Goal: Task Accomplishment & Management: Manage account settings

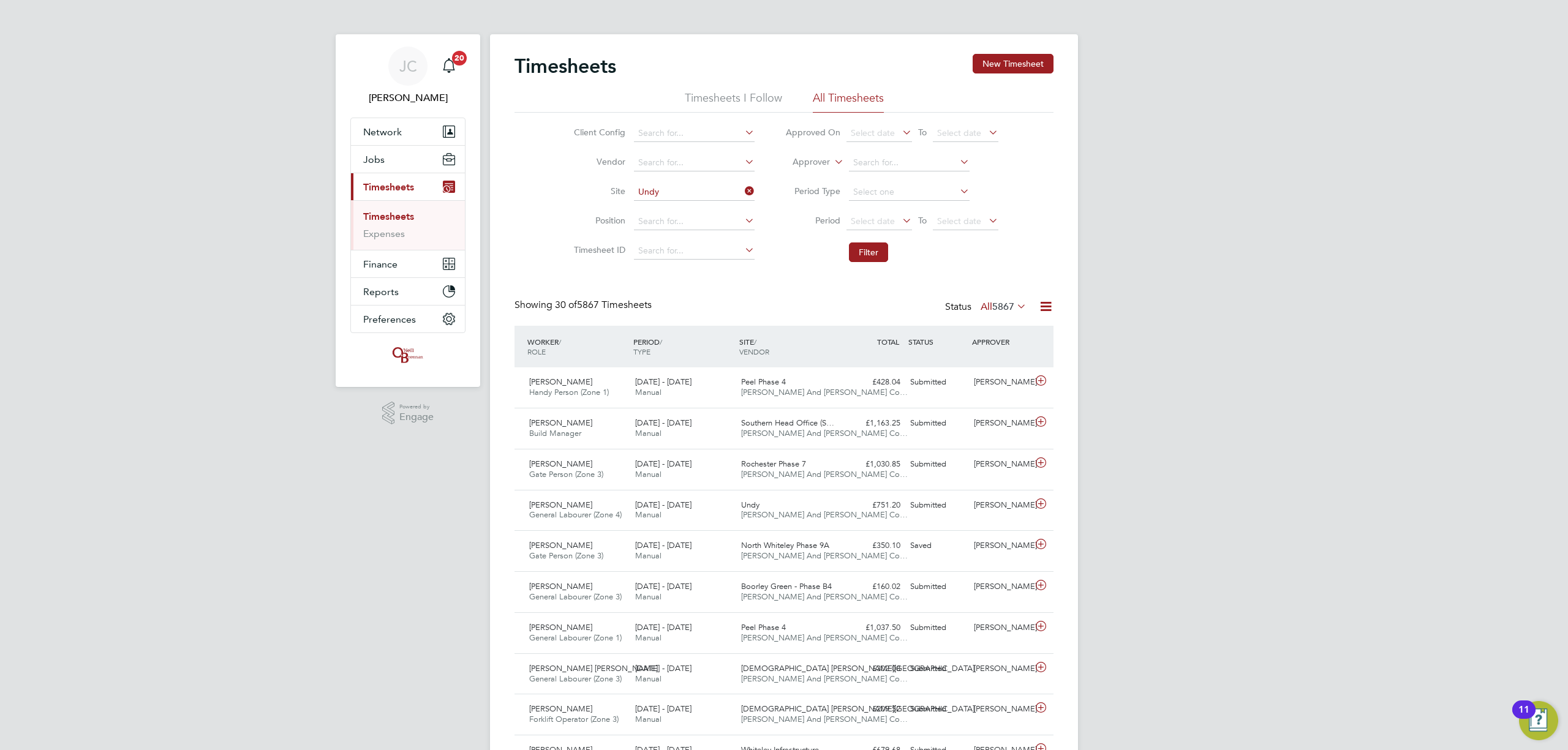
click at [397, 217] on link "Timesheets" at bounding box center [388, 217] width 51 height 12
click at [391, 236] on link "Expenses" at bounding box center [384, 233] width 42 height 12
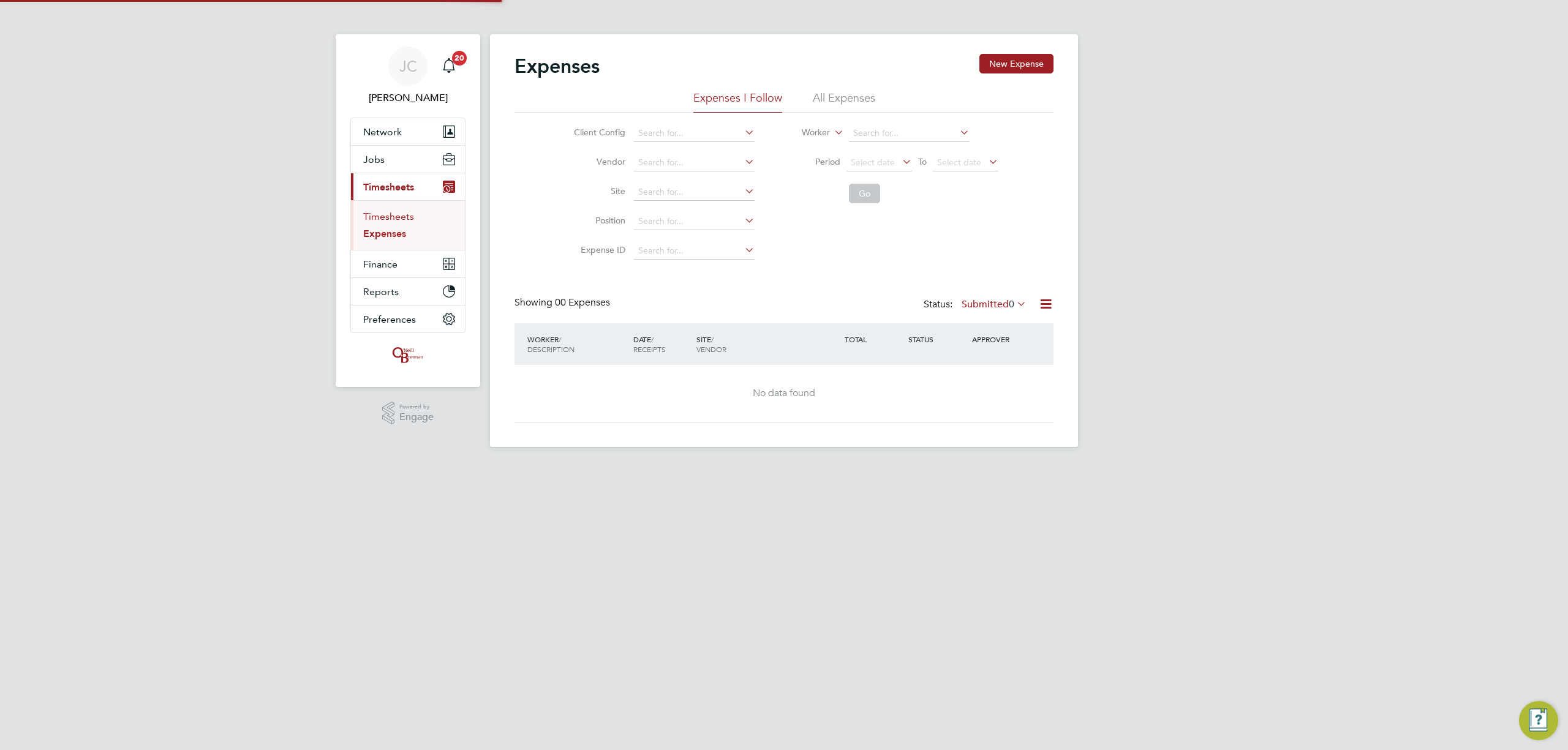
click at [391, 218] on link "Timesheets" at bounding box center [388, 217] width 51 height 12
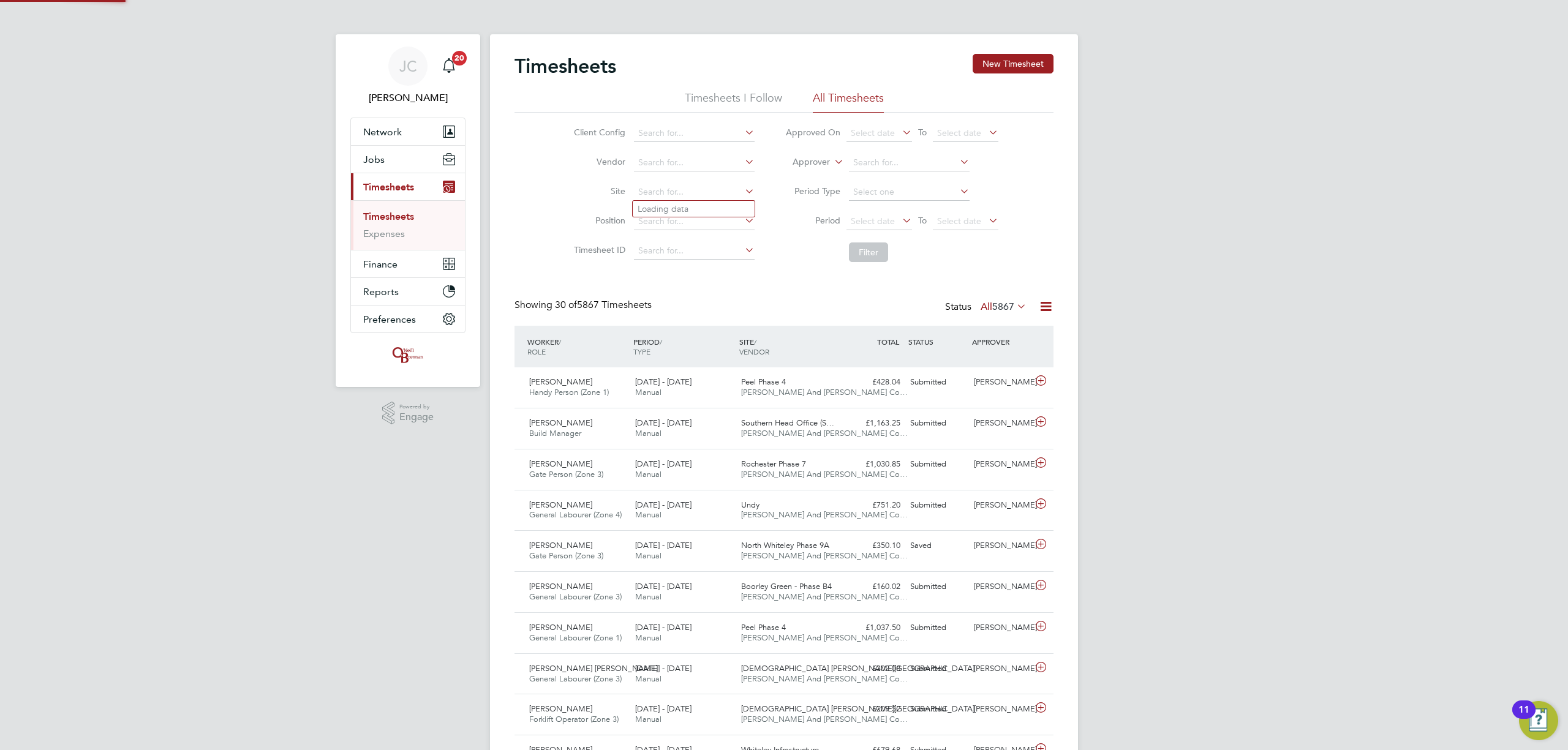
drag, startPoint x: 678, startPoint y: 193, endPoint x: 676, endPoint y: 182, distance: 11.2
click at [677, 186] on input at bounding box center [694, 192] width 120 height 17
type input "und"
click at [699, 217] on ul "A14 EB&WB J47 Haugly-J49 Tothill A420002 - Hunstanton Bus Station Rushcliffe Ac…" at bounding box center [715, 241] width 167 height 82
click at [697, 196] on input at bounding box center [694, 192] width 120 height 17
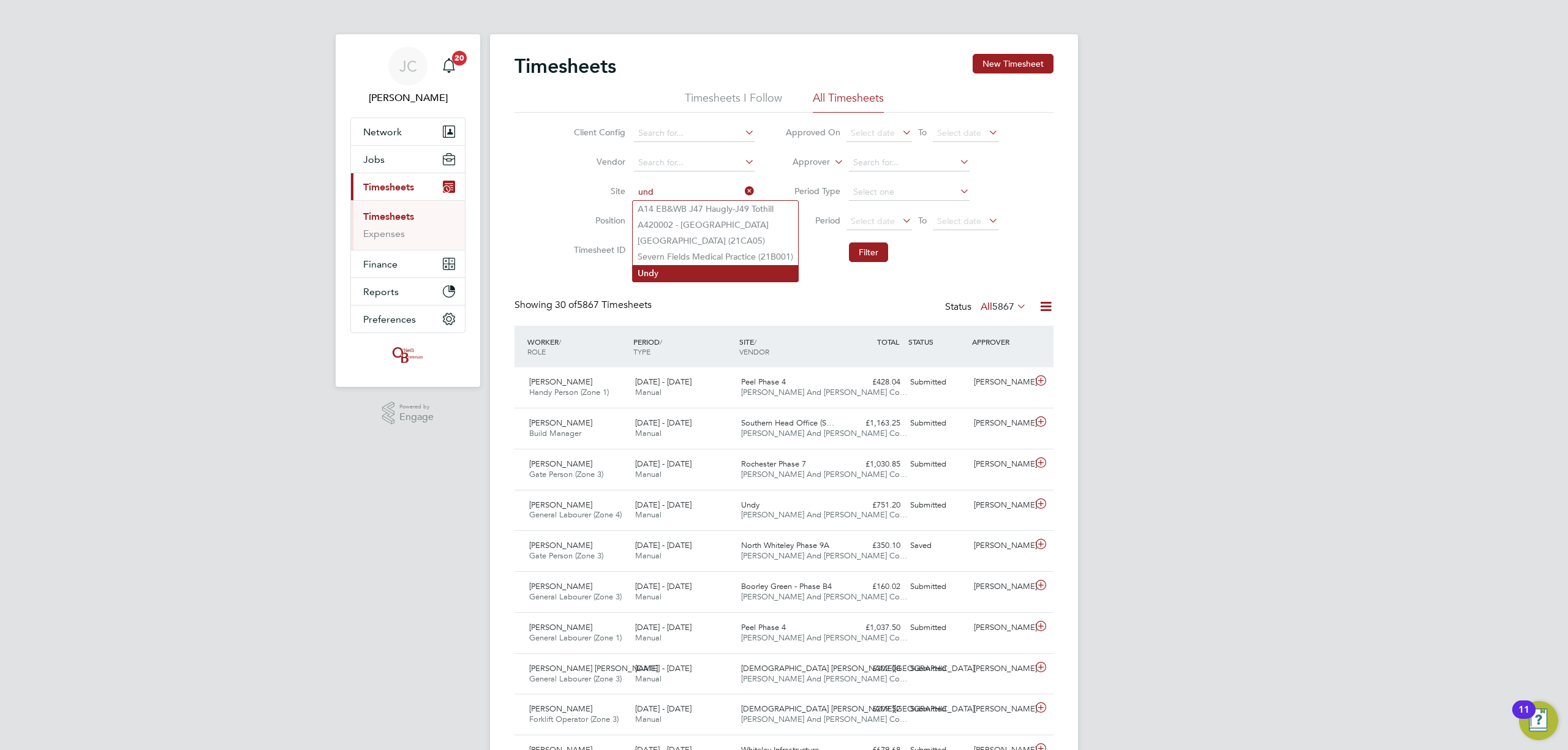
drag, startPoint x: 681, startPoint y: 272, endPoint x: 704, endPoint y: 272, distance: 23.0
click at [680, 272] on li "Und y" at bounding box center [715, 273] width 165 height 17
type input "Undy"
click at [880, 260] on button "Filter" at bounding box center [869, 252] width 39 height 19
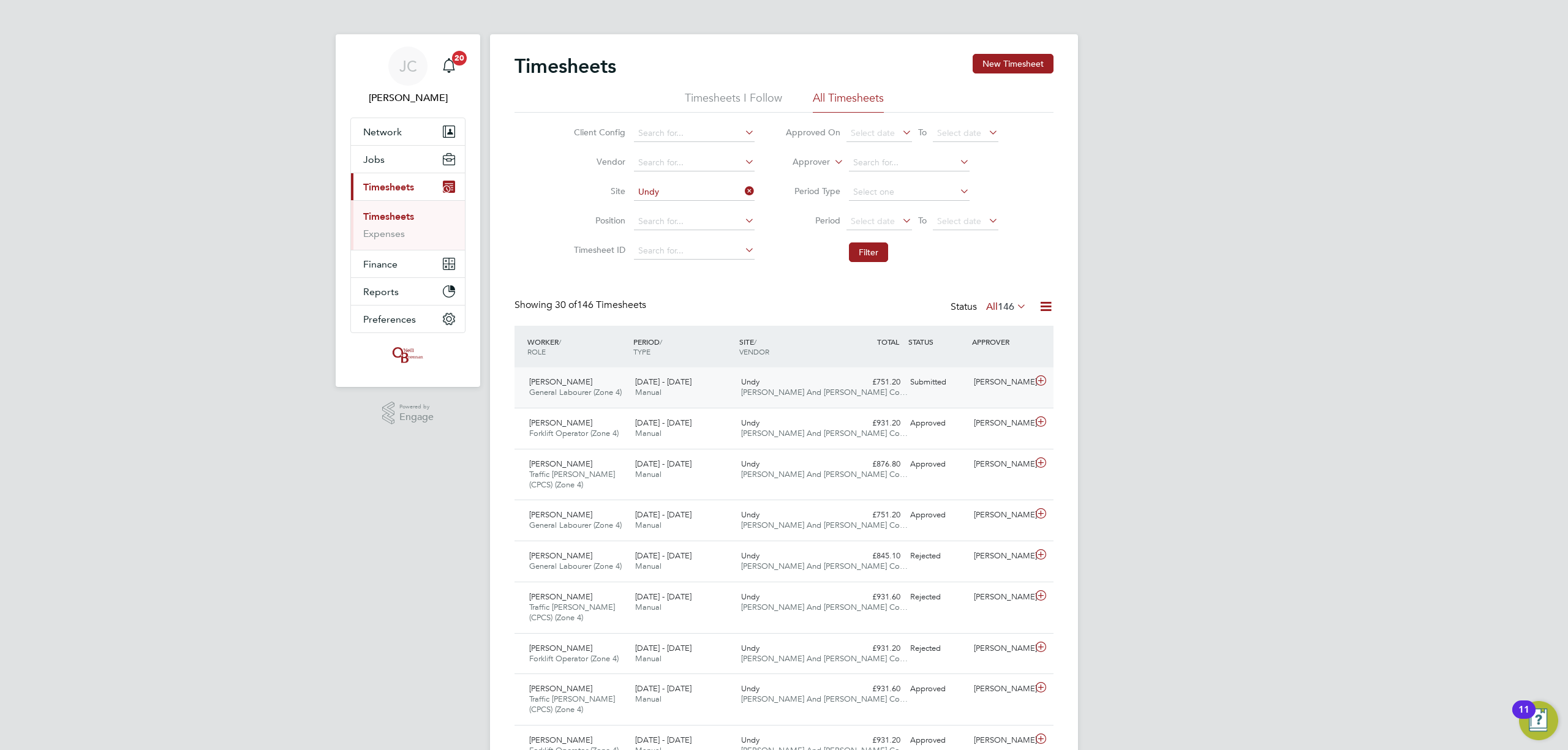
click at [902, 393] on div "Shemar Francis General Labourer (Zone 4) 18 - 24 Aug 2025 18 - 24 Aug 2025 Manu…" at bounding box center [784, 387] width 539 height 41
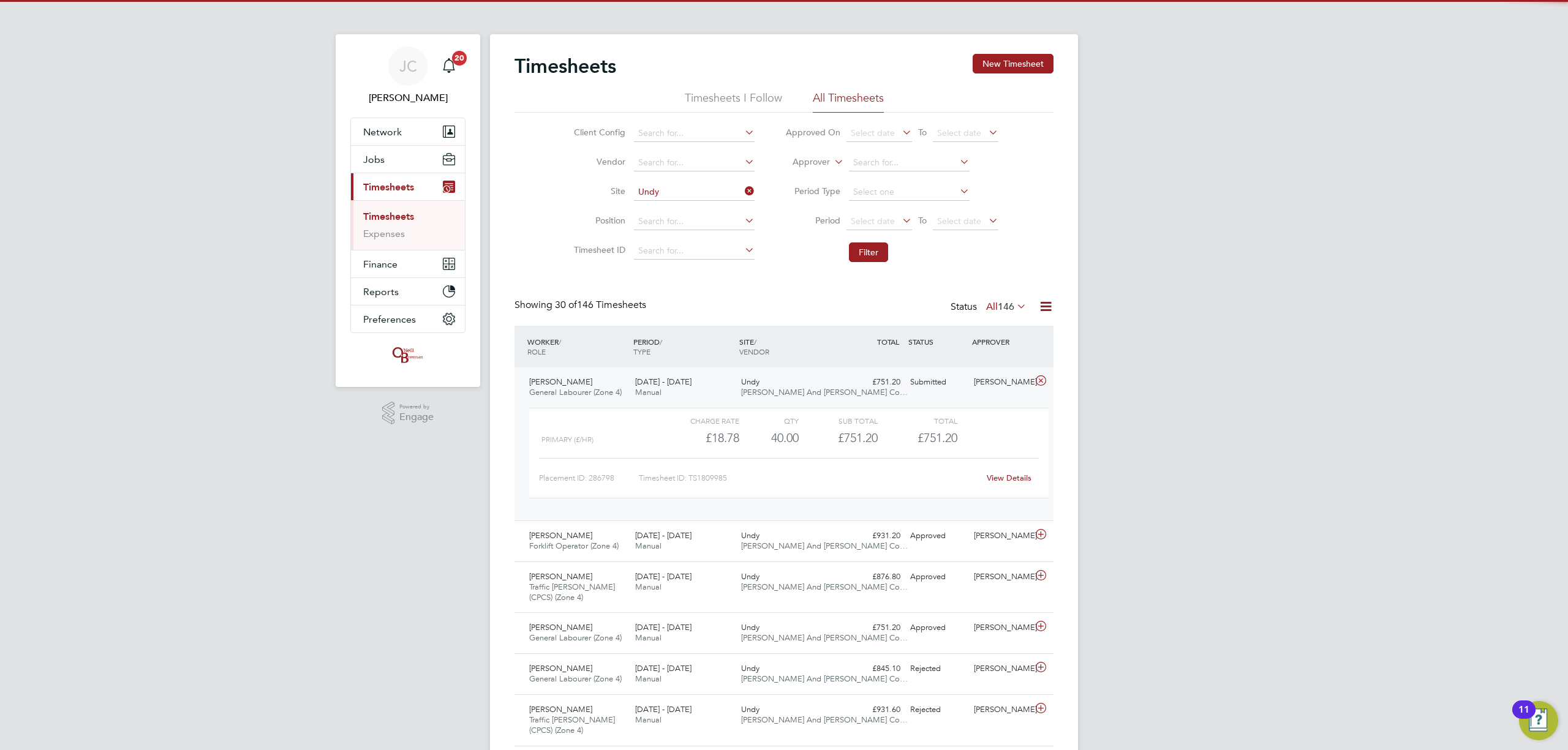
click at [897, 391] on div "£751.20 Submitted" at bounding box center [874, 382] width 64 height 20
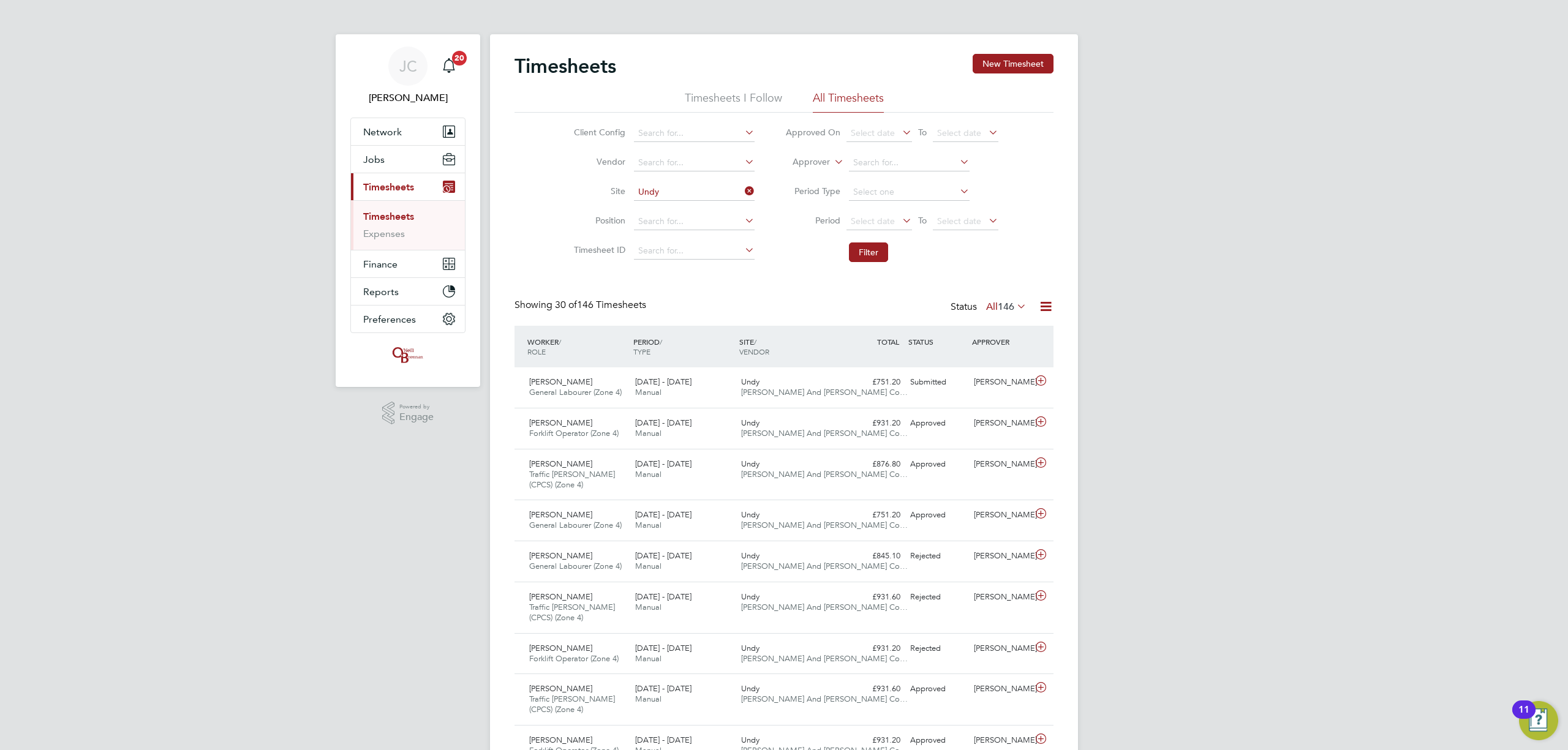
click at [394, 218] on link "Timesheets" at bounding box center [388, 217] width 51 height 12
click at [369, 233] on link "Expenses" at bounding box center [384, 233] width 42 height 12
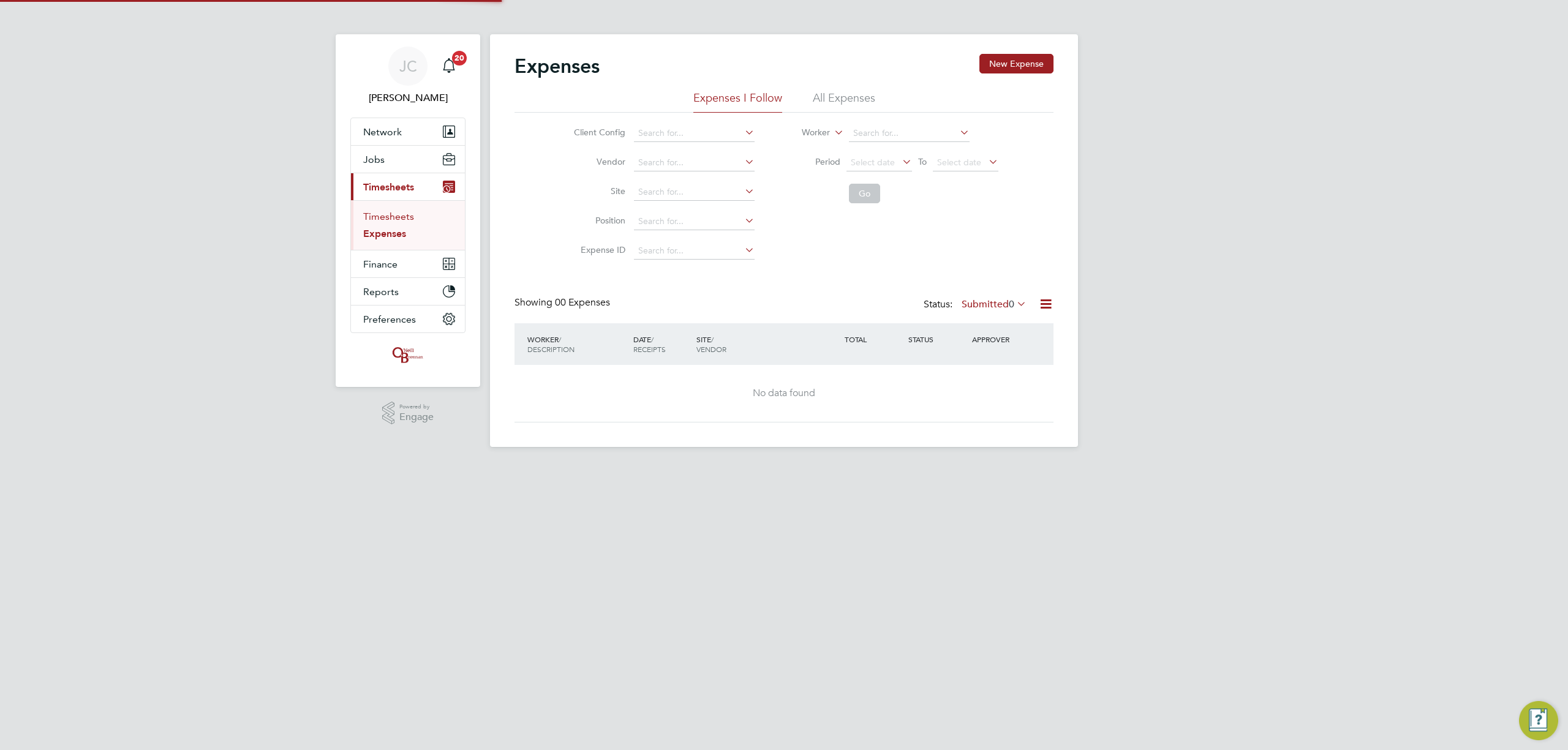
click at [404, 217] on link "Timesheets" at bounding box center [388, 217] width 51 height 12
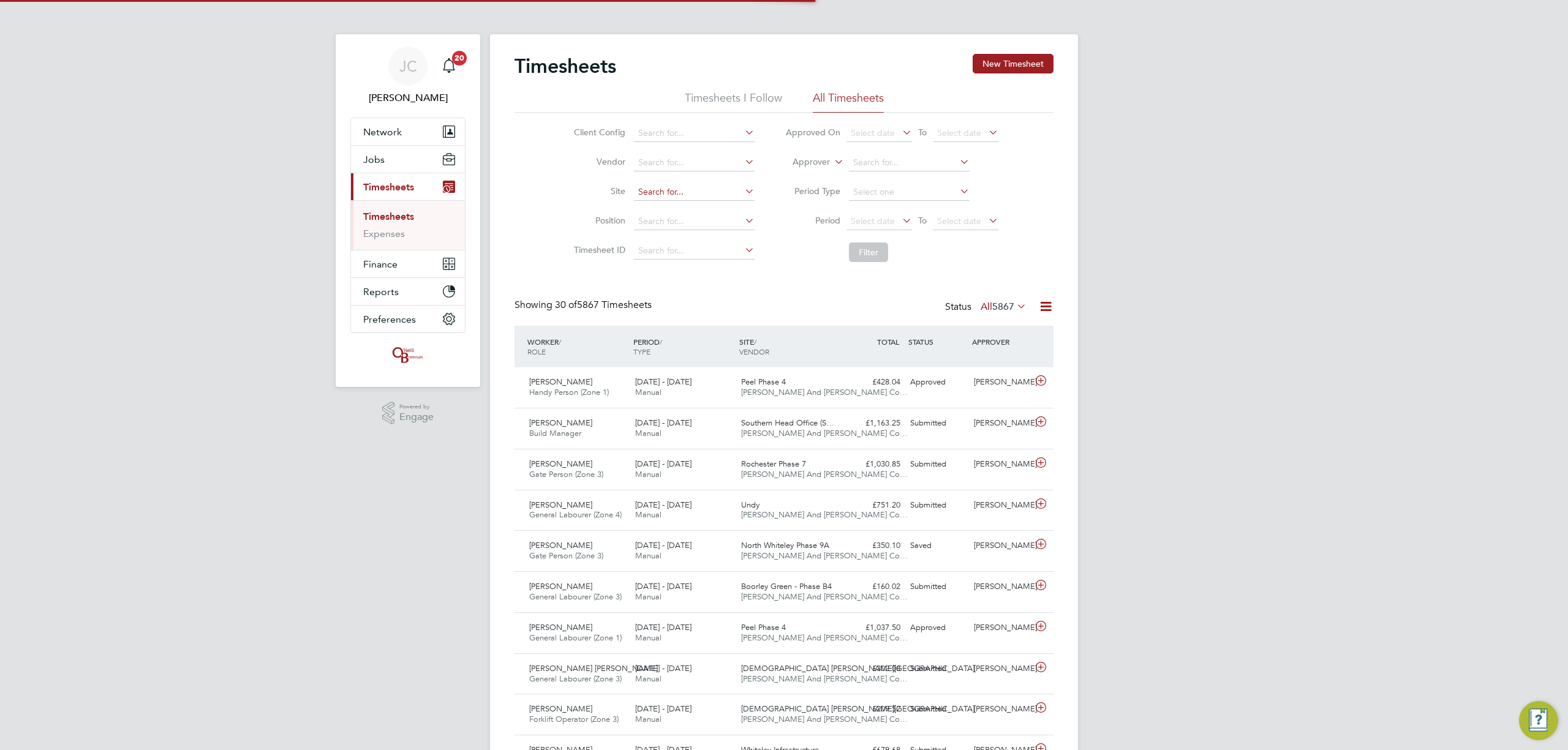
scroll to position [31, 107]
click at [676, 191] on input at bounding box center [694, 192] width 120 height 17
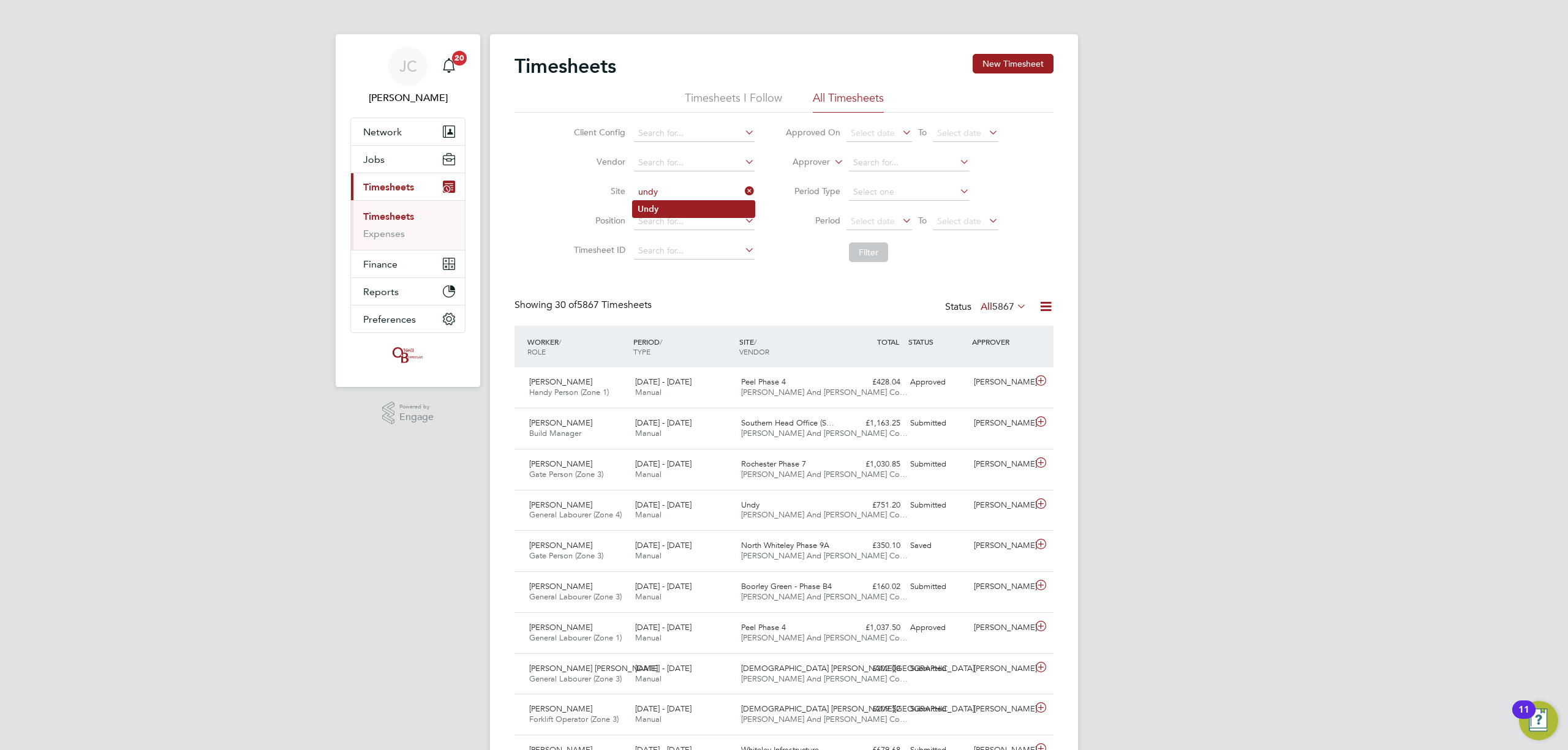
click at [683, 214] on li "Undy" at bounding box center [693, 209] width 122 height 17
type input "Undy"
click at [866, 248] on button "Filter" at bounding box center [869, 252] width 39 height 19
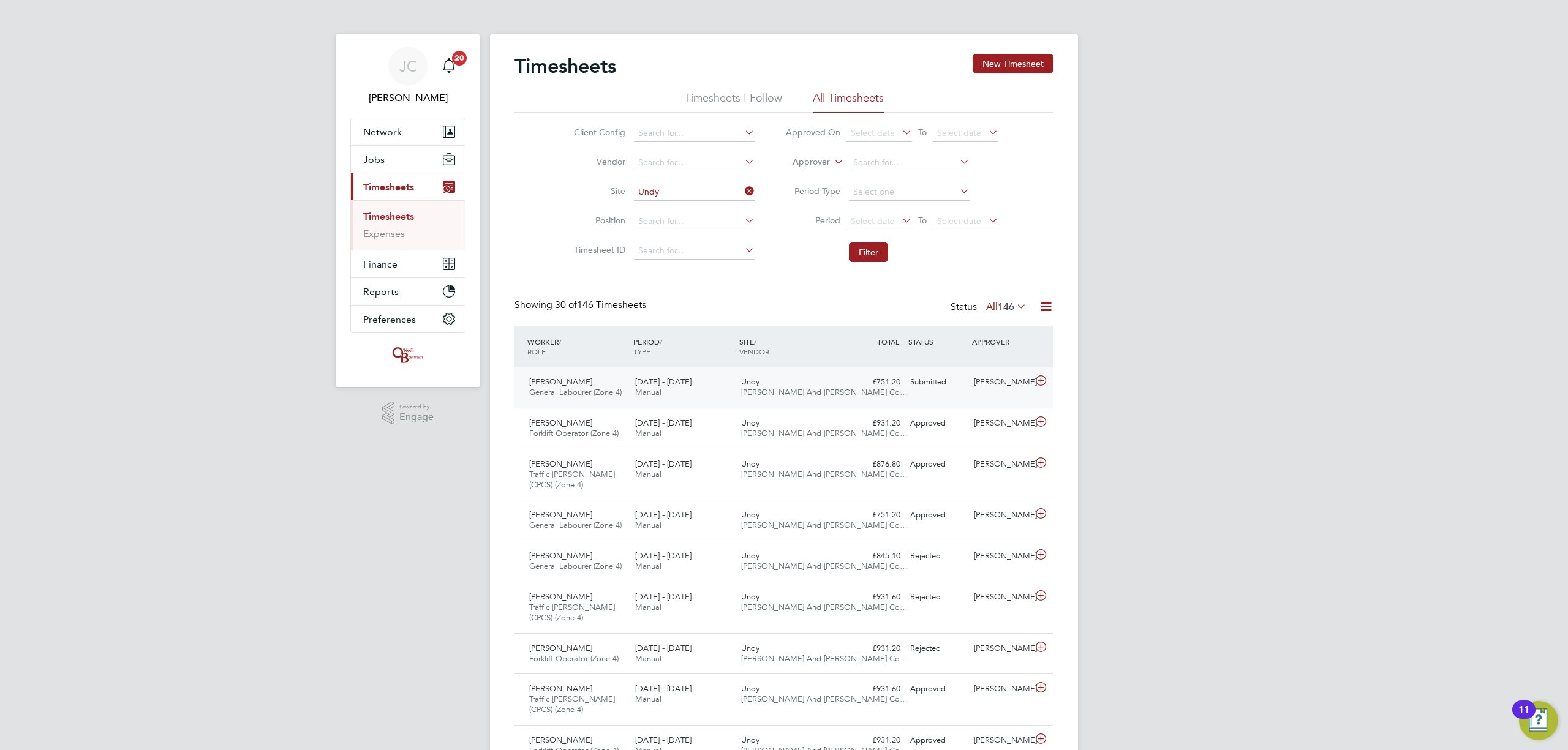
click at [844, 383] on div "£751.20 Submitted" at bounding box center [874, 382] width 64 height 20
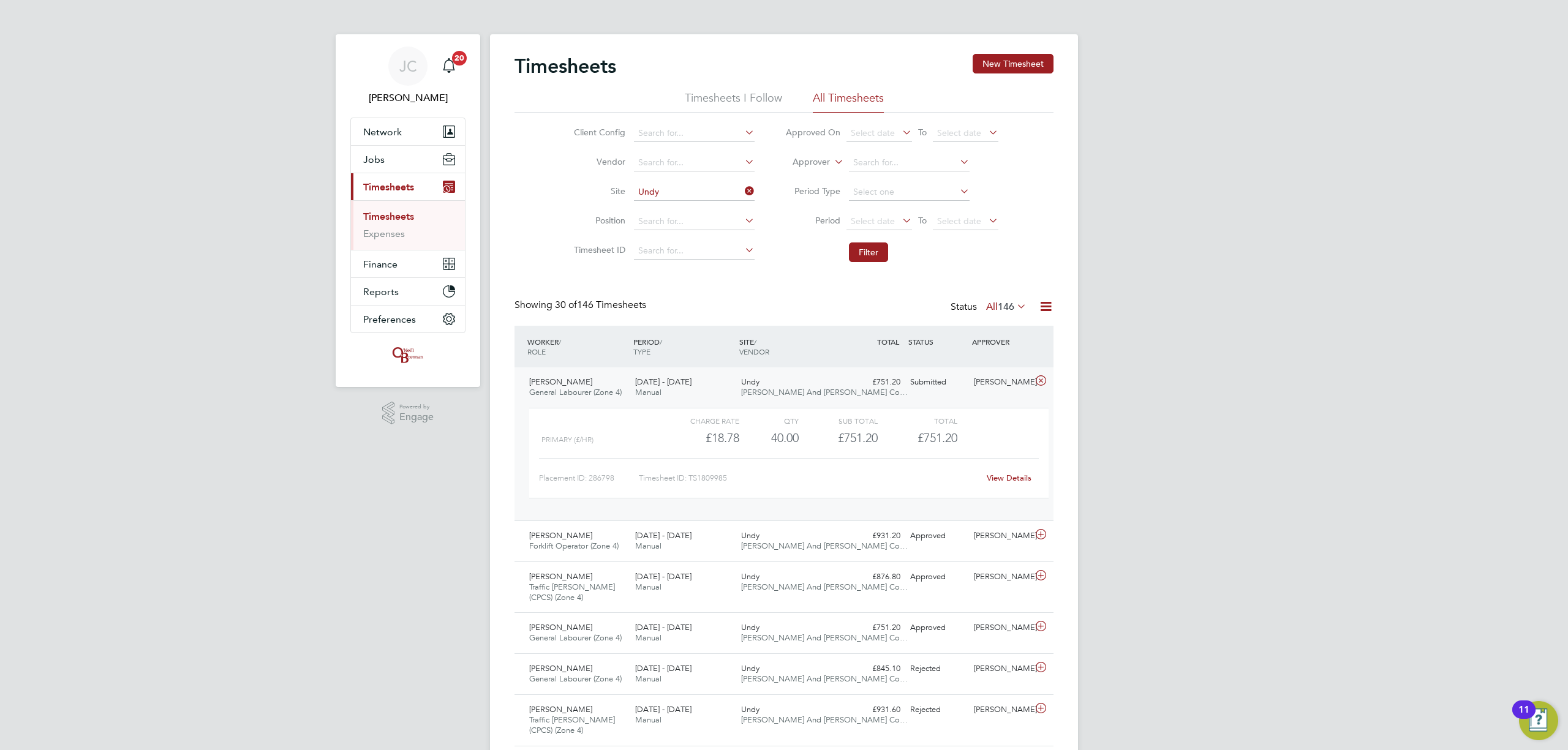
click at [1000, 484] on div "View Details" at bounding box center [1009, 478] width 60 height 19
click at [1003, 476] on link "View Details" at bounding box center [1009, 478] width 45 height 11
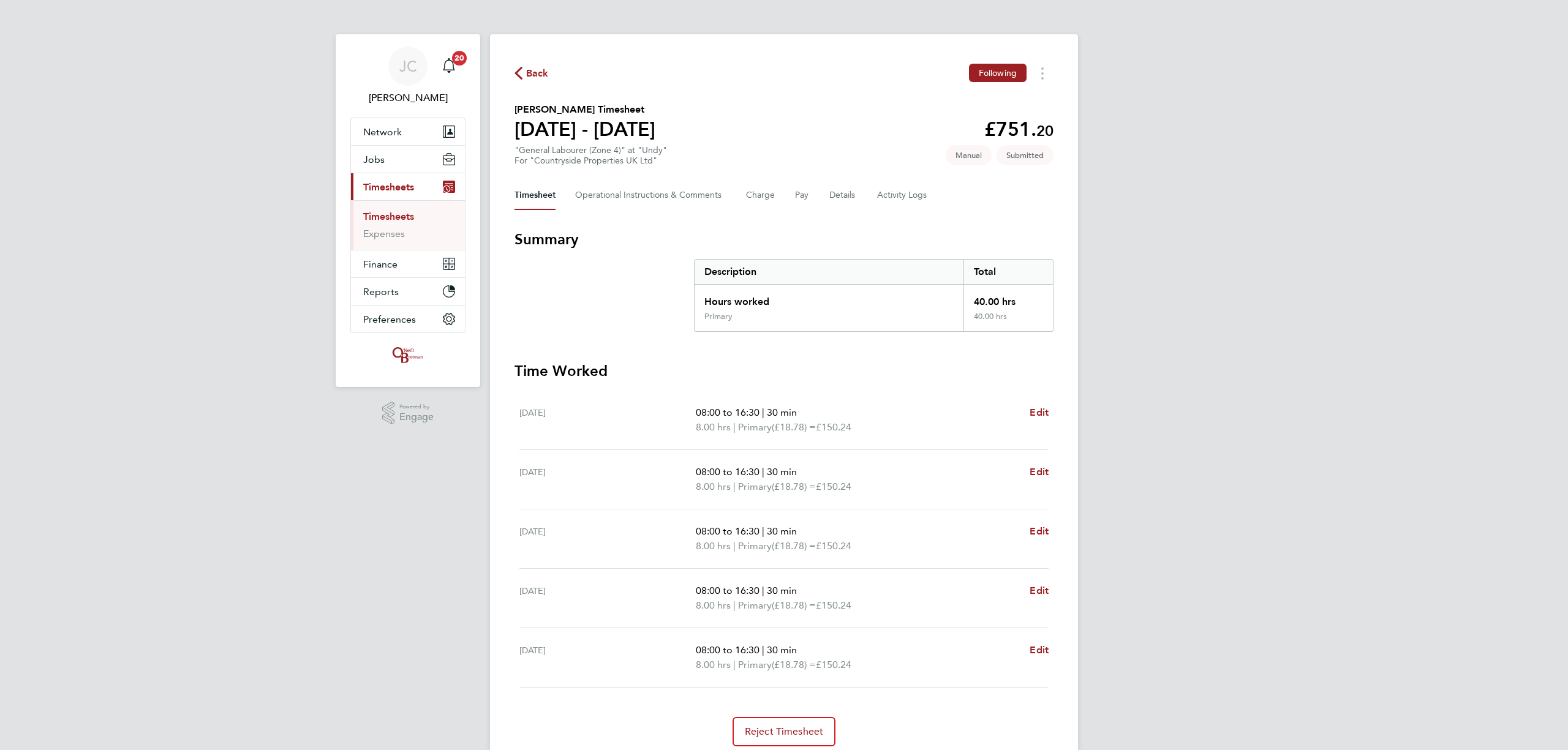
click at [535, 67] on span "Back" at bounding box center [537, 74] width 22 height 15
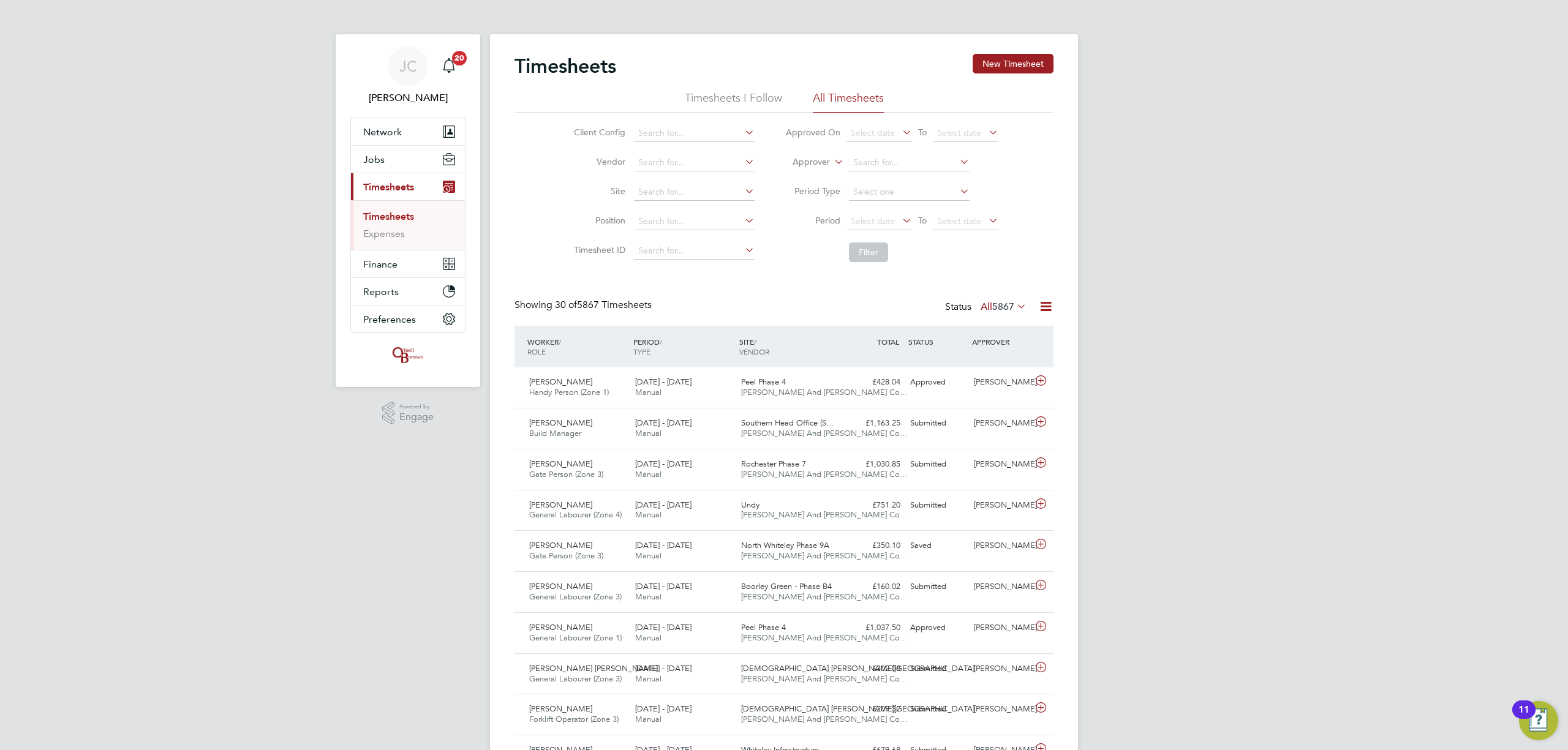
click at [410, 217] on link "Timesheets" at bounding box center [388, 217] width 51 height 12
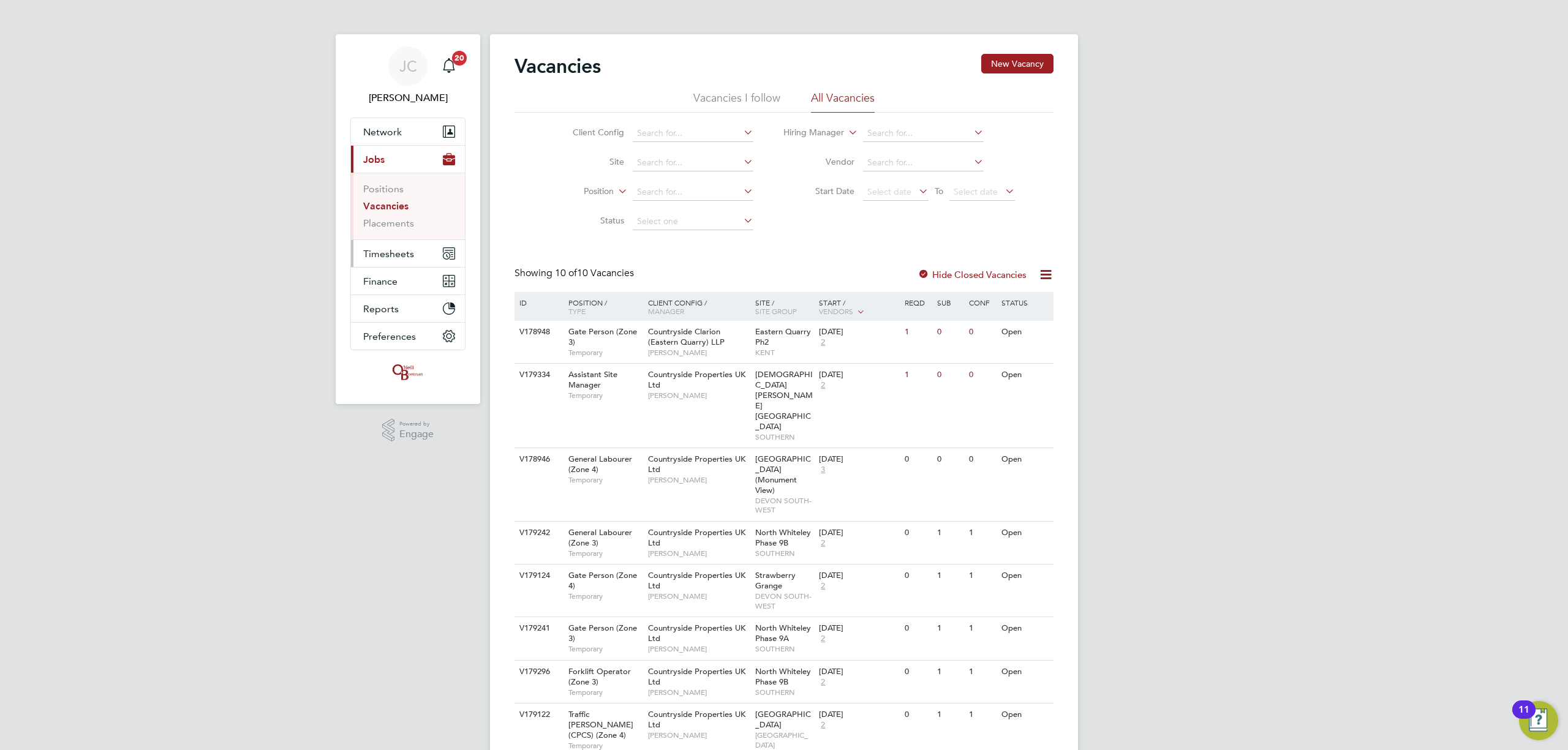
click at [402, 250] on span "Timesheets" at bounding box center [388, 254] width 51 height 12
click at [391, 217] on link "Timesheets" at bounding box center [388, 217] width 51 height 12
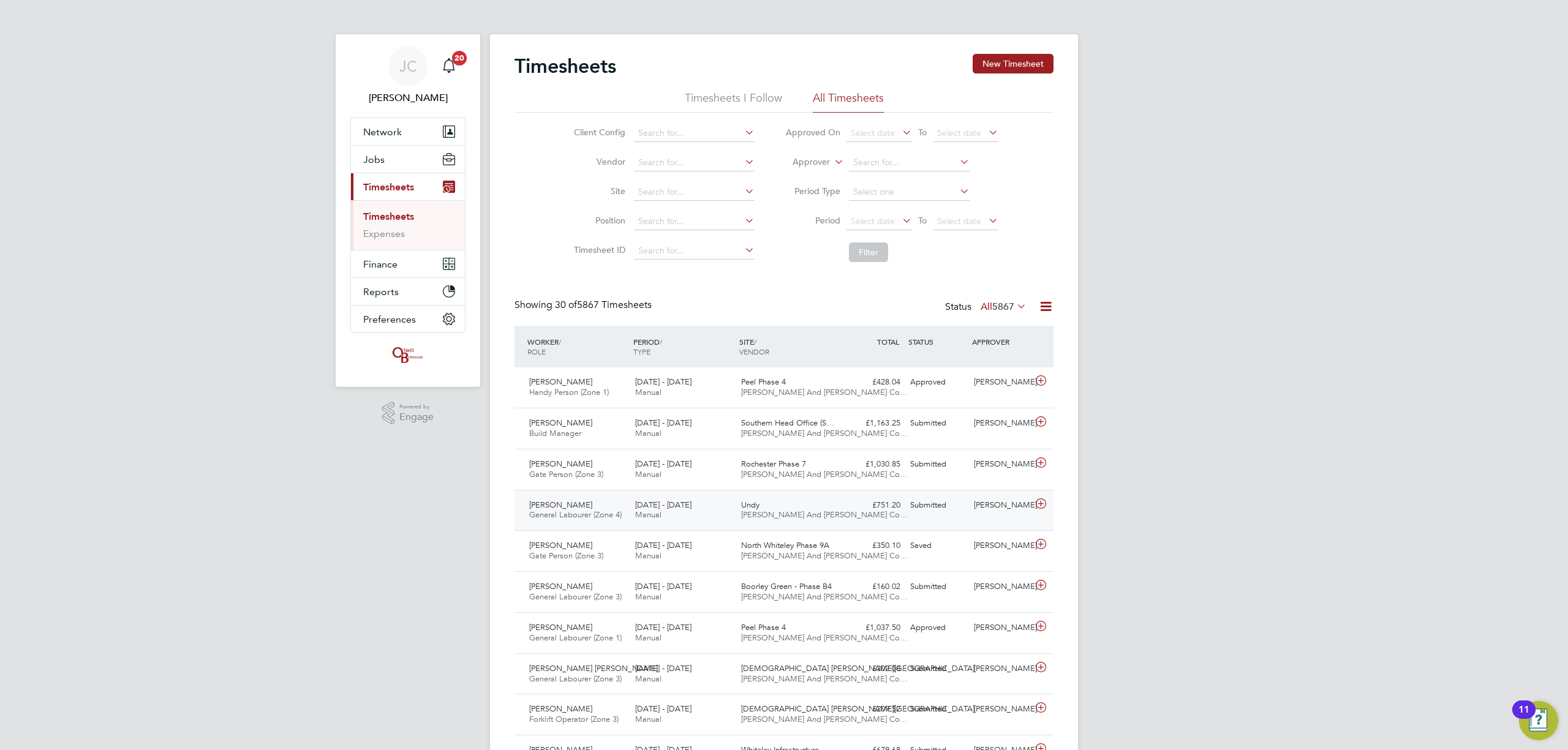
click at [874, 499] on div "£751.20 Submitted" at bounding box center [874, 505] width 64 height 20
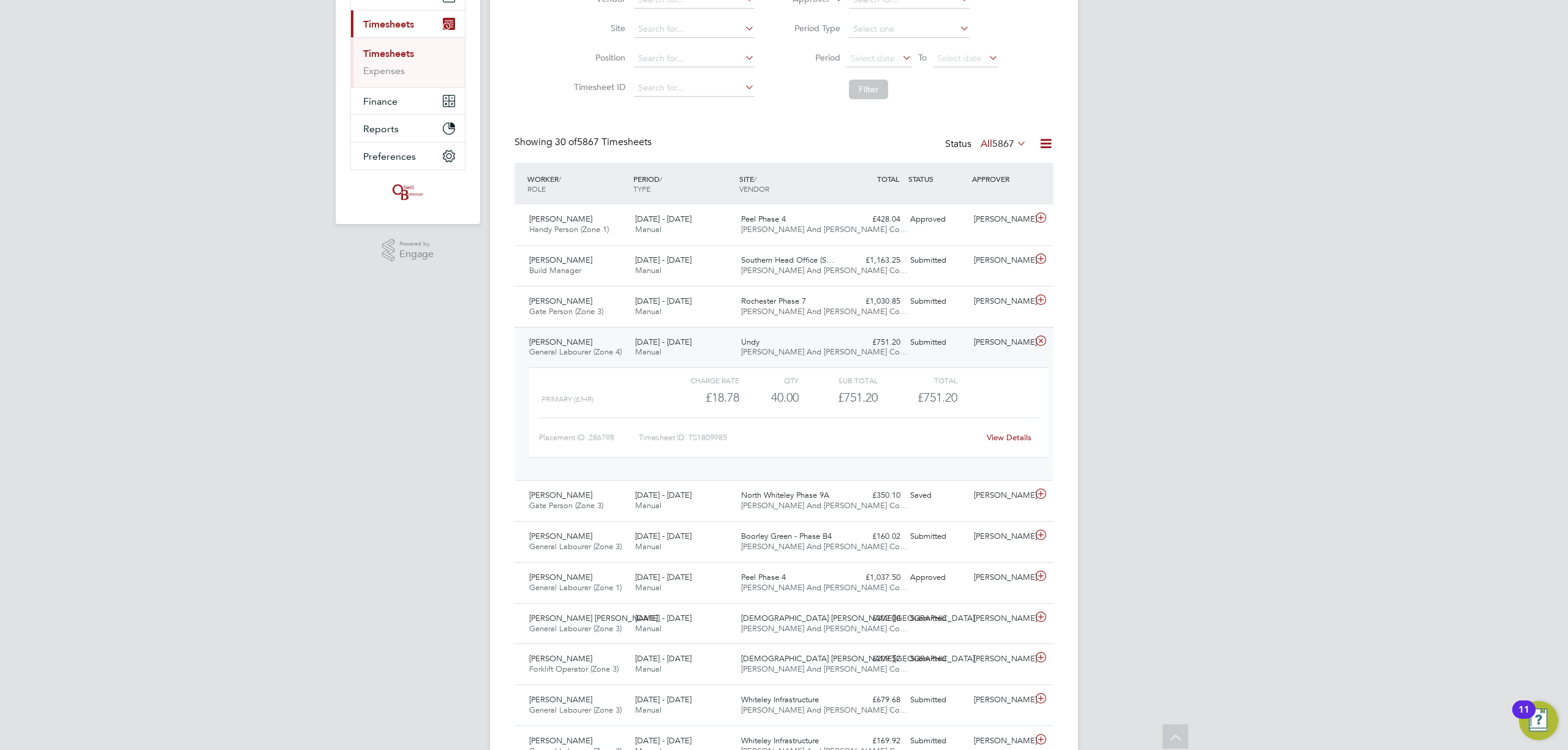
click at [1018, 434] on link "View Details" at bounding box center [1009, 437] width 45 height 11
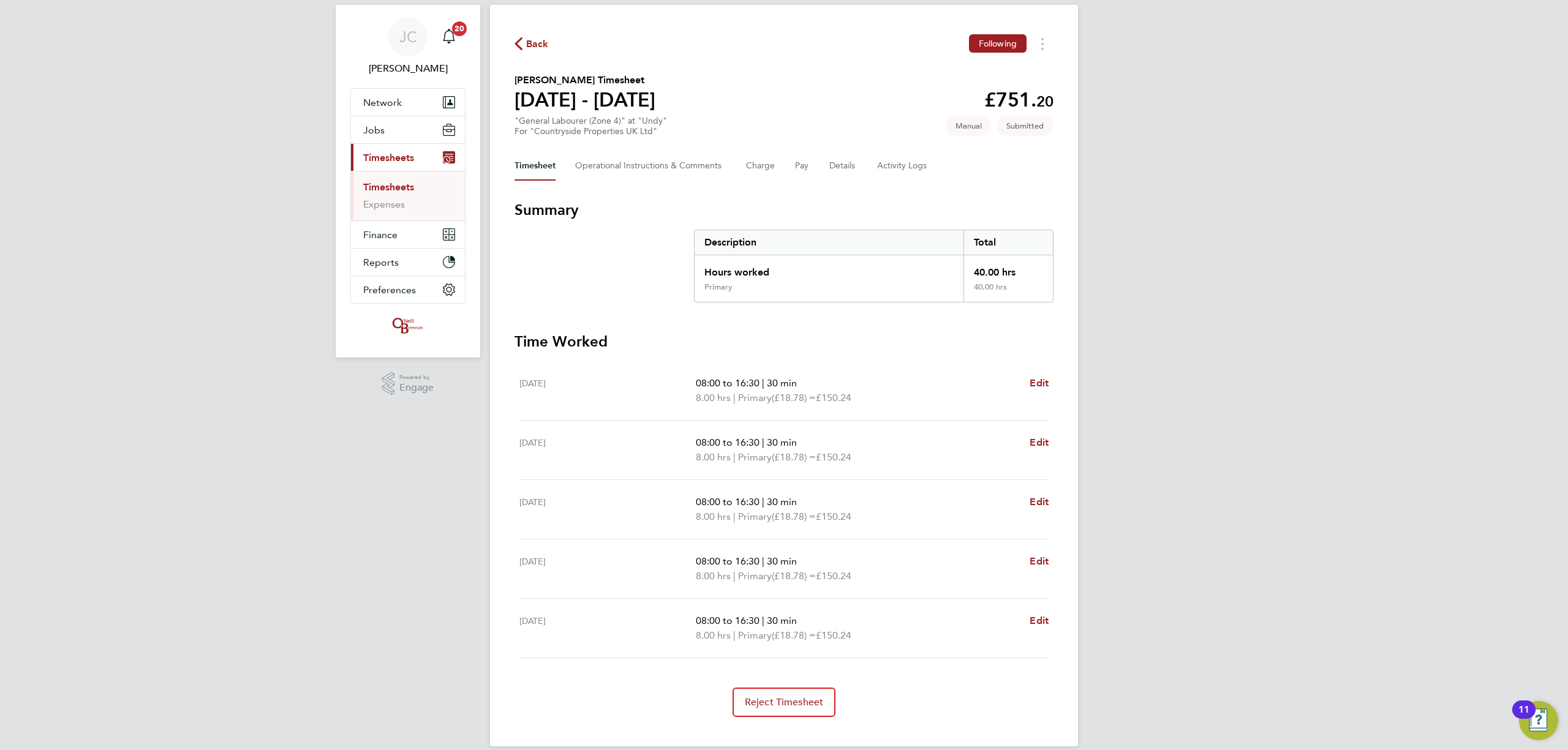
scroll to position [46, 0]
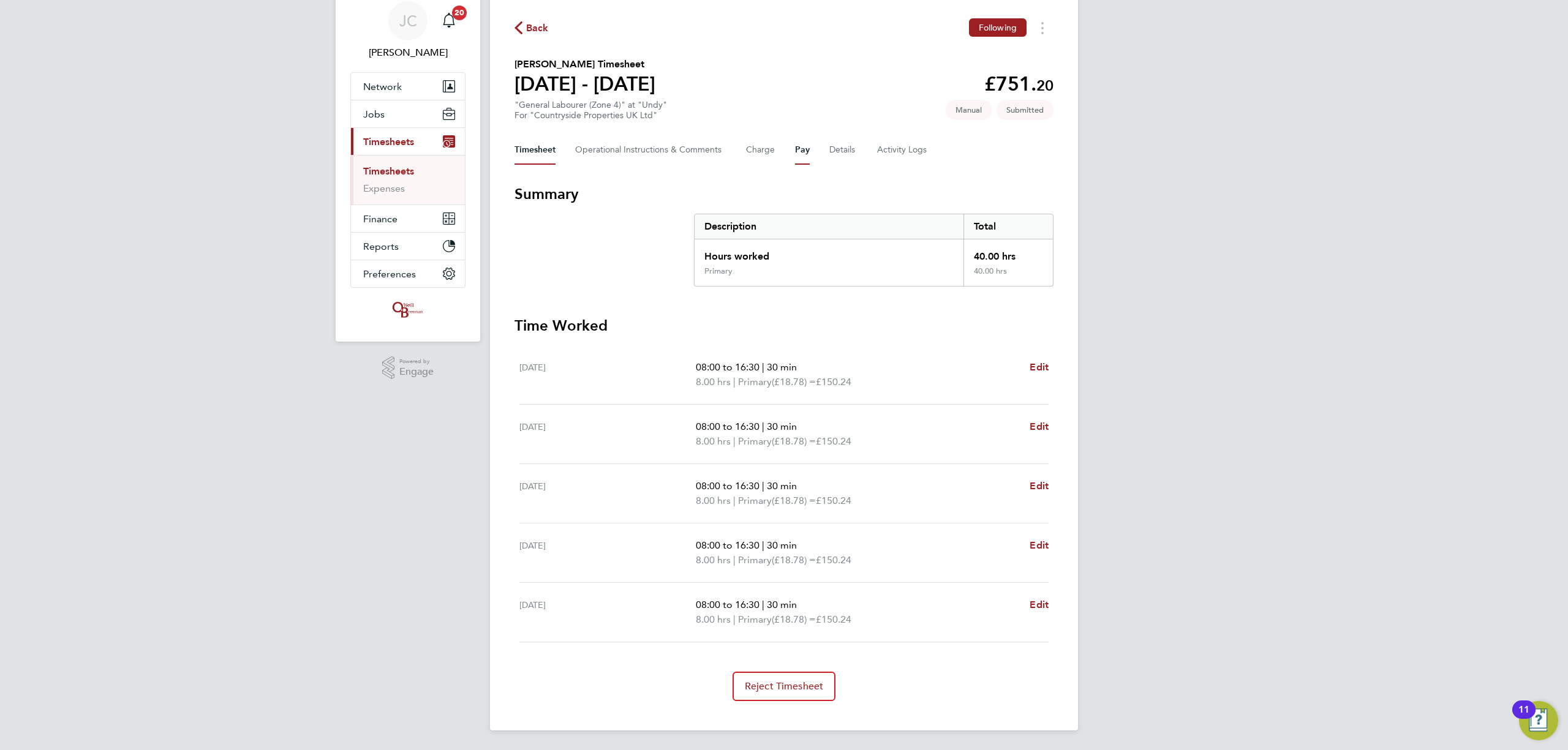
click at [804, 150] on button "Pay" at bounding box center [802, 150] width 15 height 29
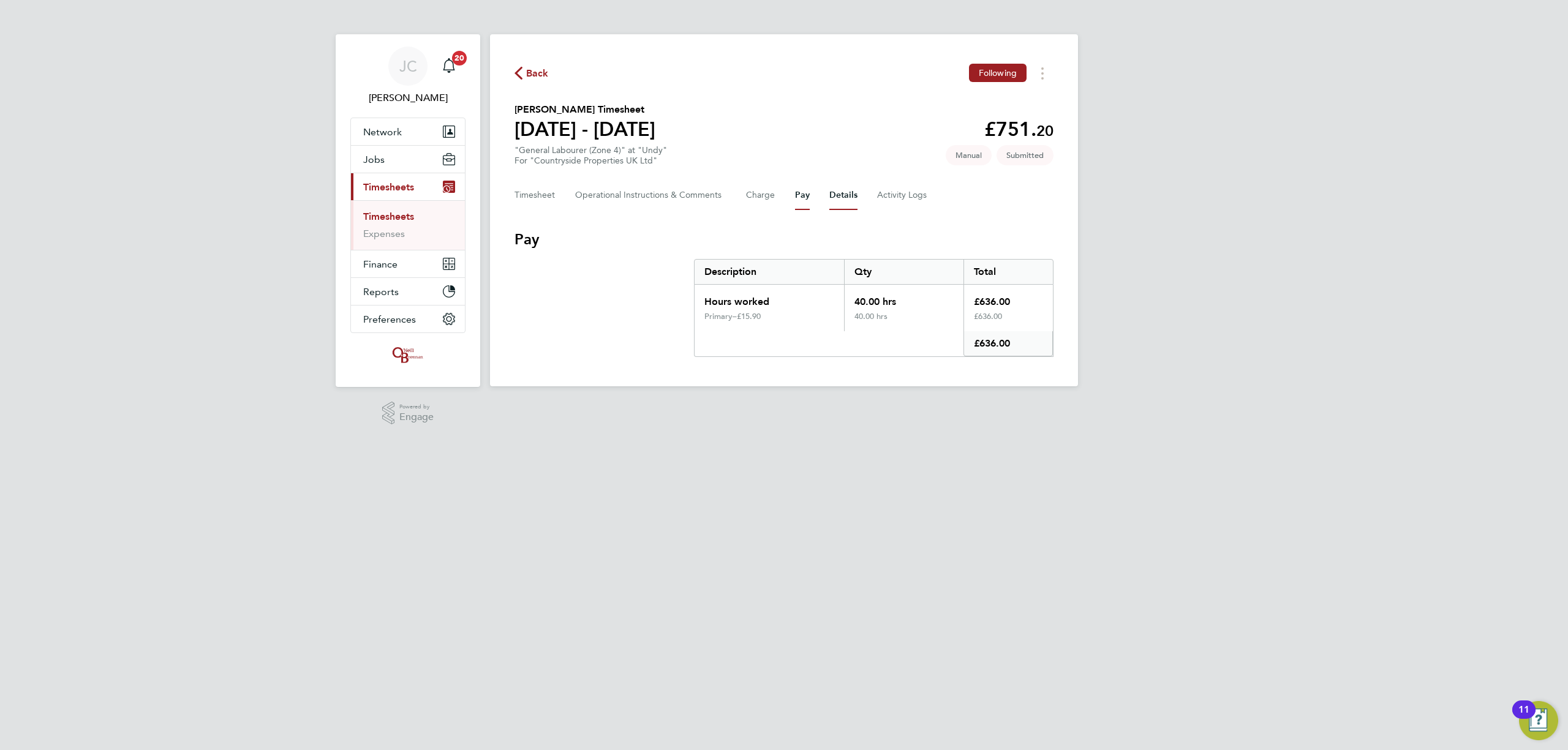
click at [848, 197] on button "Details" at bounding box center [843, 195] width 28 height 29
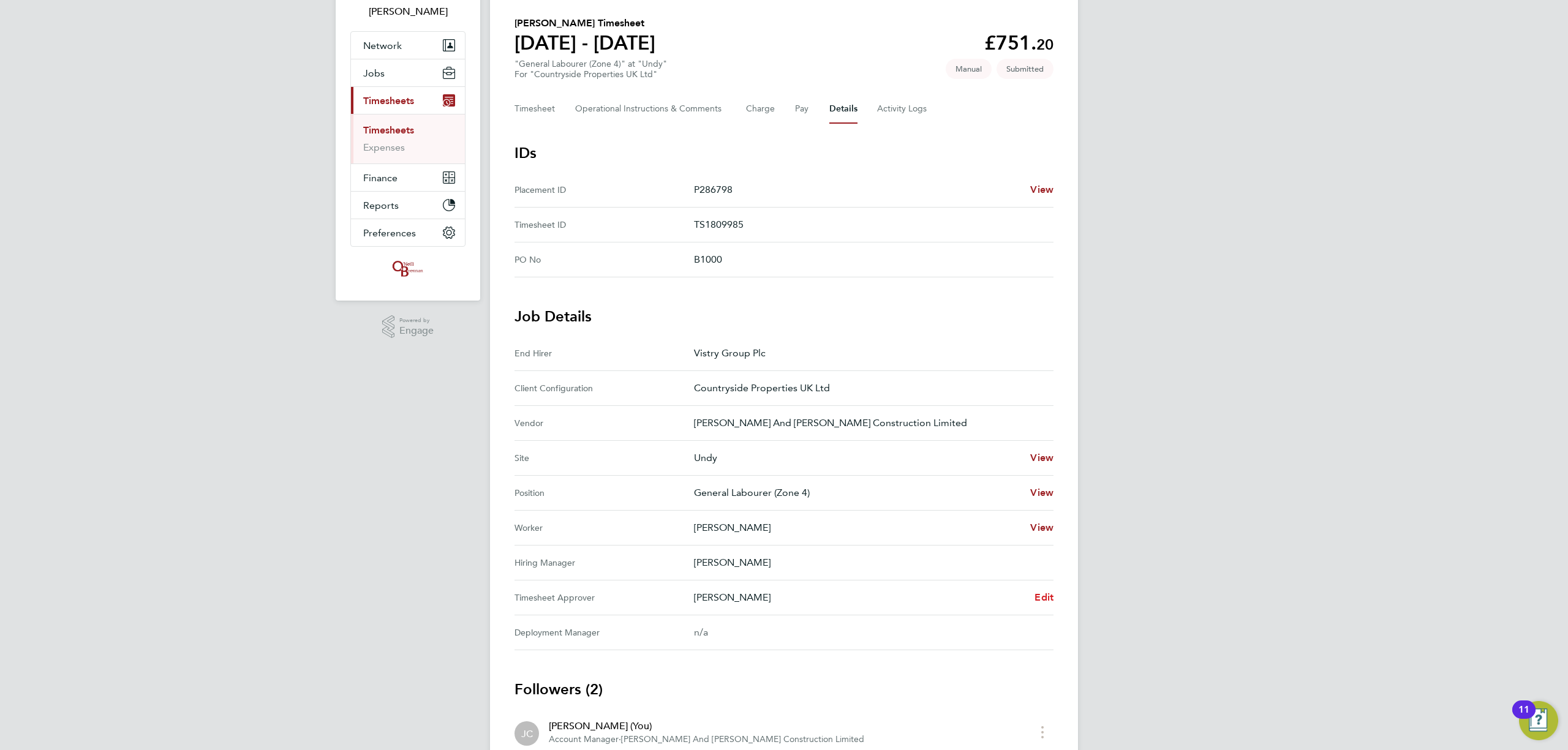
scroll to position [163, 0]
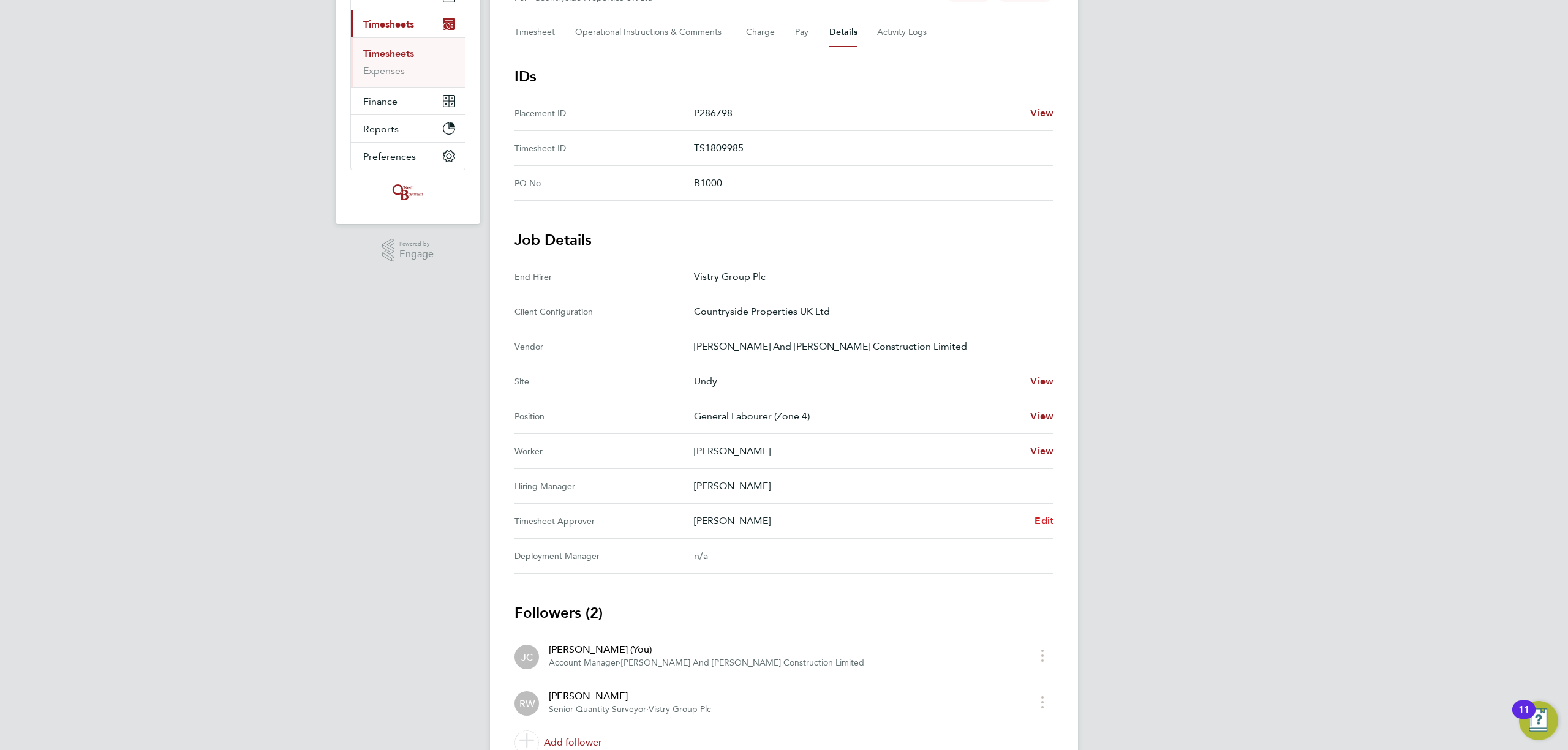
click at [1035, 518] on span "Edit" at bounding box center [1044, 521] width 19 height 12
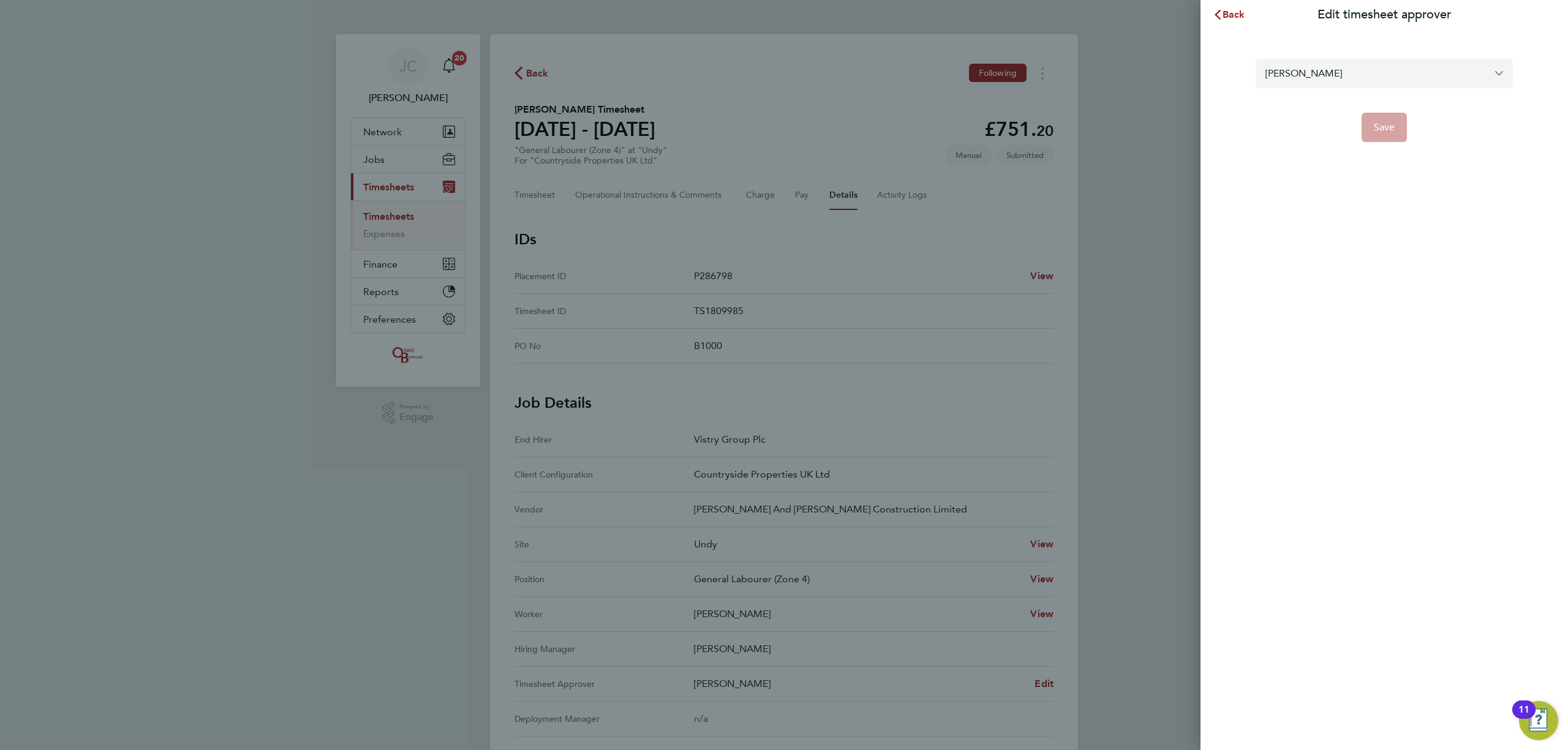
click at [1330, 85] on input "[PERSON_NAME]" at bounding box center [1384, 73] width 257 height 29
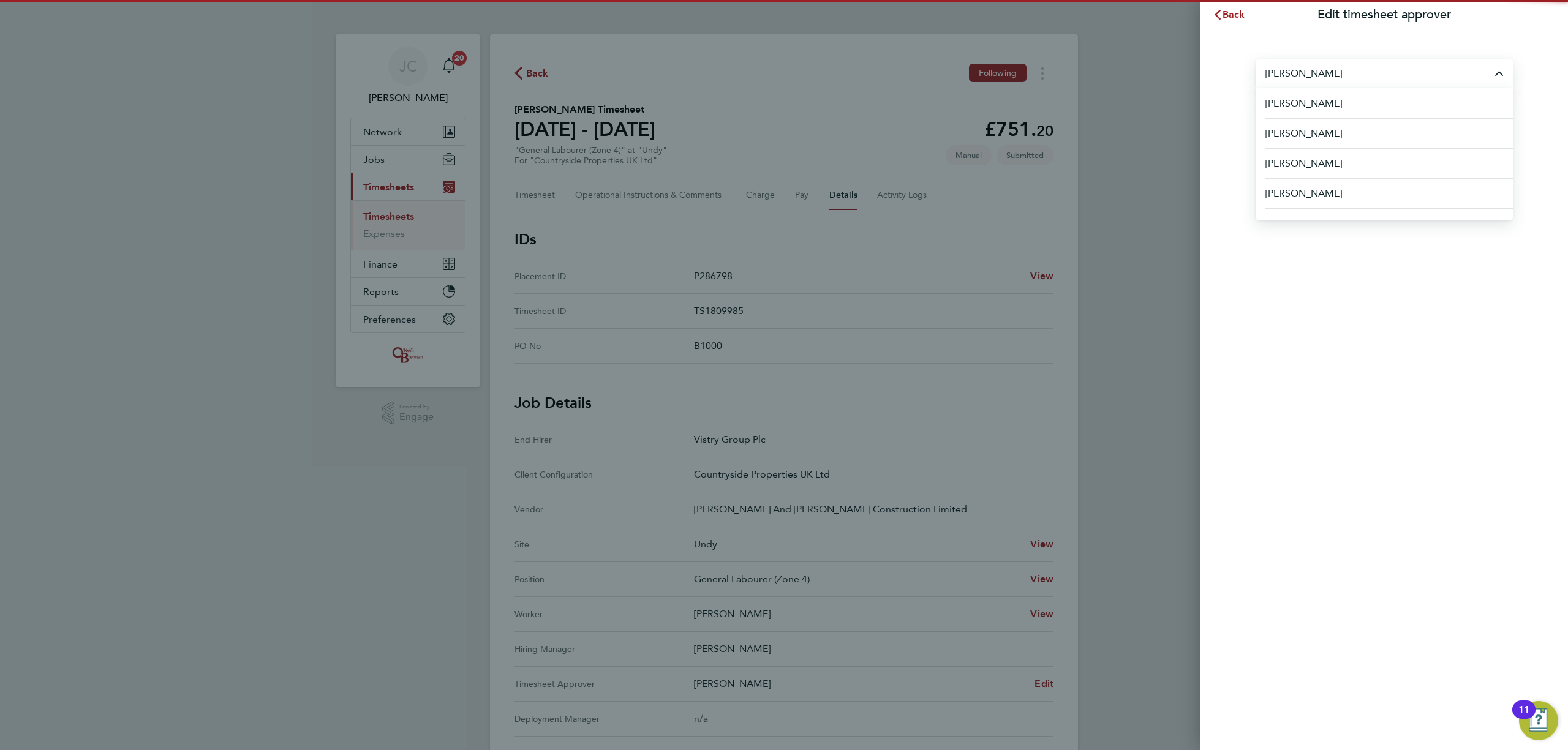
click at [1345, 81] on input "[PERSON_NAME]" at bounding box center [1384, 73] width 257 height 29
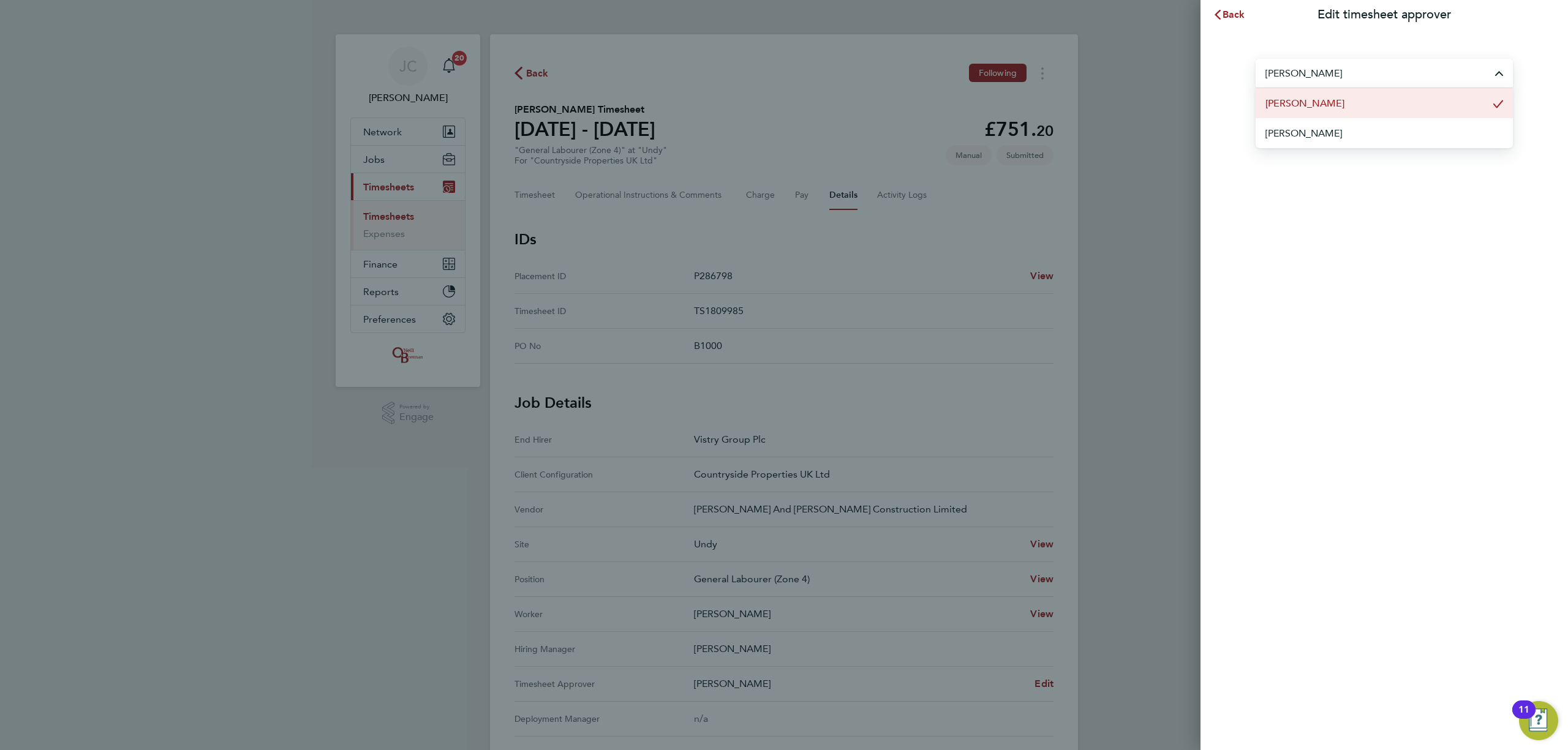
click at [1395, 103] on li "[PERSON_NAME]" at bounding box center [1384, 103] width 257 height 30
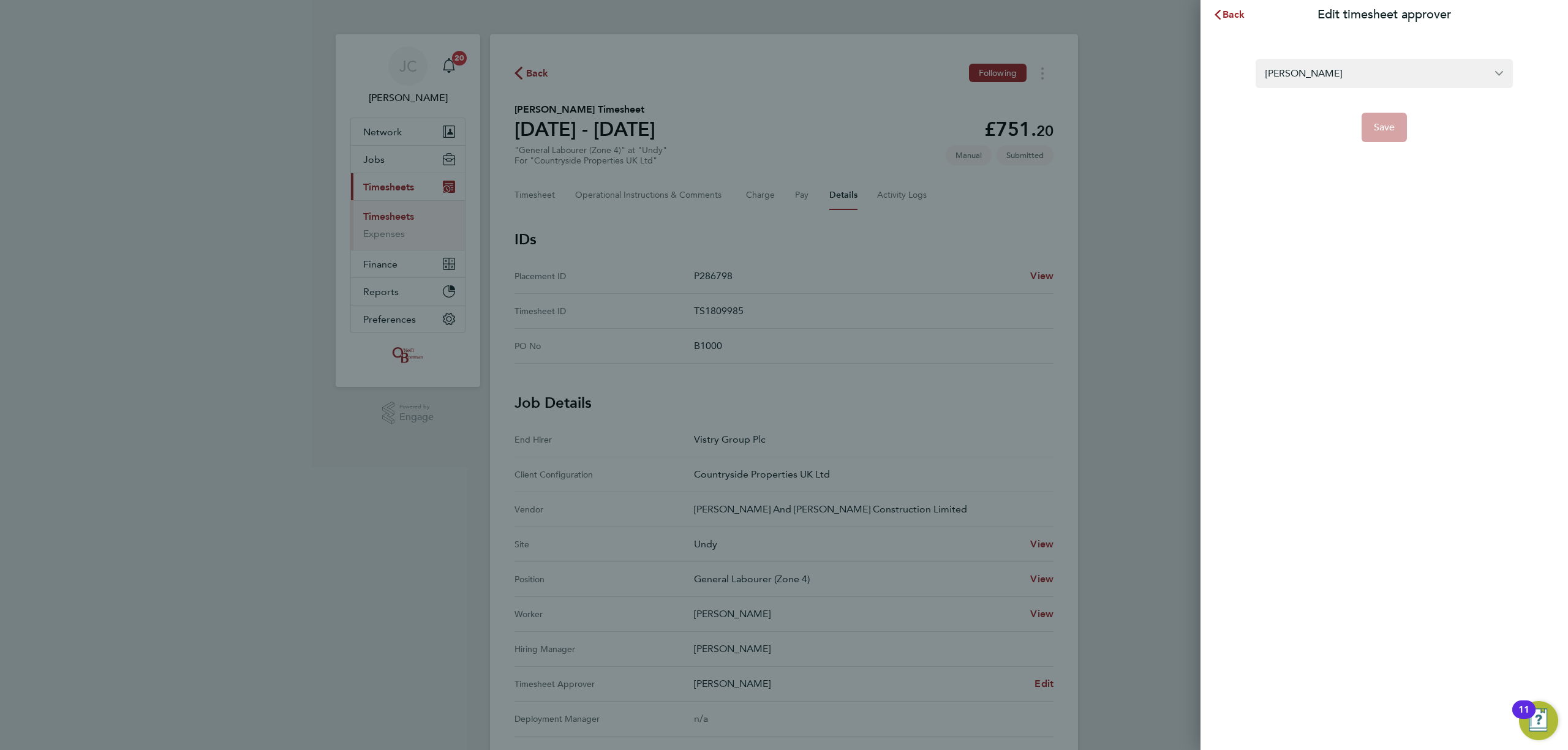
click at [1384, 129] on app-form-button "Save" at bounding box center [1384, 127] width 257 height 29
click at [1382, 118] on app-form-button "Save" at bounding box center [1384, 127] width 257 height 29
click at [1342, 75] on input "[PERSON_NAME]" at bounding box center [1384, 73] width 257 height 29
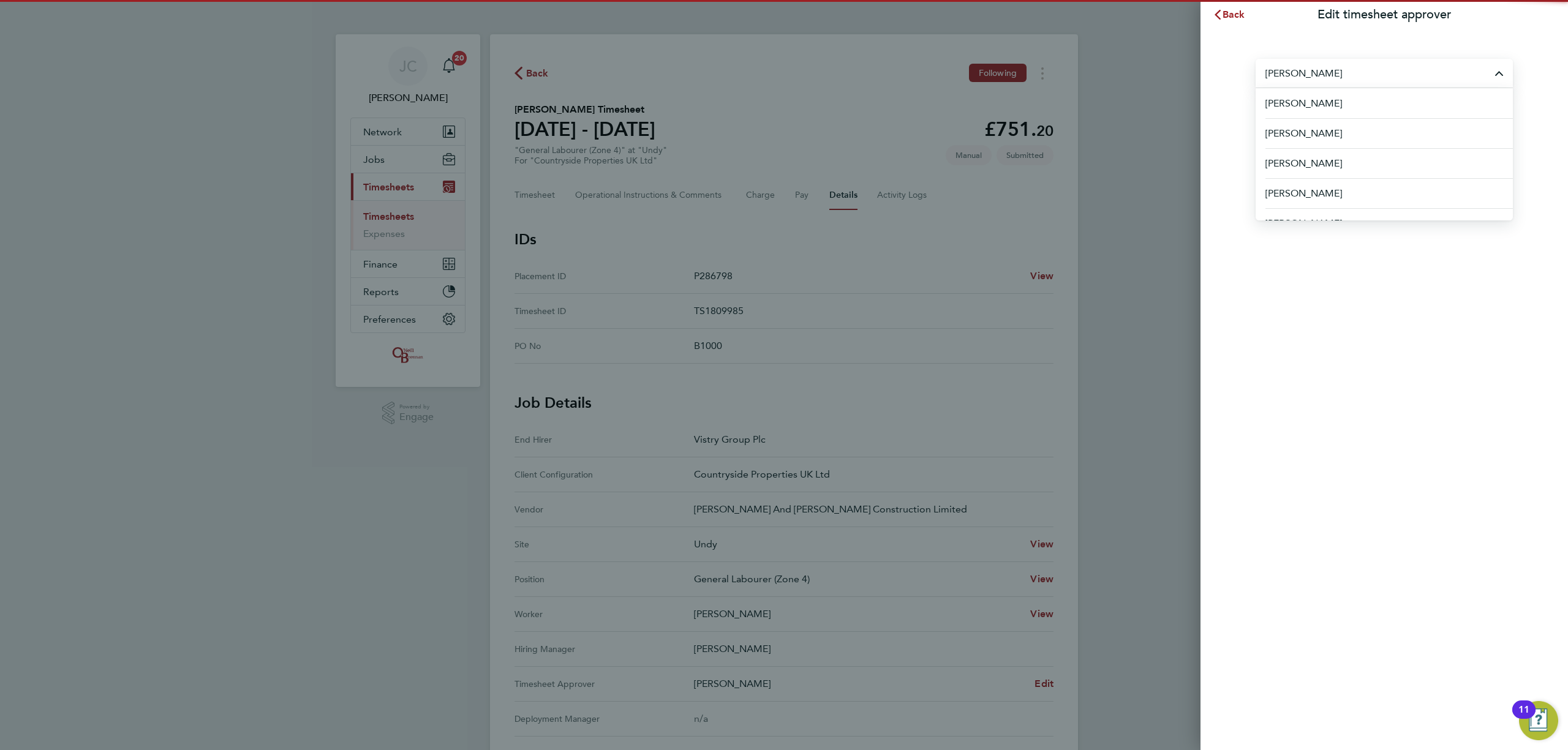
click at [1337, 77] on input "[PERSON_NAME]" at bounding box center [1384, 73] width 257 height 29
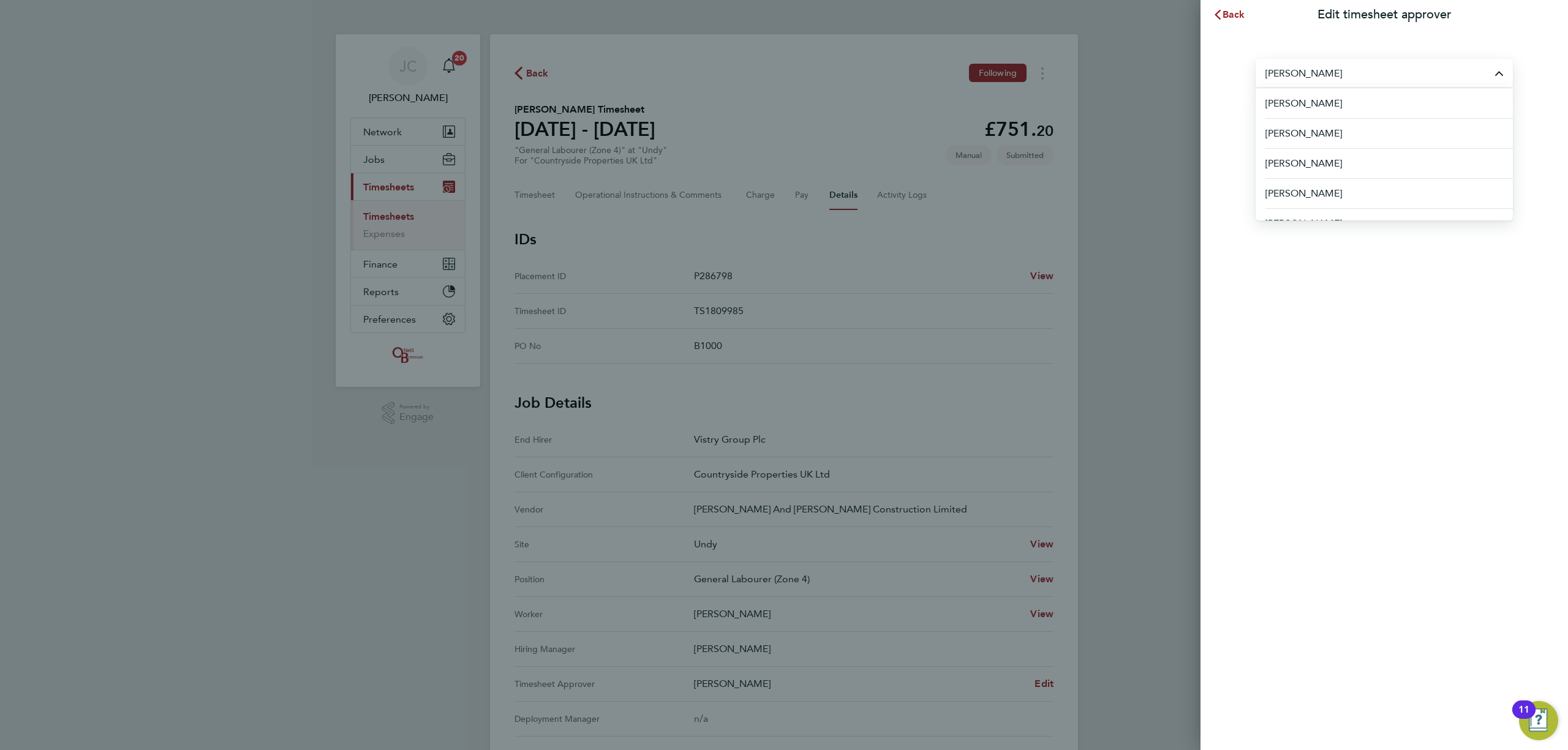
click at [1366, 267] on div "Back Edit timesheet approver Rhys Williams Aaron Murray Aaron Watkins Abbie Dan…" at bounding box center [1384, 375] width 368 height 750
click at [1371, 132] on app-form-button "Save" at bounding box center [1384, 127] width 257 height 29
click at [1376, 131] on app-form-button "Save" at bounding box center [1384, 127] width 257 height 29
click at [1519, 61] on section "Rhys Williams Save" at bounding box center [1384, 93] width 299 height 98
click at [1502, 72] on input "[PERSON_NAME]" at bounding box center [1384, 73] width 257 height 29
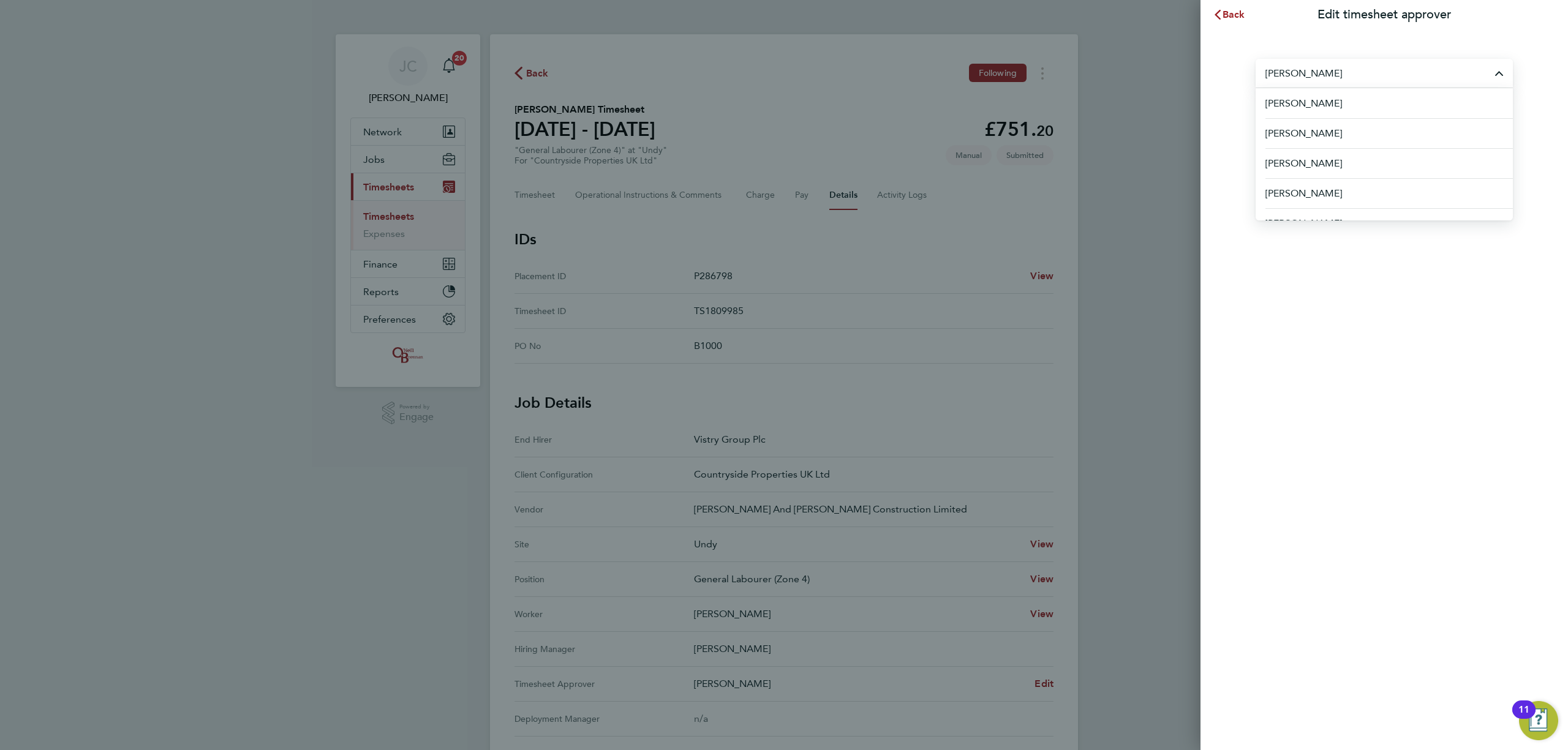
click at [1417, 82] on input "[PERSON_NAME]" at bounding box center [1384, 73] width 257 height 29
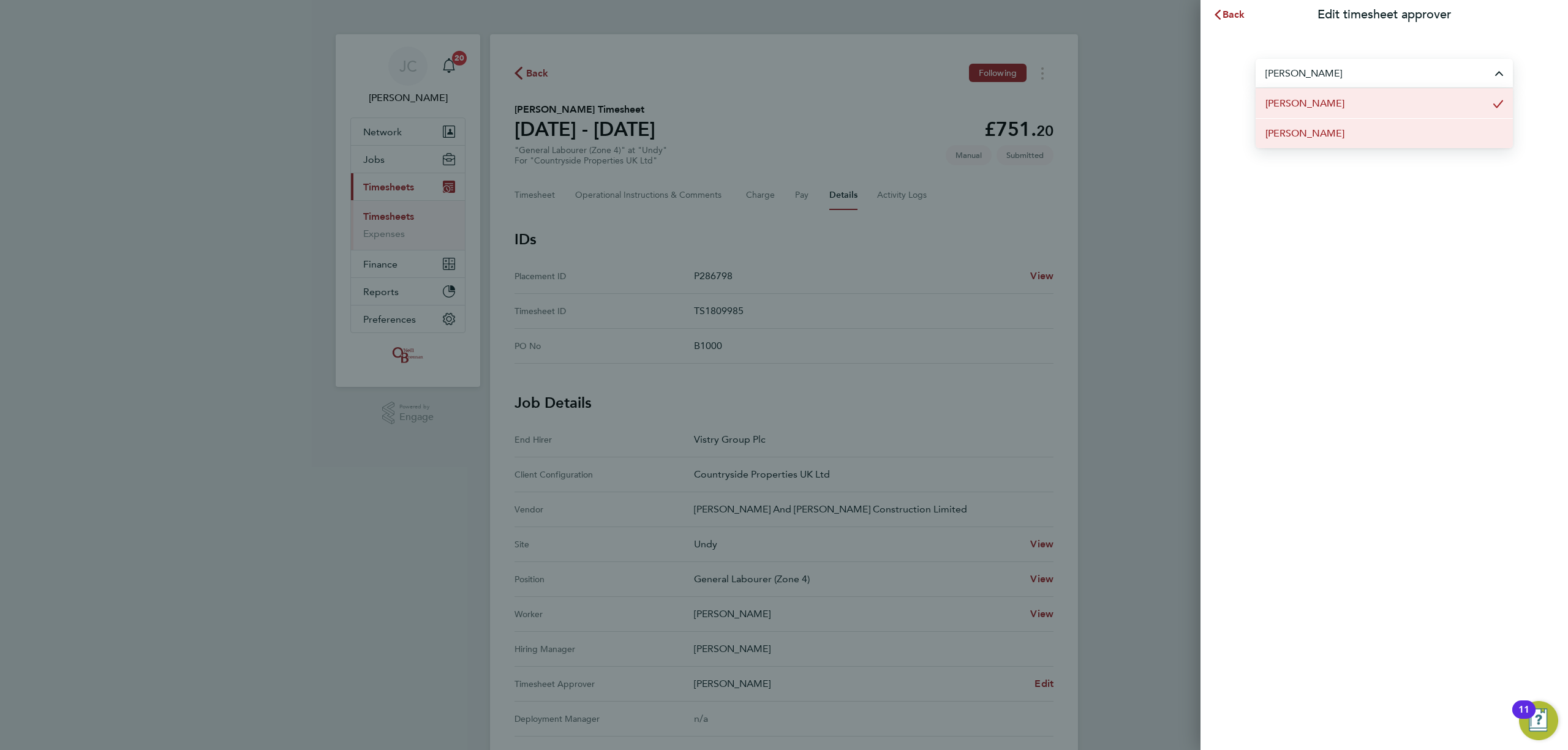
click at [1336, 127] on li "[PERSON_NAME]" at bounding box center [1384, 133] width 257 height 30
type input "[PERSON_NAME]"
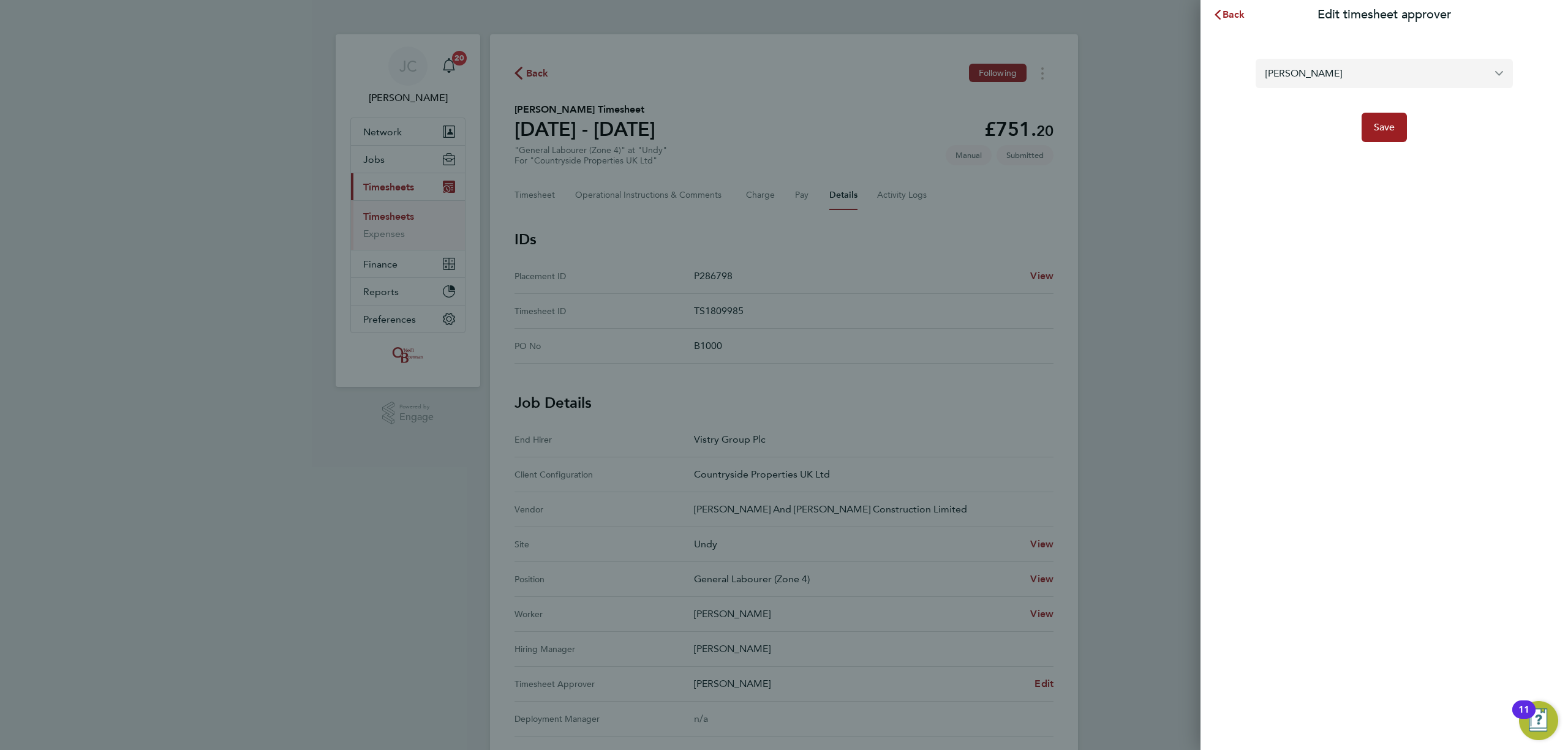
click at [1358, 71] on input "[PERSON_NAME]" at bounding box center [1384, 73] width 257 height 29
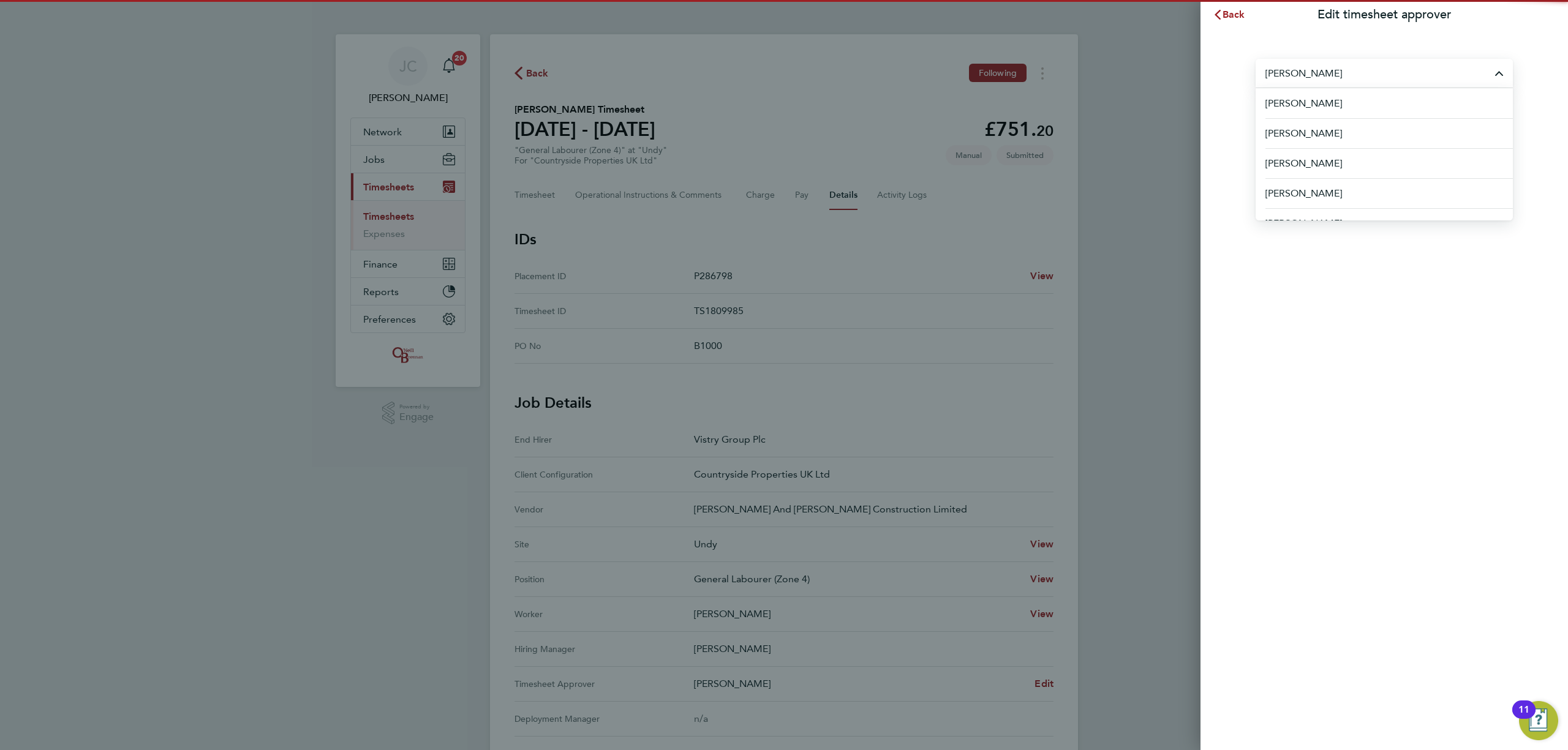
click at [1344, 74] on input "[PERSON_NAME]" at bounding box center [1384, 73] width 257 height 29
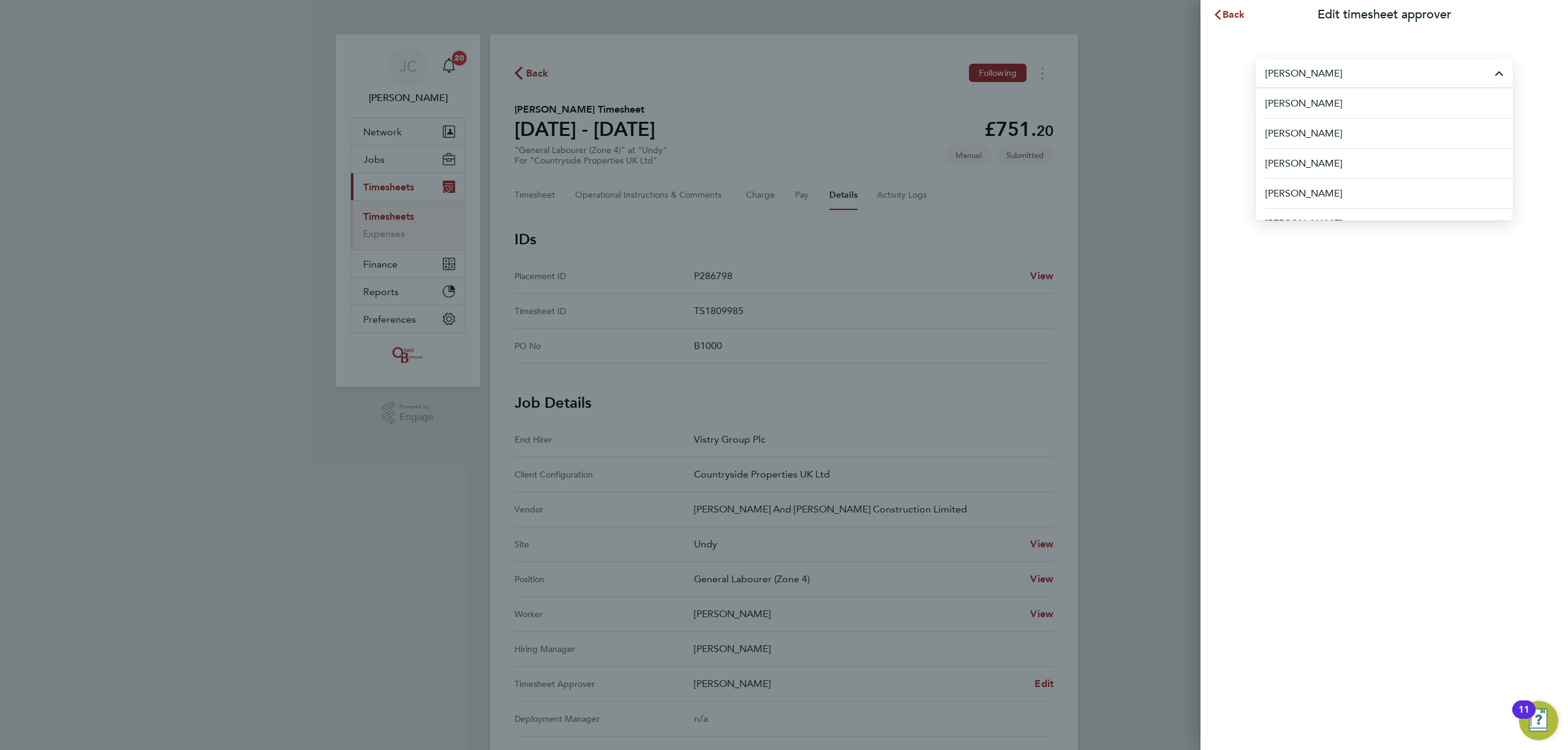
click at [1337, 74] on input "[PERSON_NAME]" at bounding box center [1384, 73] width 257 height 29
click at [1230, 11] on span "Back" at bounding box center [1234, 14] width 22 height 12
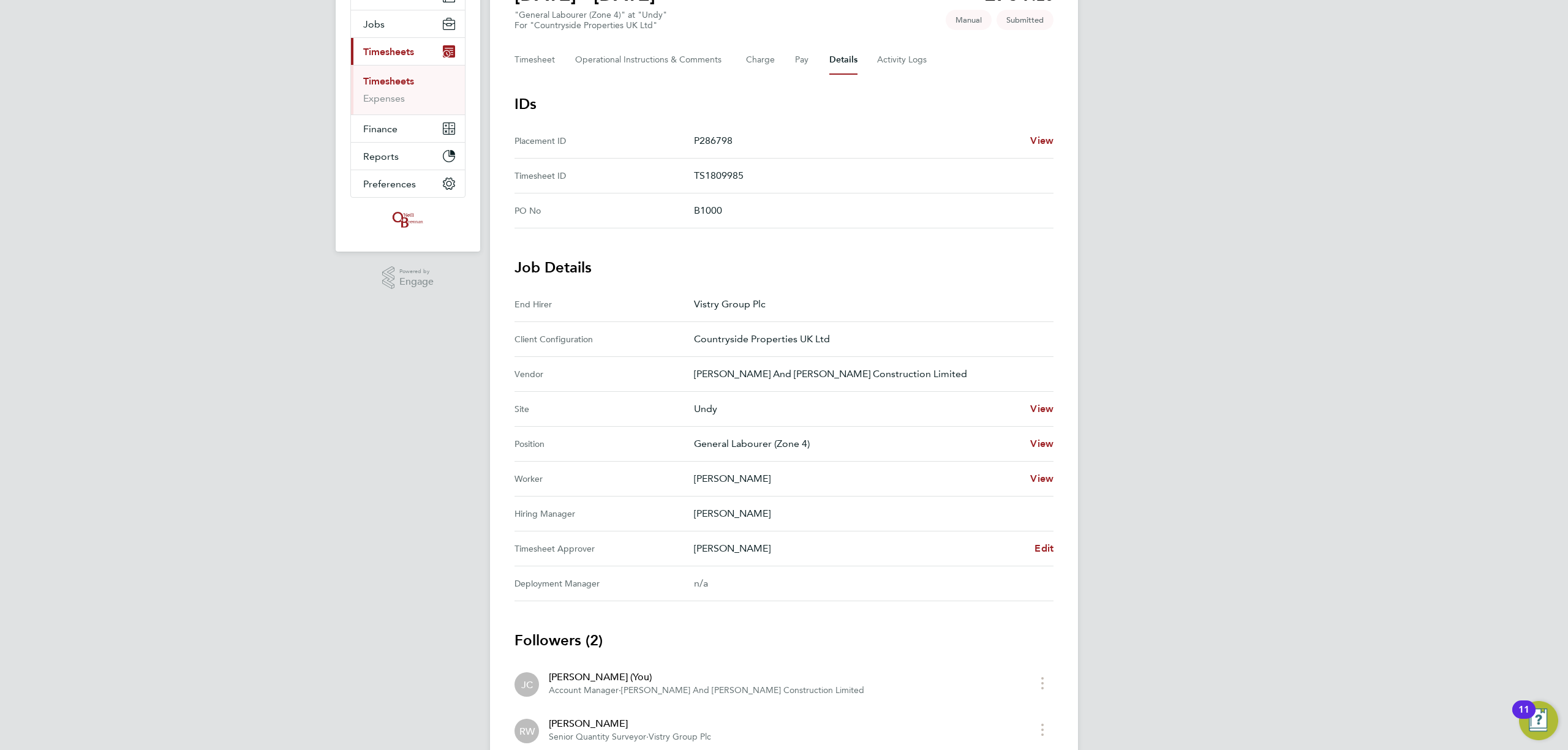
scroll to position [223, 0]
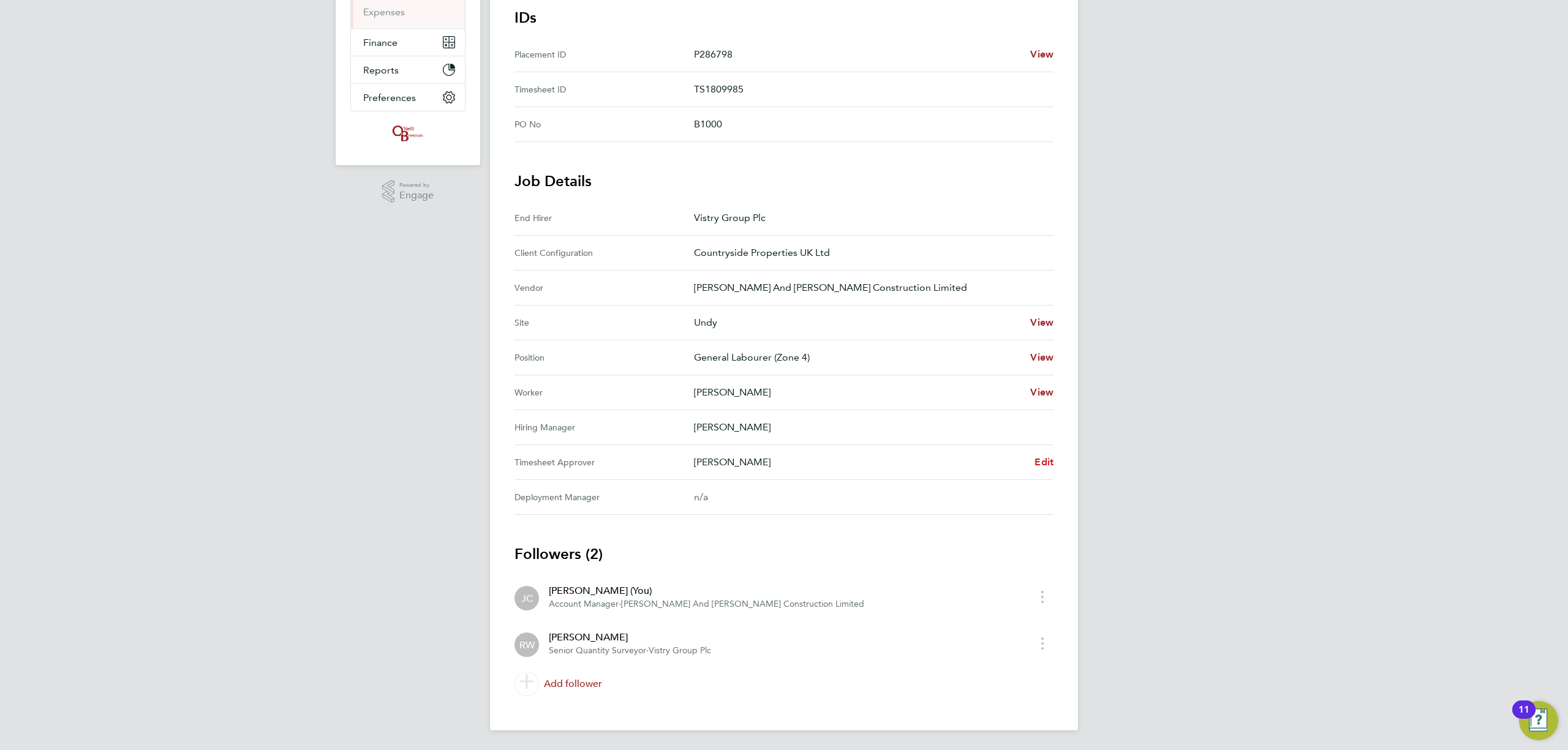
click at [1044, 464] on span "Edit" at bounding box center [1044, 462] width 19 height 12
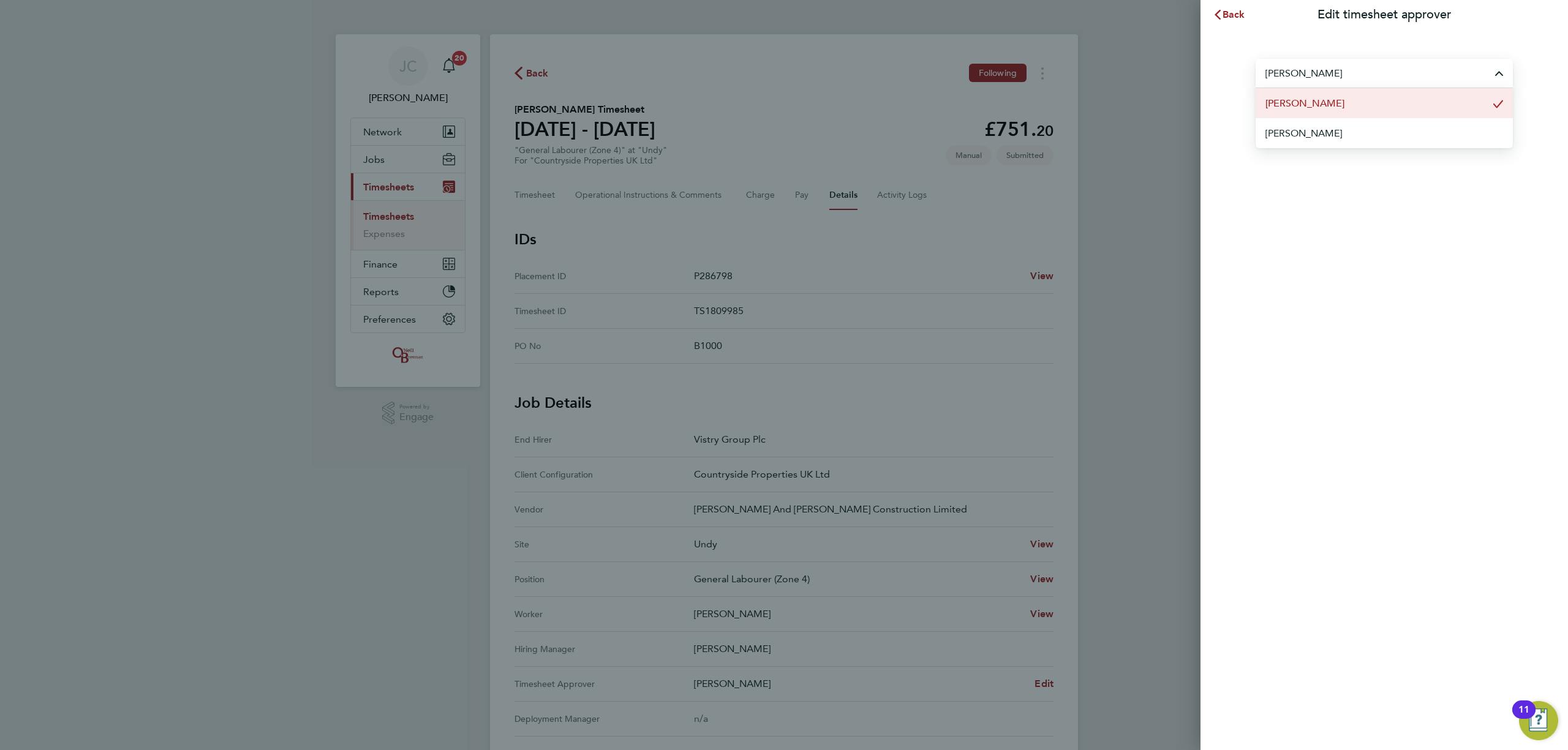
click at [1277, 92] on li "[PERSON_NAME]" at bounding box center [1384, 103] width 257 height 30
type input "[PERSON_NAME]"
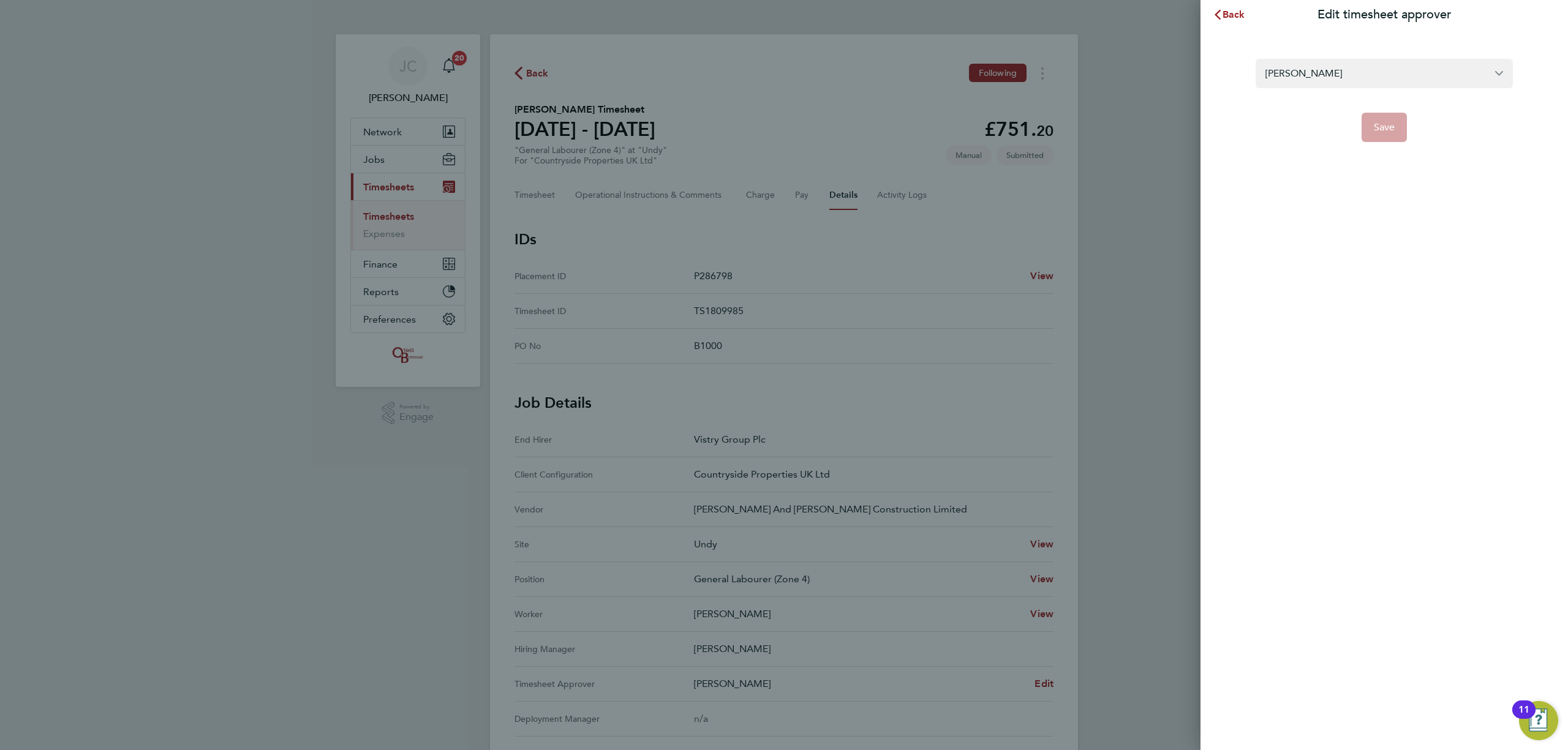
click at [1410, 132] on app-form-button "Save" at bounding box center [1384, 127] width 257 height 29
click at [1395, 127] on app-form-button "Save" at bounding box center [1384, 127] width 257 height 29
click at [1346, 77] on input "Rhys Williams" at bounding box center [1384, 73] width 257 height 29
click at [1358, 74] on input "Rhys Williams" at bounding box center [1384, 73] width 257 height 29
click at [1238, 21] on button "Back" at bounding box center [1229, 14] width 57 height 24
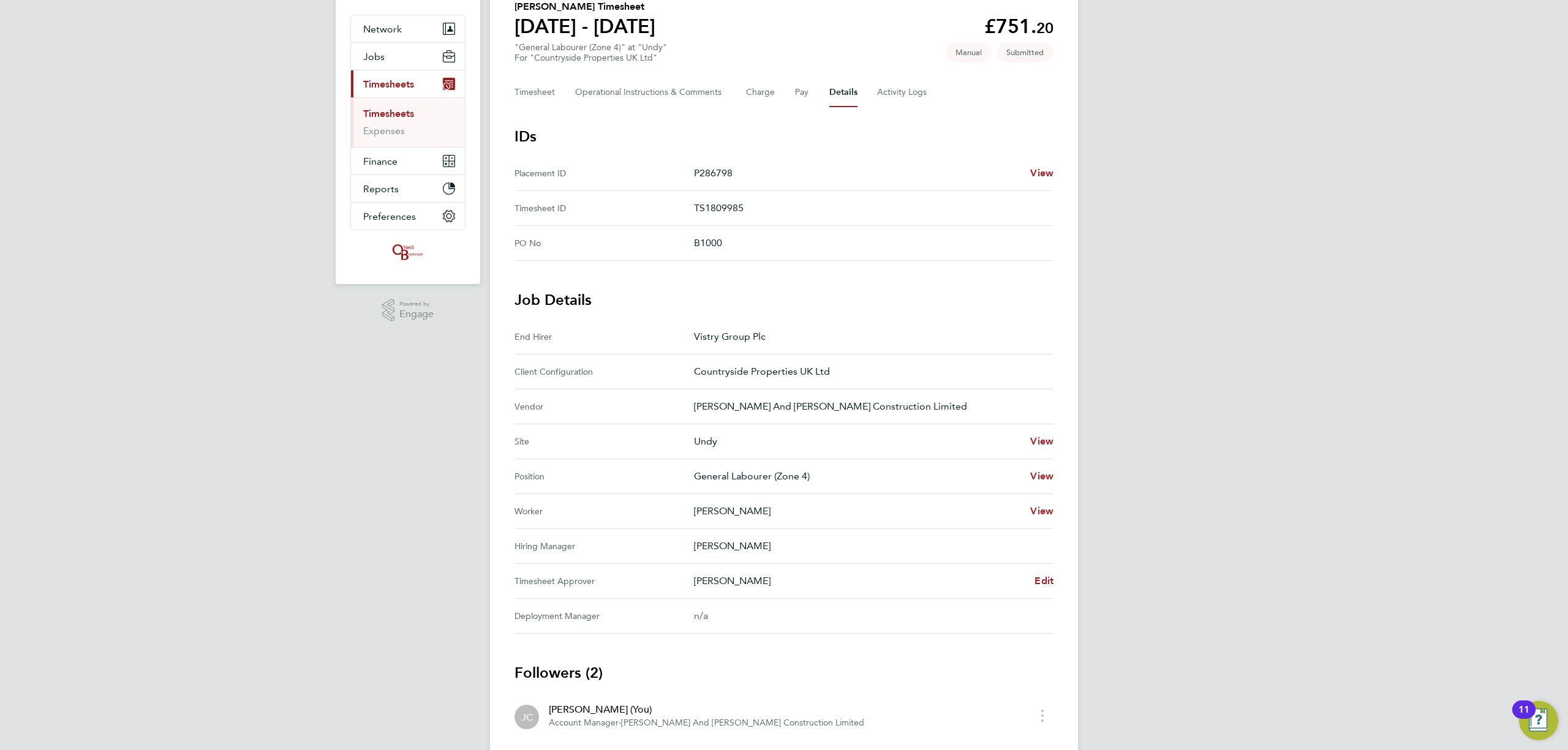
scroll to position [163, 0]
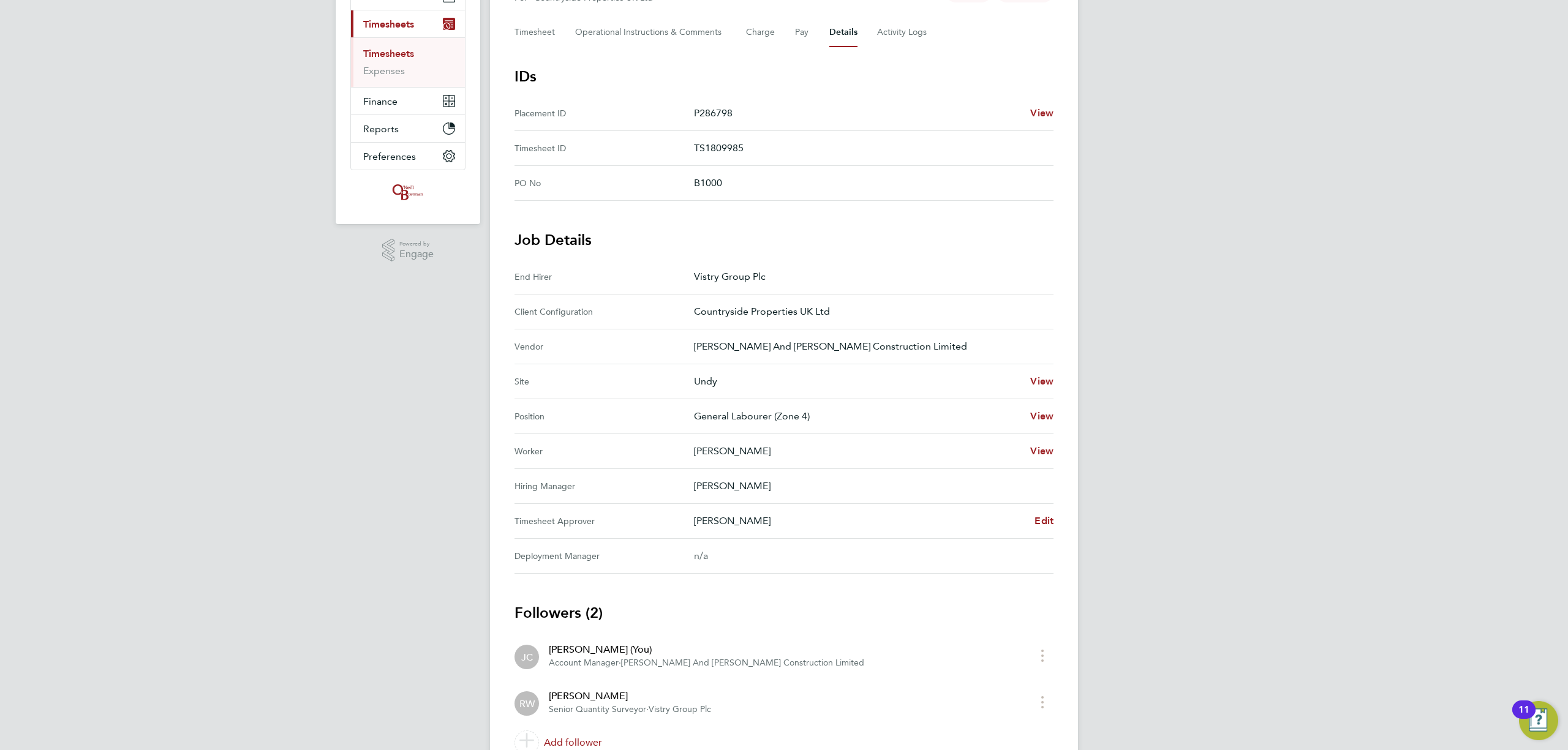
click at [819, 528] on p "Rhys Williams" at bounding box center [859, 522] width 331 height 15
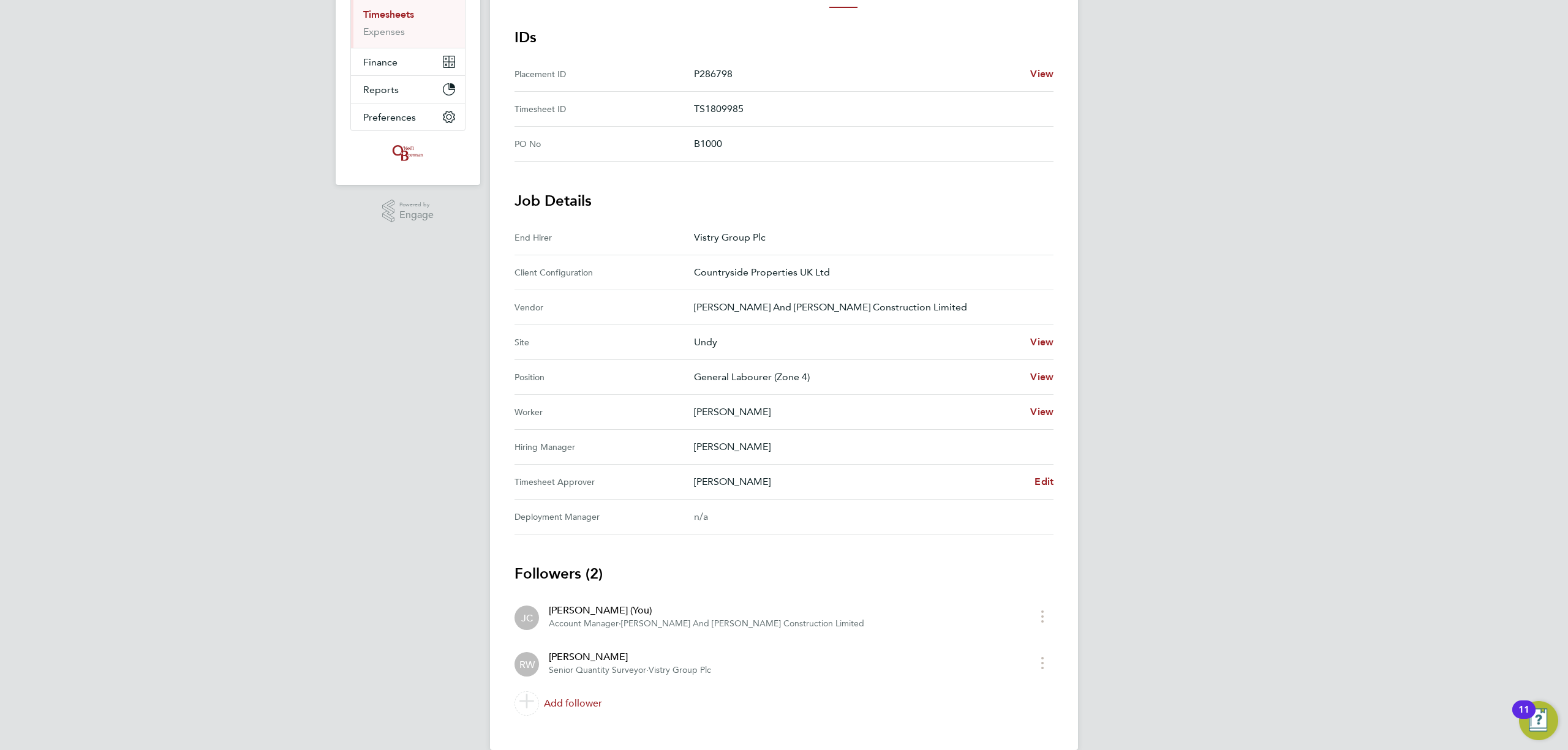
scroll to position [223, 0]
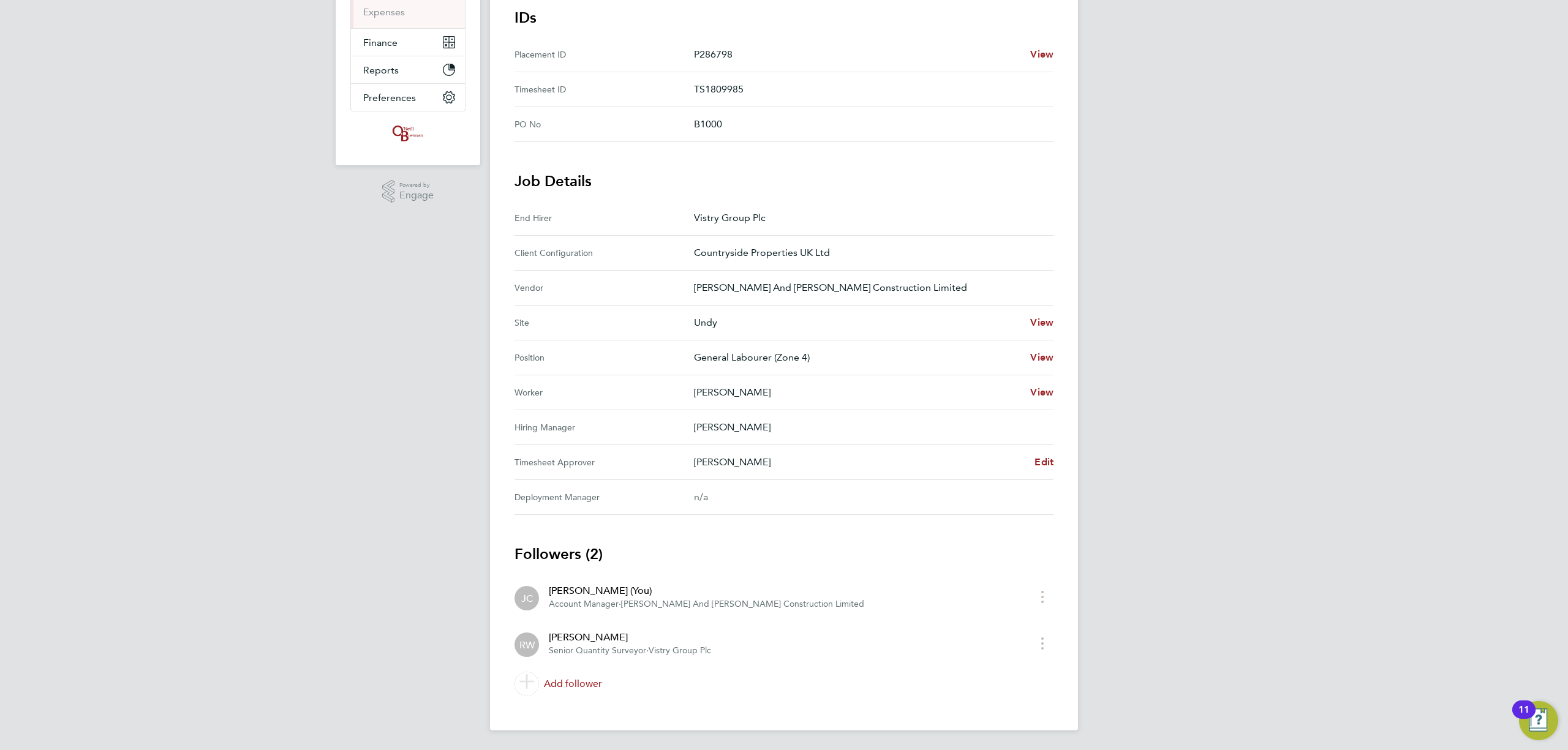
click at [582, 640] on div "Rhys Williams" at bounding box center [630, 638] width 162 height 15
click at [577, 640] on div "Rhys Williams" at bounding box center [630, 638] width 162 height 15
click at [635, 652] on span "Senior Quantity Surveyor" at bounding box center [598, 651] width 97 height 11
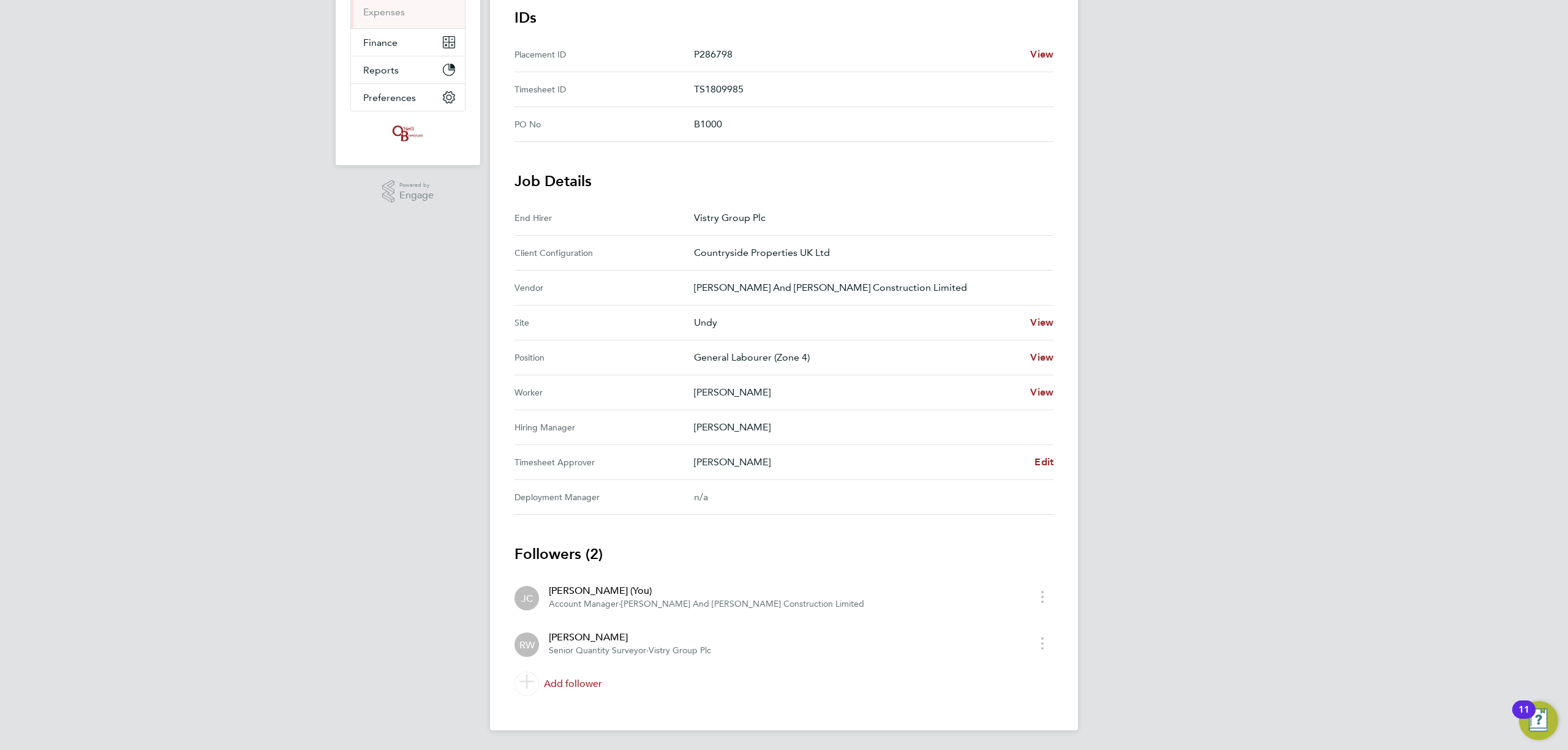
click at [636, 652] on span "Senior Quantity Surveyor" at bounding box center [598, 651] width 97 height 11
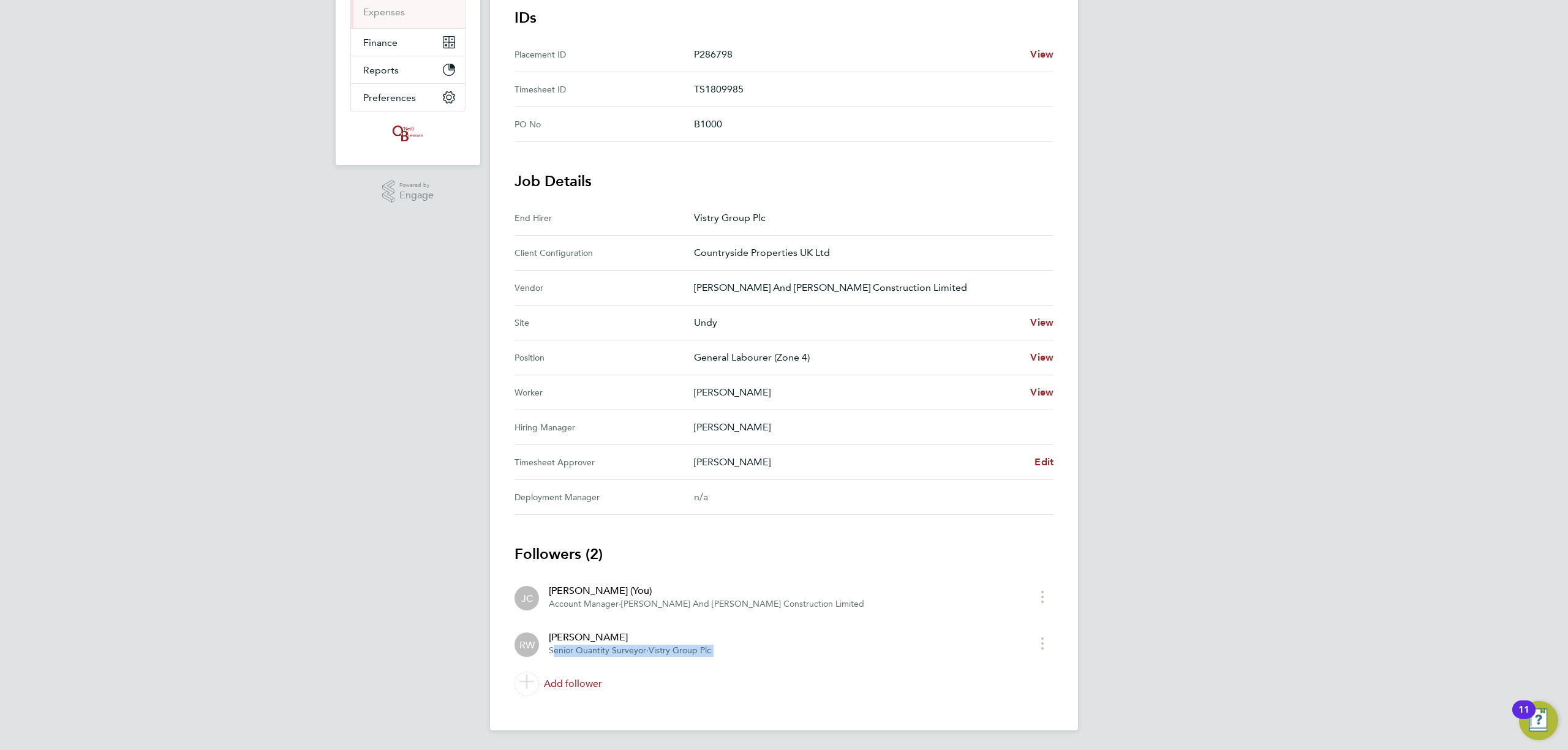
click at [711, 655] on span "Vistry Group Plc" at bounding box center [680, 651] width 62 height 11
click at [719, 652] on app-follower-row "RW Rhys Williams Senior Quantity Surveyor · Vistry Group Plc" at bounding box center [773, 643] width 517 height 27
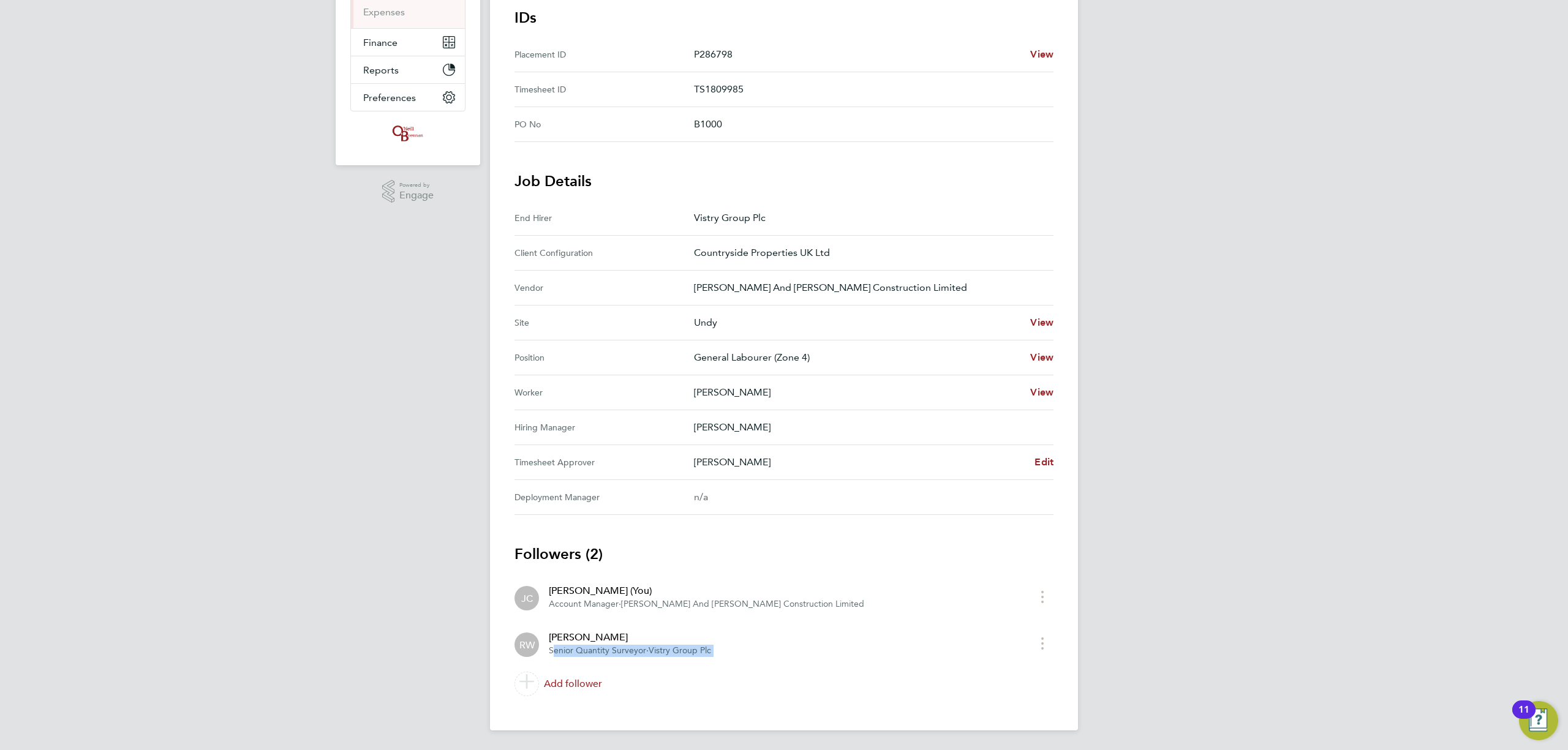
click at [719, 652] on app-follower-row "RW Rhys Williams Senior Quantity Surveyor · Vistry Group Plc" at bounding box center [773, 643] width 517 height 27
click at [917, 572] on section "Followers (2) JC James Crawley (You) Account Manager · O'Neill And Brennan Cons…" at bounding box center [784, 623] width 539 height 157
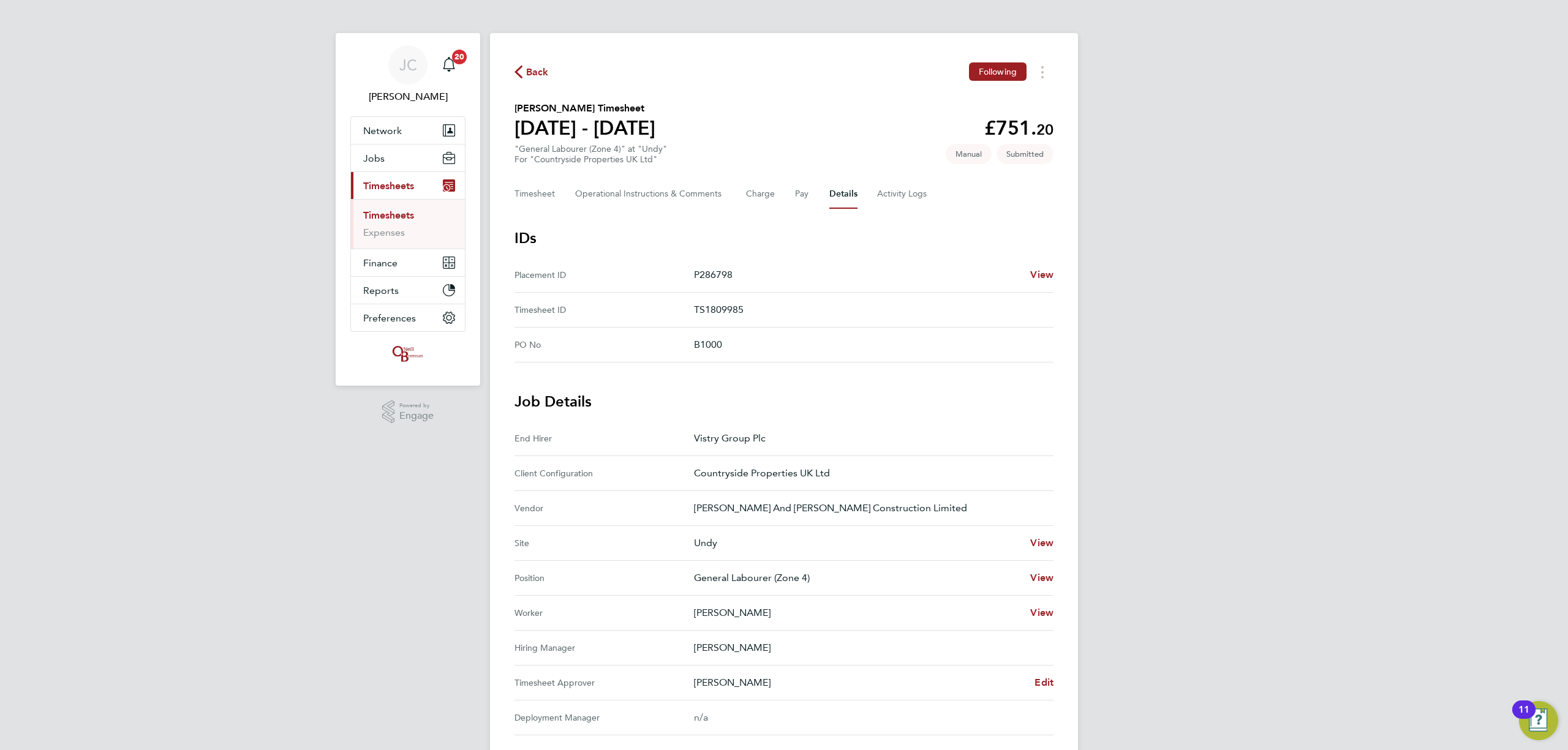
scroll to position [0, 0]
click at [403, 215] on link "Timesheets" at bounding box center [388, 217] width 51 height 12
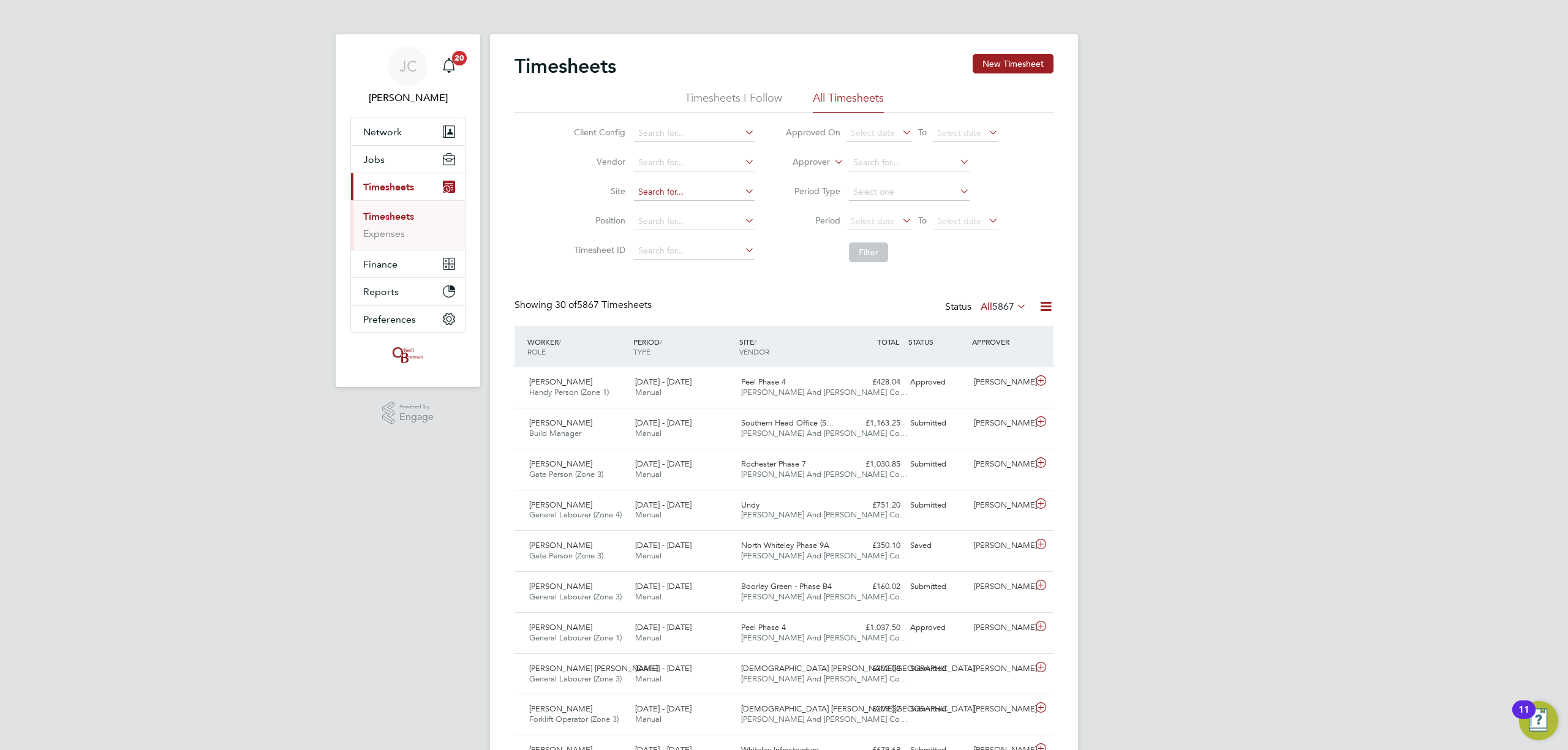
click at [661, 197] on input at bounding box center [694, 192] width 120 height 17
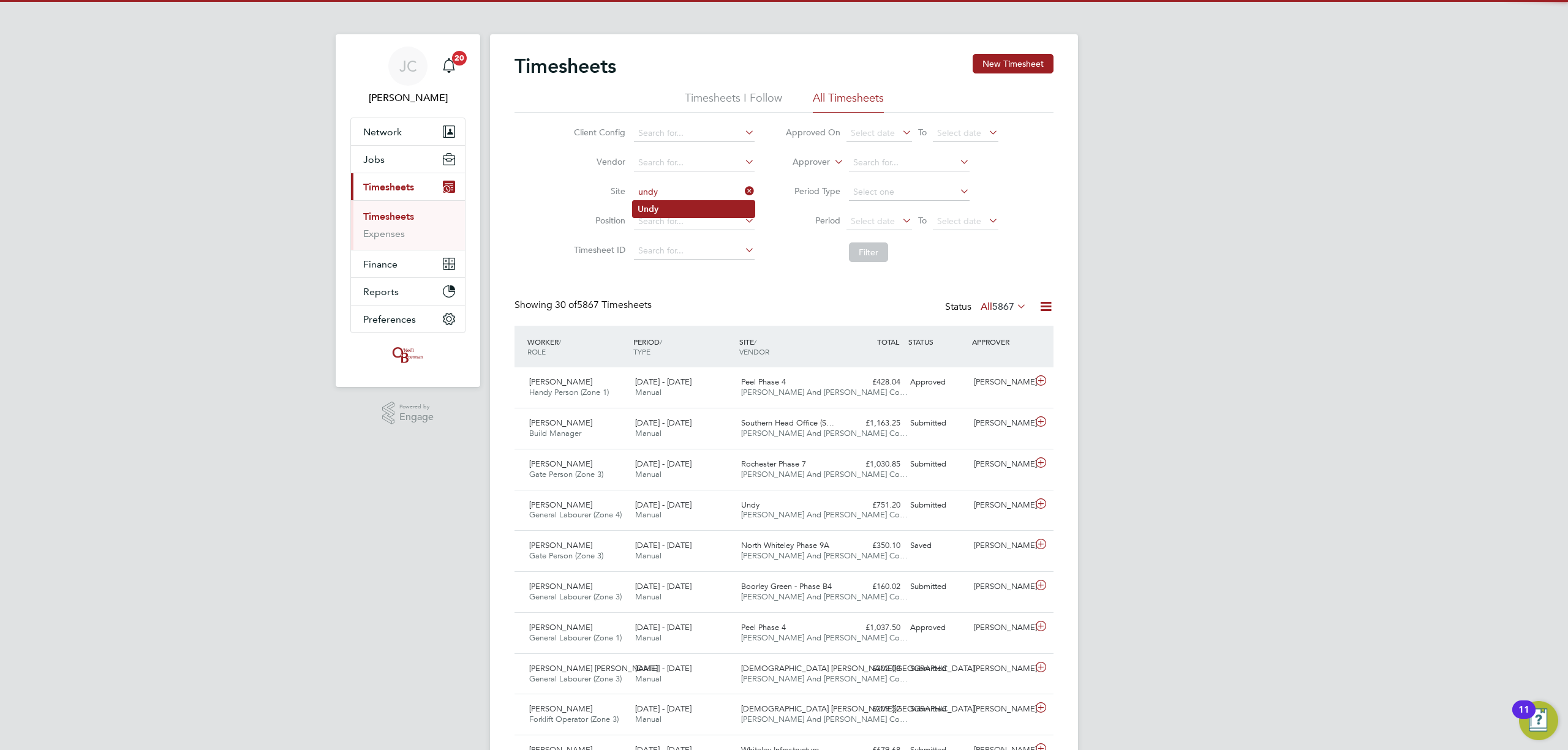
click at [662, 205] on li "Undy" at bounding box center [693, 209] width 122 height 17
type input "Undy"
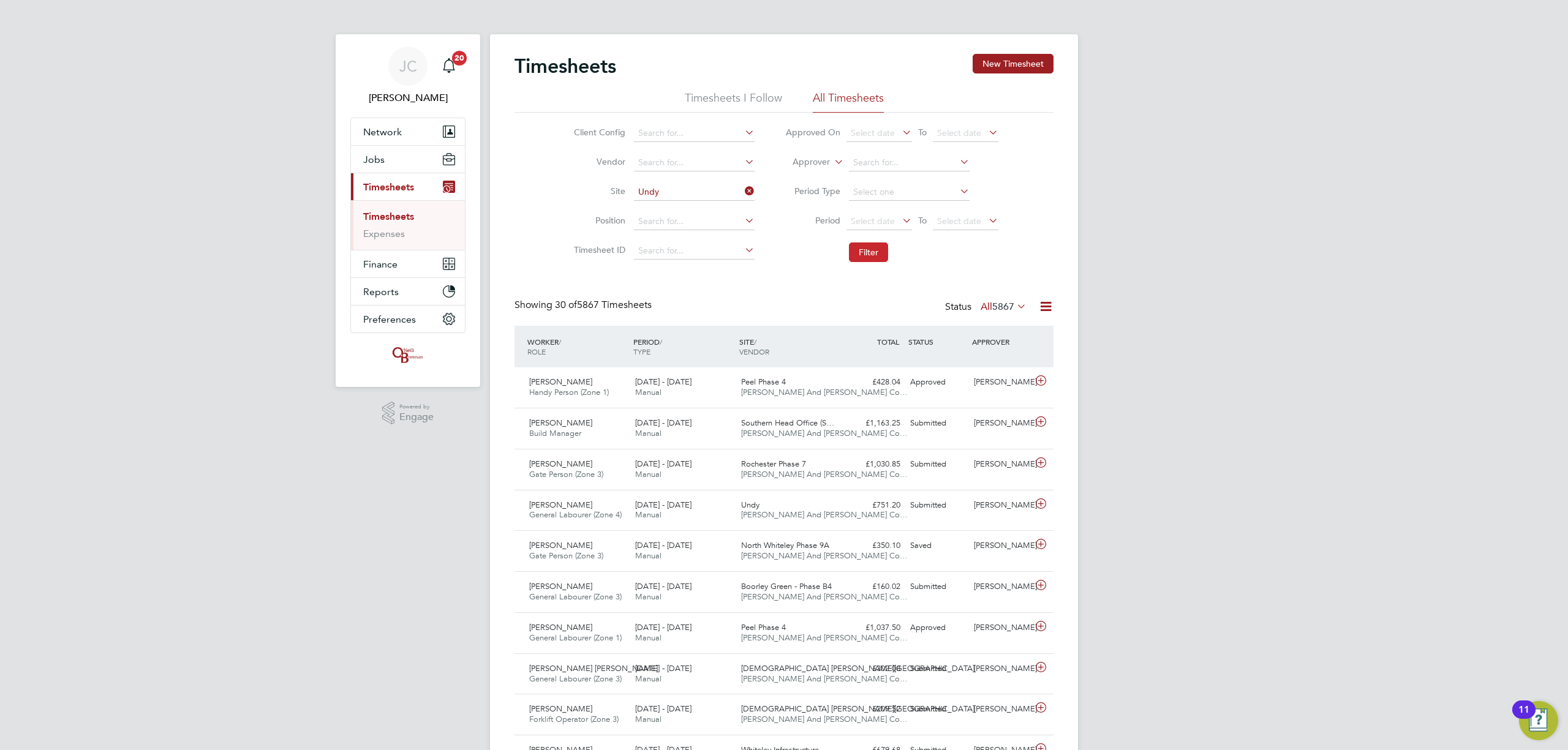
click at [871, 246] on button "Filter" at bounding box center [869, 252] width 39 height 19
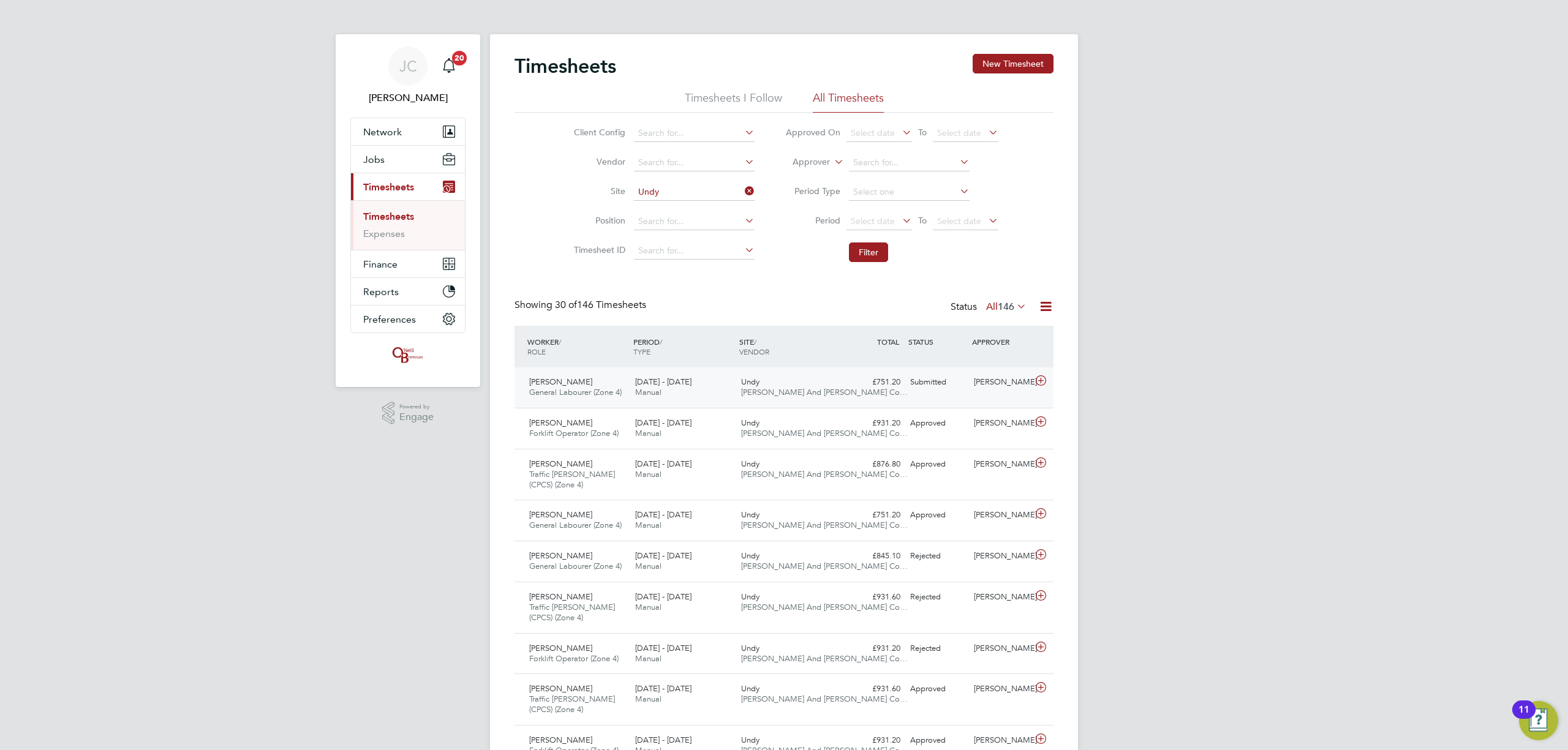
click at [947, 391] on div "Submitted" at bounding box center [937, 382] width 64 height 20
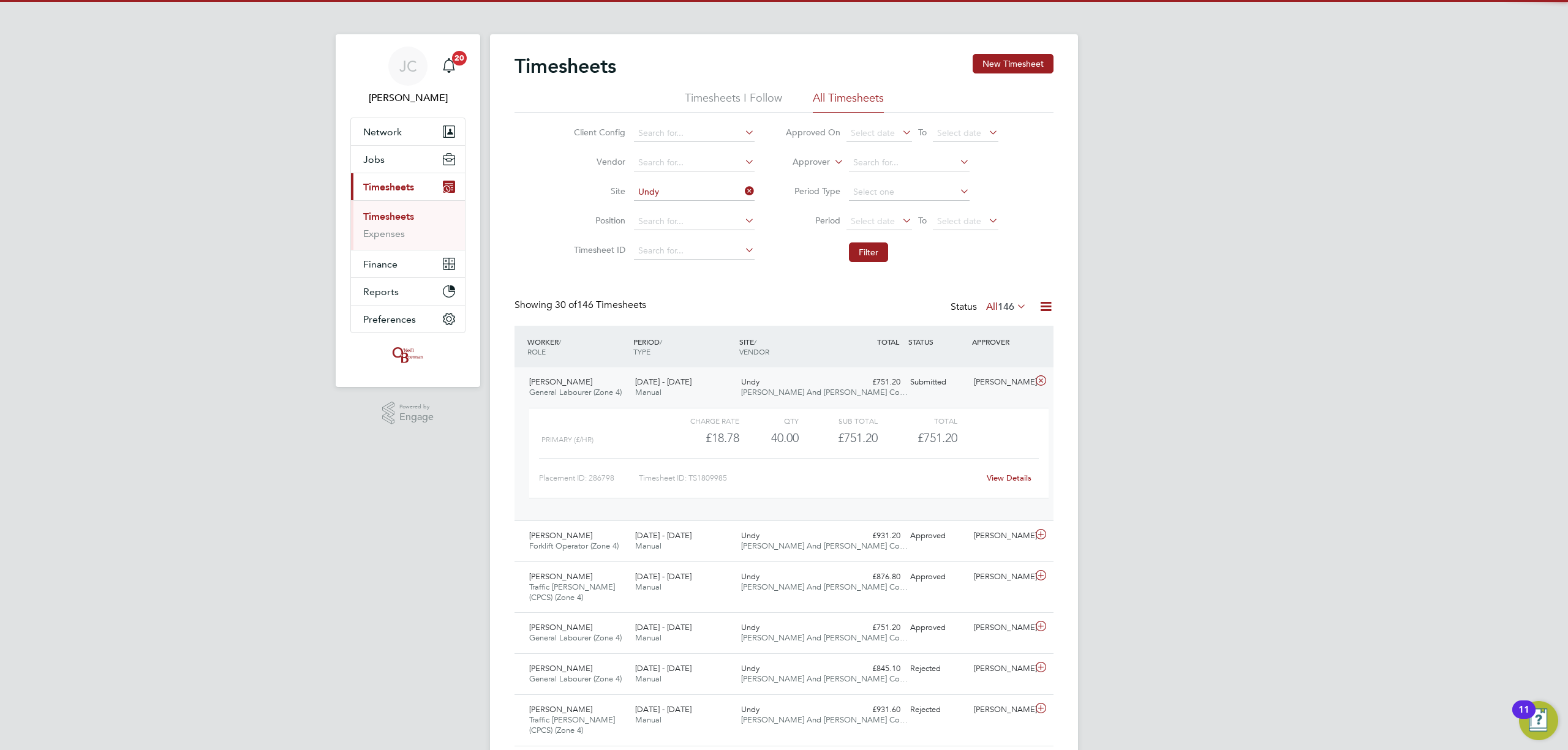
click at [993, 484] on link "View Details" at bounding box center [1009, 478] width 45 height 11
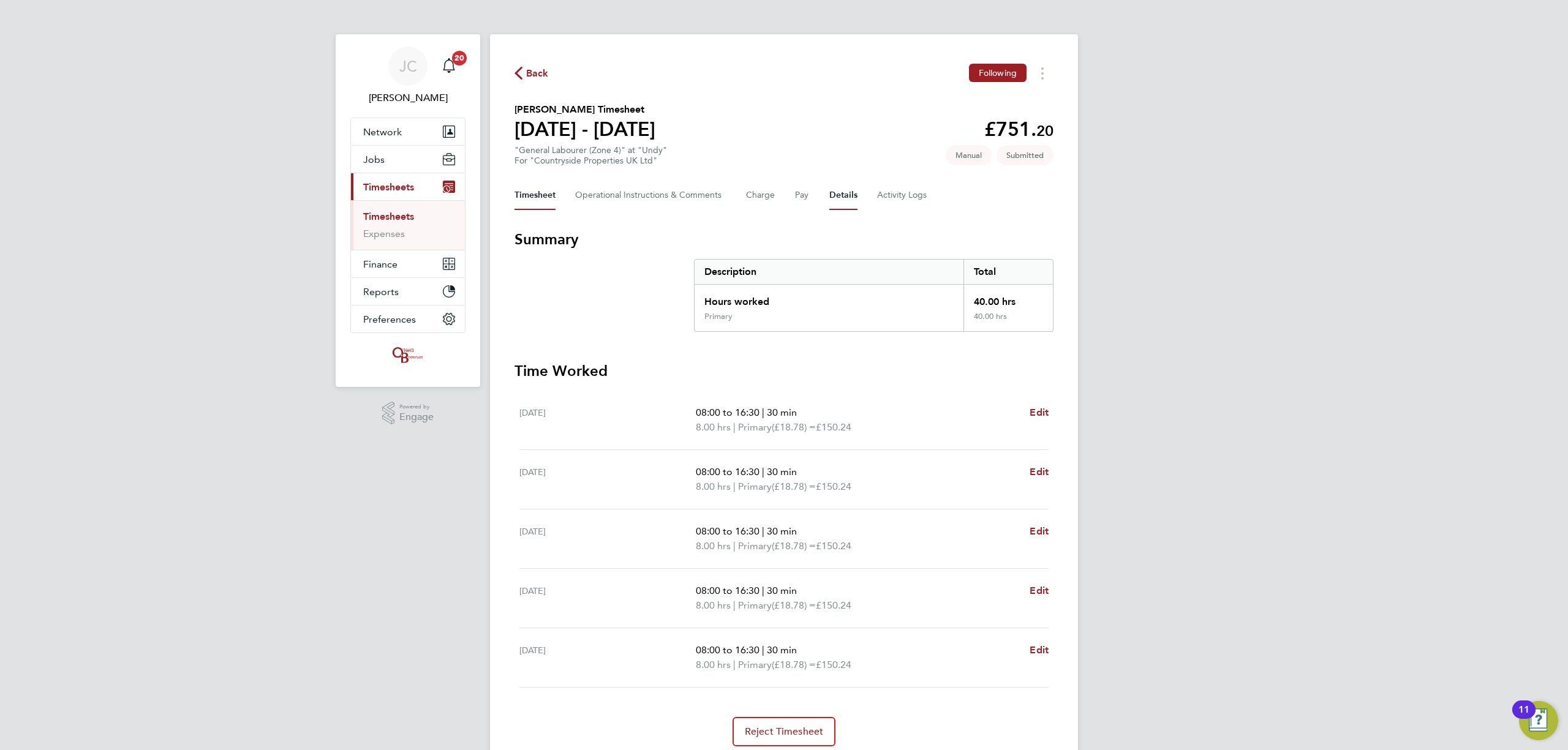
click at [832, 191] on button "Details" at bounding box center [843, 195] width 28 height 29
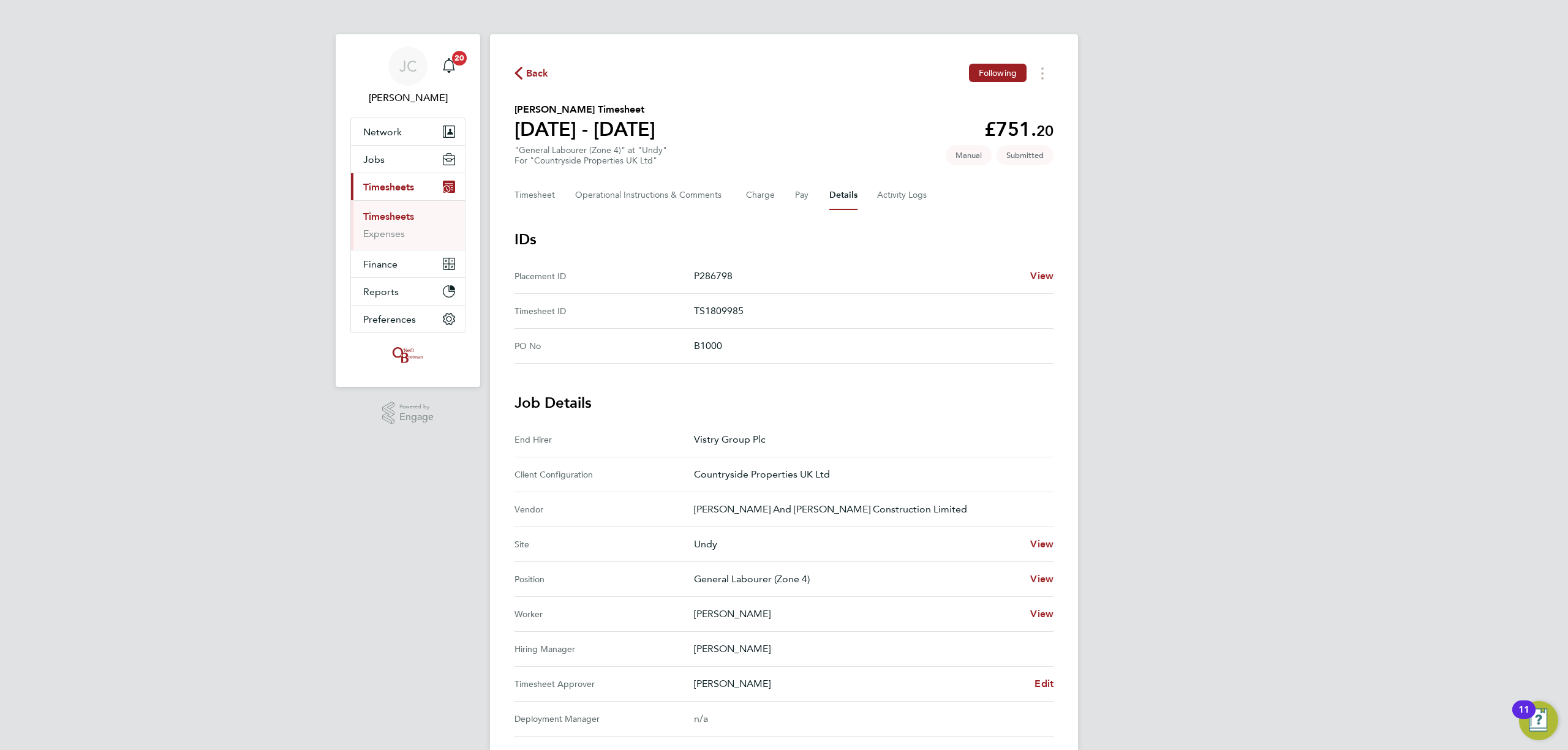
click at [1042, 693] on Approver "Timesheet Approver [PERSON_NAME] Edit" at bounding box center [784, 684] width 539 height 35
click at [1042, 686] on span "Edit" at bounding box center [1044, 684] width 19 height 12
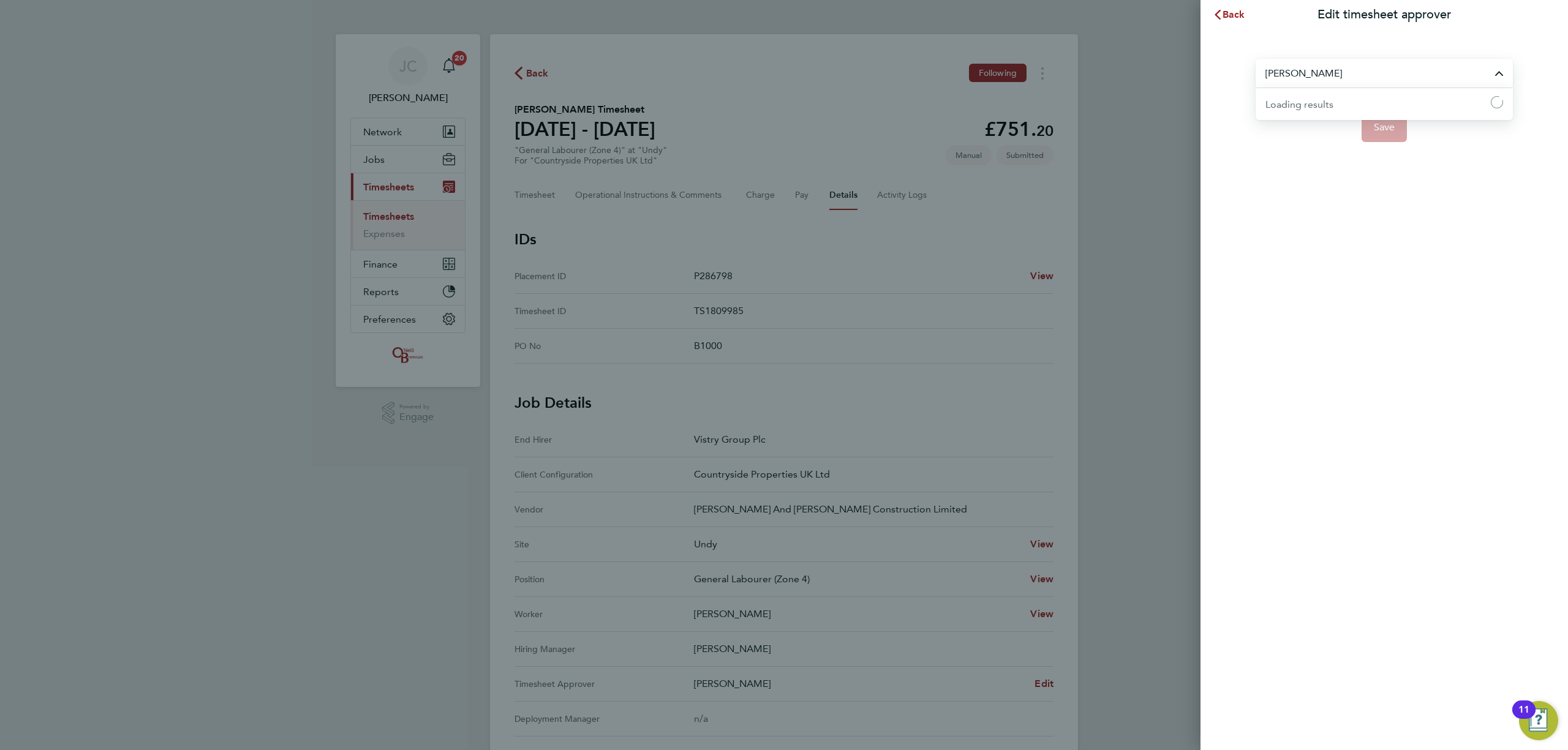
click at [1351, 77] on input "[PERSON_NAME]" at bounding box center [1384, 73] width 257 height 29
click at [1341, 104] on li "[PERSON_NAME]" at bounding box center [1384, 103] width 257 height 30
type input "[PERSON_NAME]"
click at [1389, 130] on span "Save" at bounding box center [1385, 127] width 21 height 12
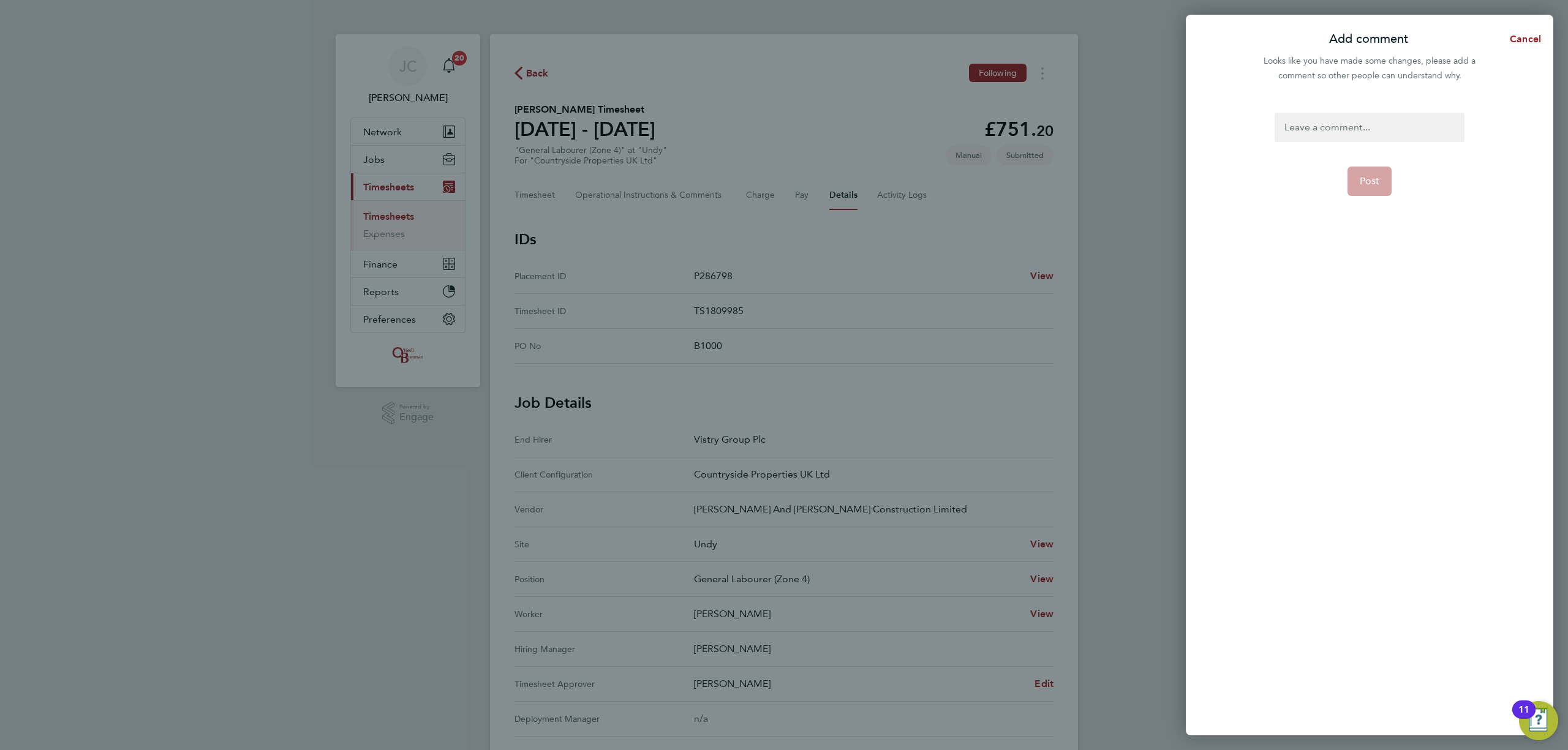
click at [1360, 129] on div at bounding box center [1369, 127] width 189 height 29
click at [1346, 130] on div at bounding box center [1369, 127] width 189 height 29
click at [1373, 194] on app-form-button "Post" at bounding box center [1370, 181] width 45 height 29
click at [1365, 186] on span "Post" at bounding box center [1370, 182] width 20 height 12
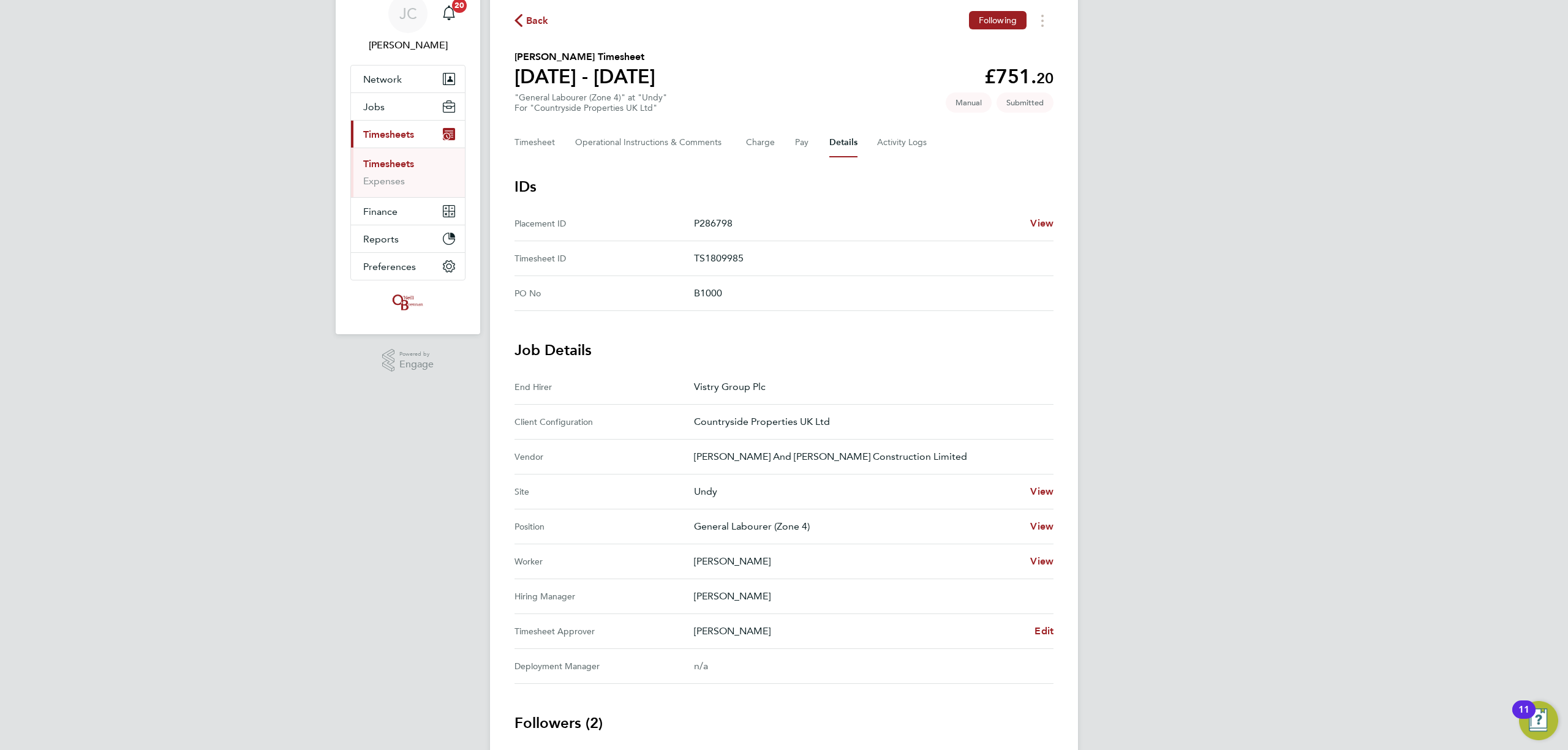
scroll to position [82, 0]
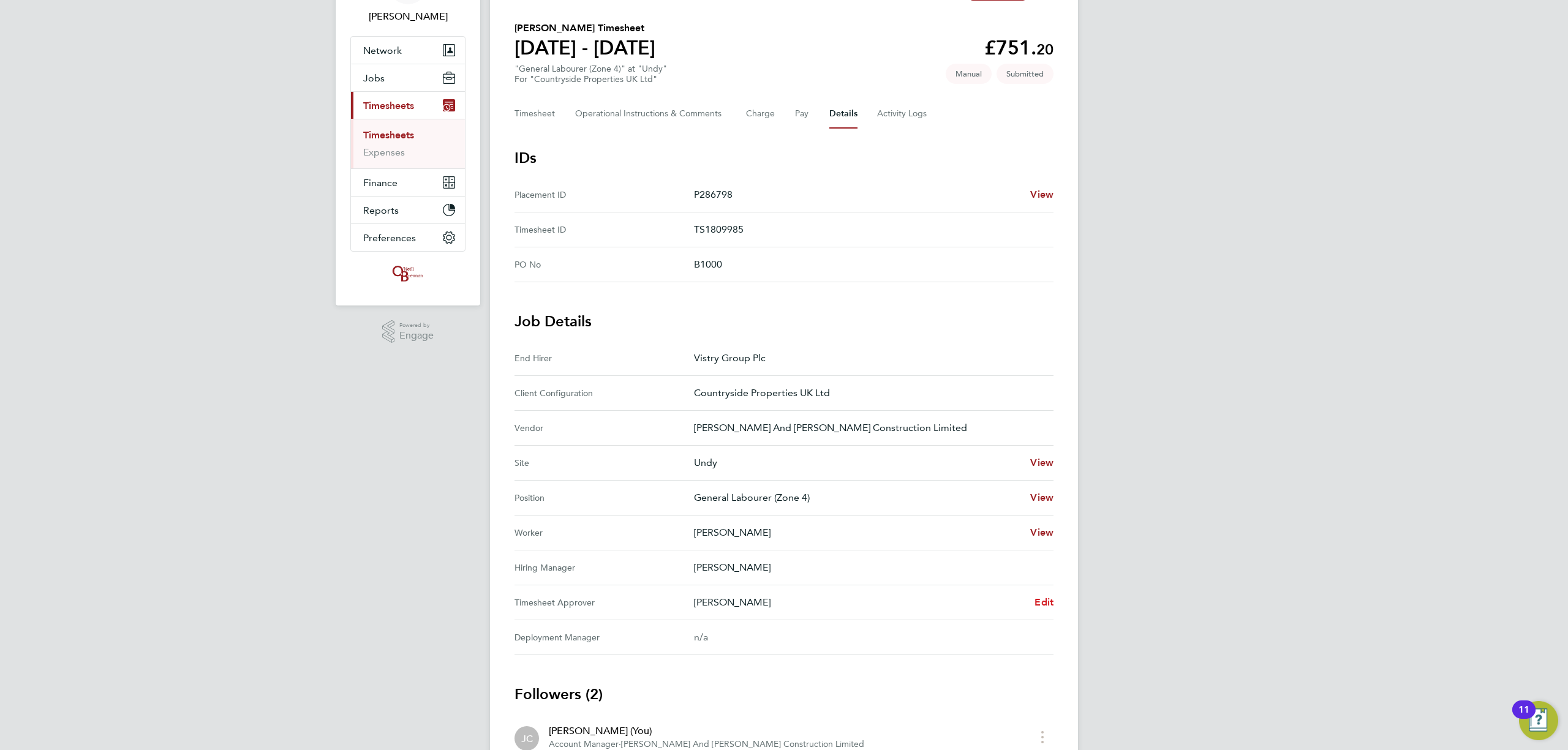
click at [1042, 596] on link "Edit" at bounding box center [1044, 603] width 19 height 15
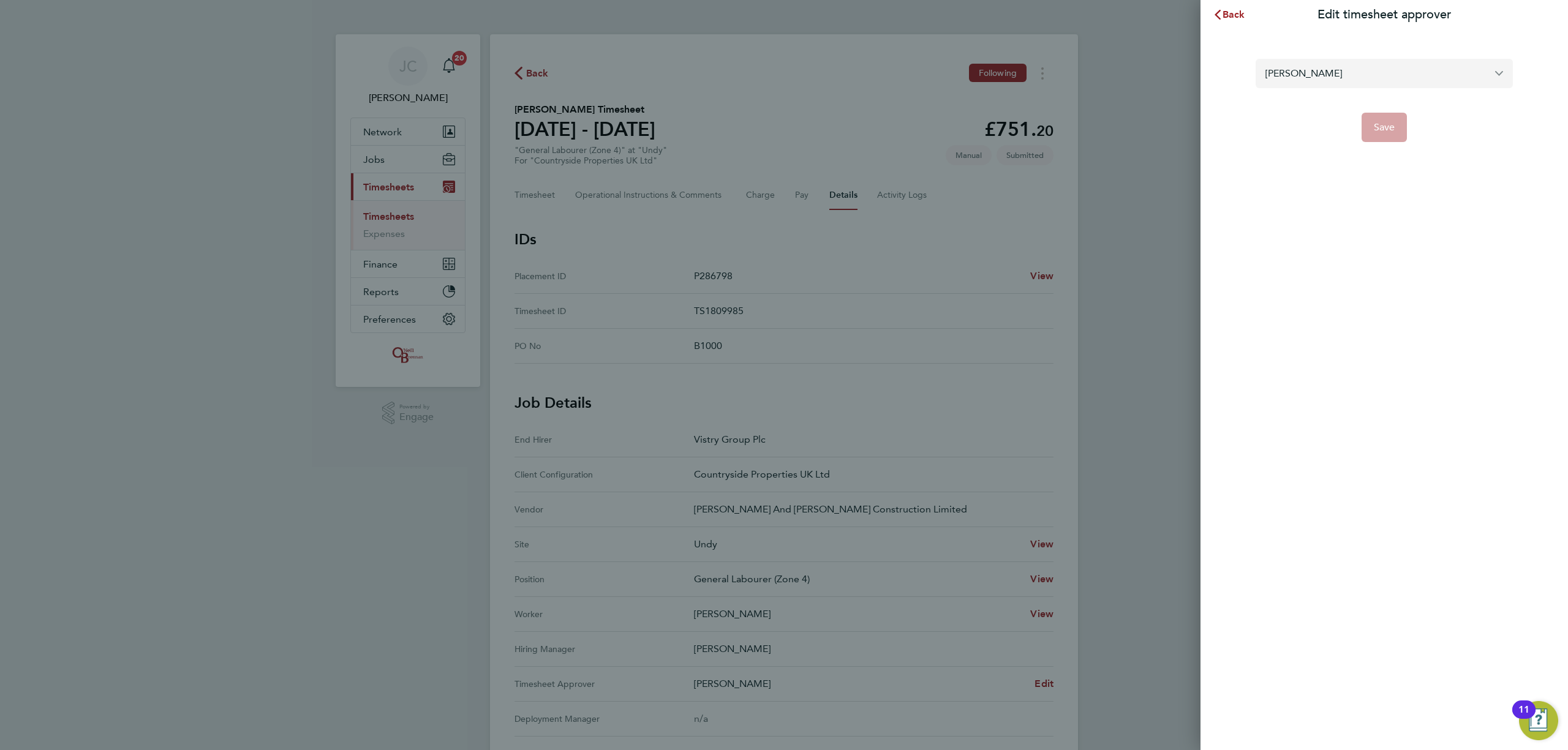
click at [1353, 67] on input "[PERSON_NAME]" at bounding box center [1384, 73] width 257 height 29
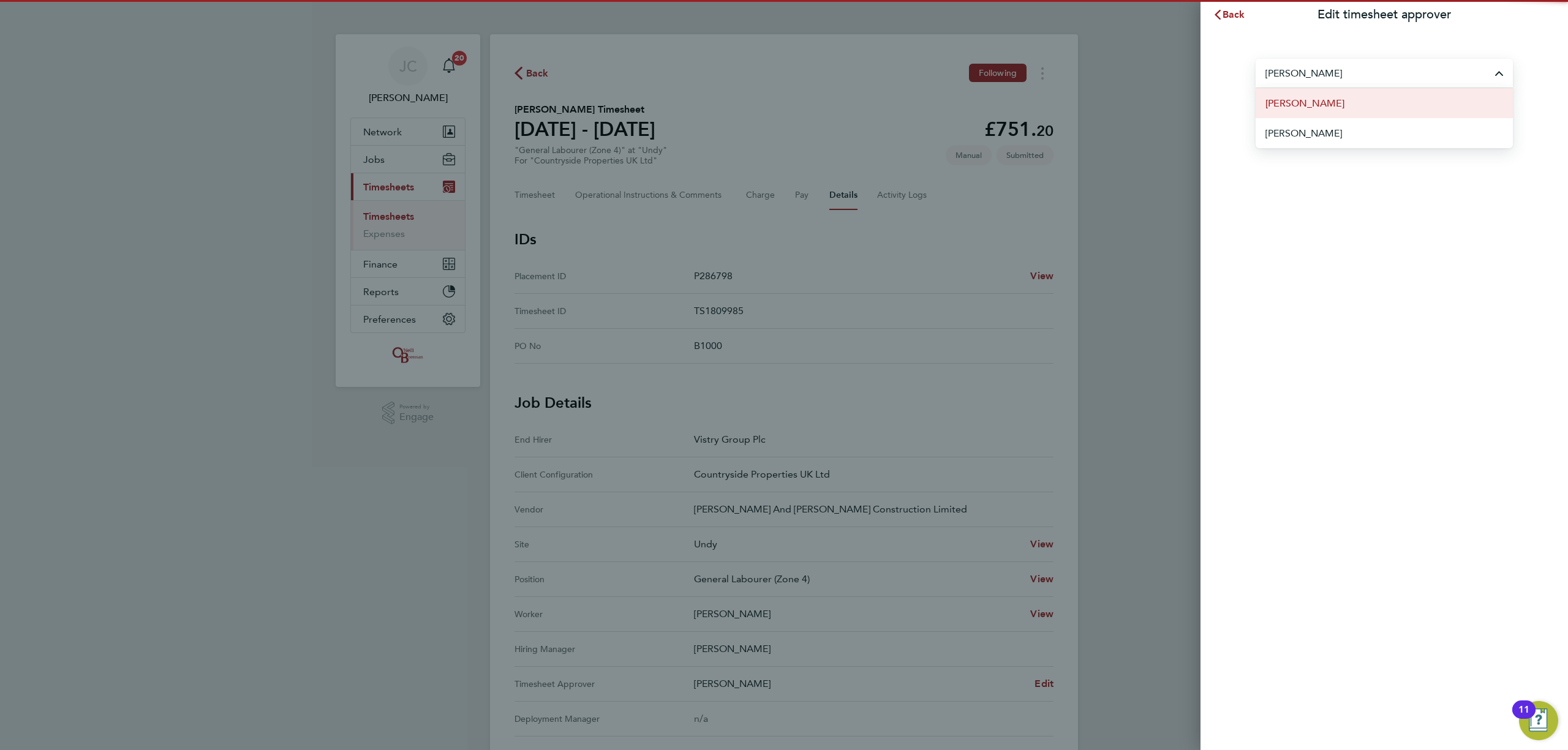
click at [1322, 93] on li "[PERSON_NAME]" at bounding box center [1384, 103] width 257 height 30
type input "[PERSON_NAME]"
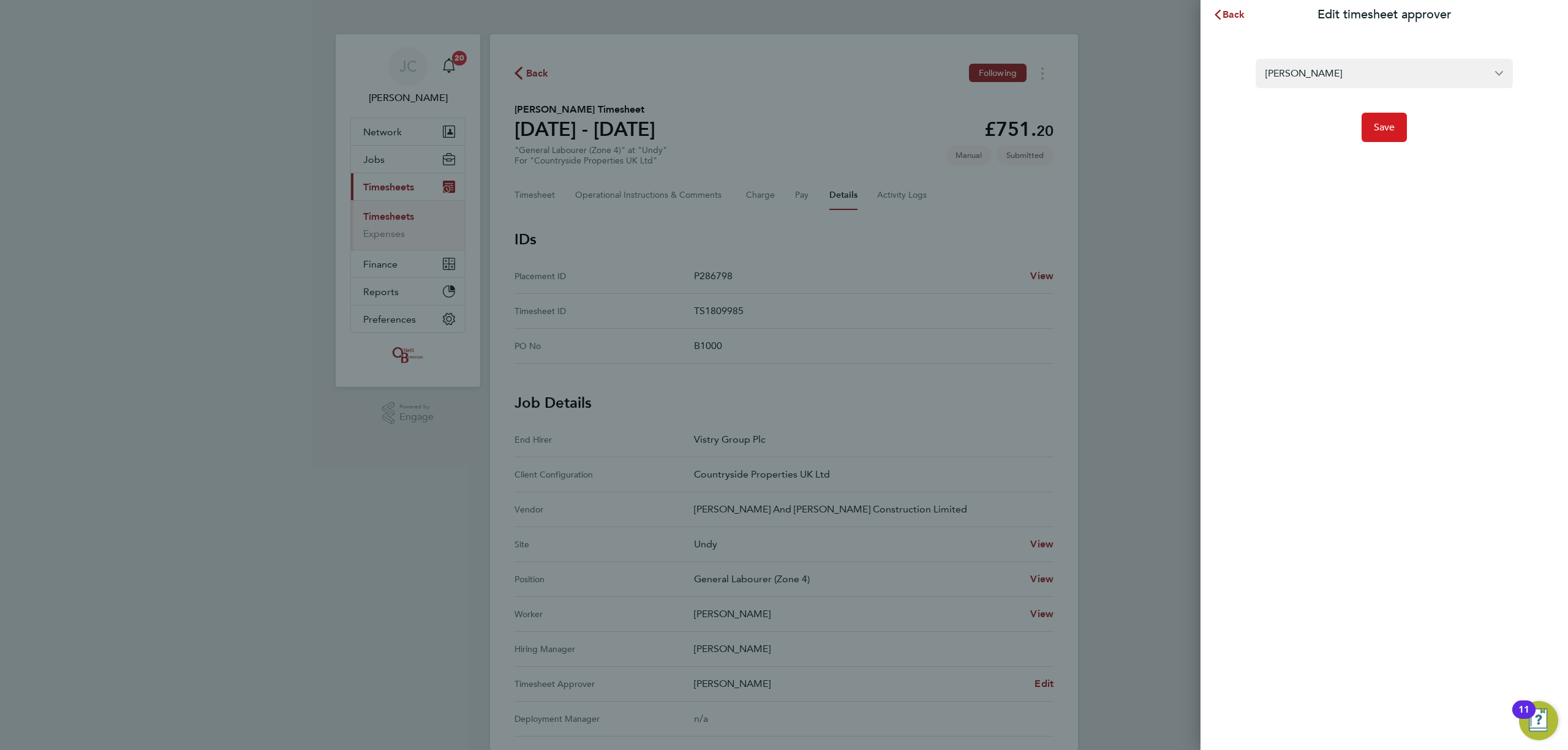
click at [1382, 131] on span "Save" at bounding box center [1385, 127] width 21 height 12
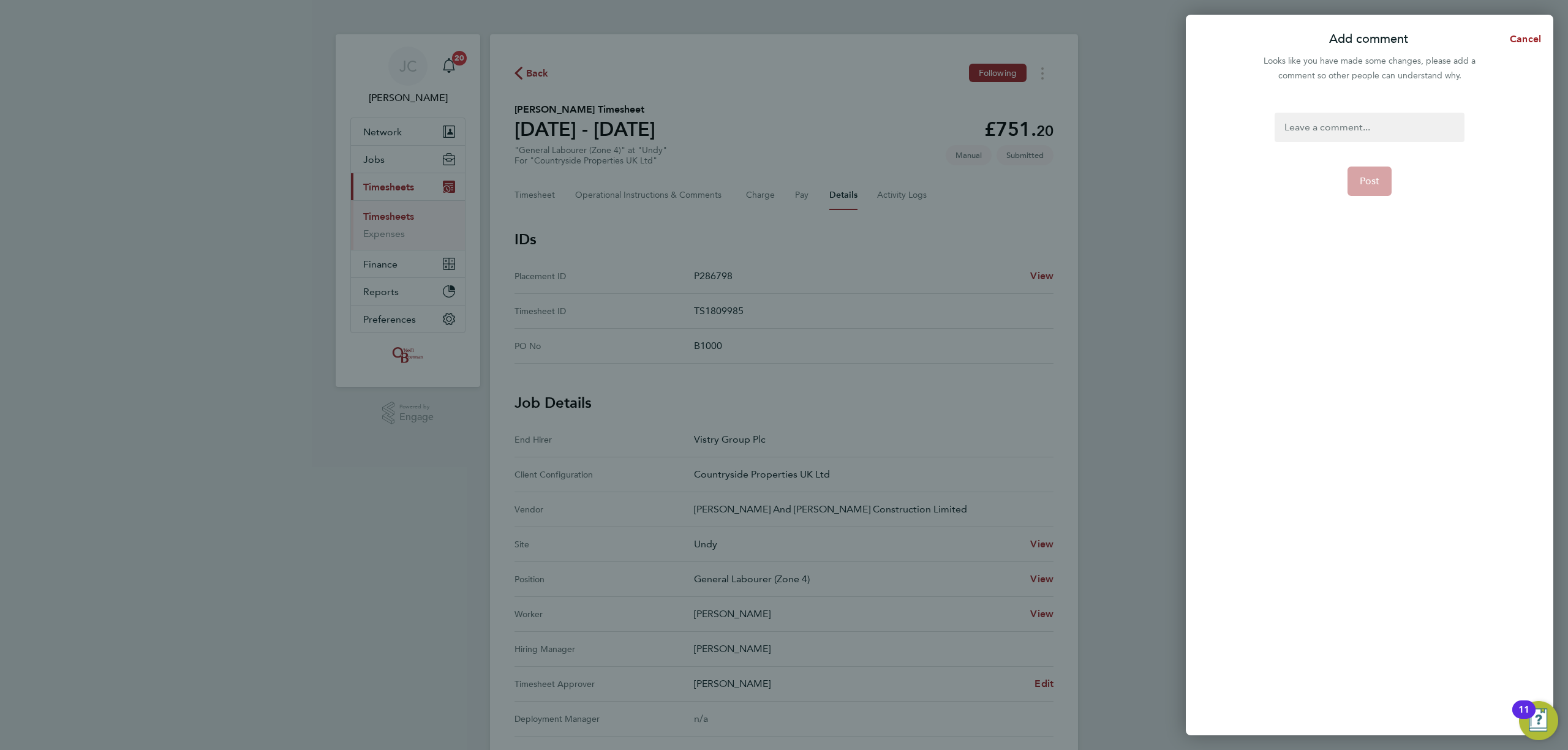
click at [1346, 118] on div at bounding box center [1369, 127] width 189 height 29
click at [1399, 177] on form "aaa Post" at bounding box center [1369, 316] width 199 height 406
click at [1387, 178] on button "Post" at bounding box center [1370, 181] width 45 height 29
click at [1385, 182] on div "JC James Crawley Notifications 20 Applications: Network Team Members Businesses…" at bounding box center [784, 486] width 1568 height 972
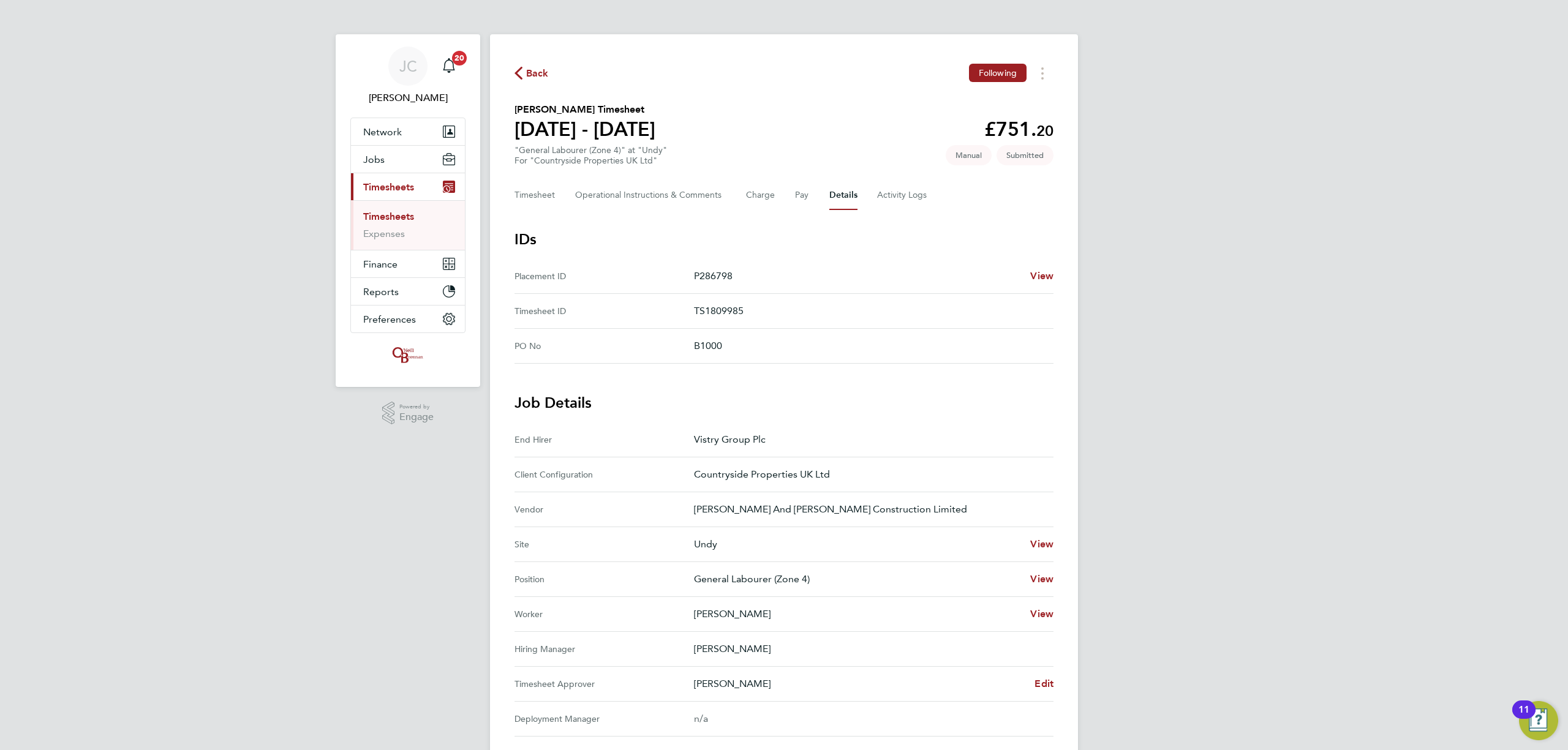
click at [530, 71] on span "Back" at bounding box center [537, 74] width 22 height 15
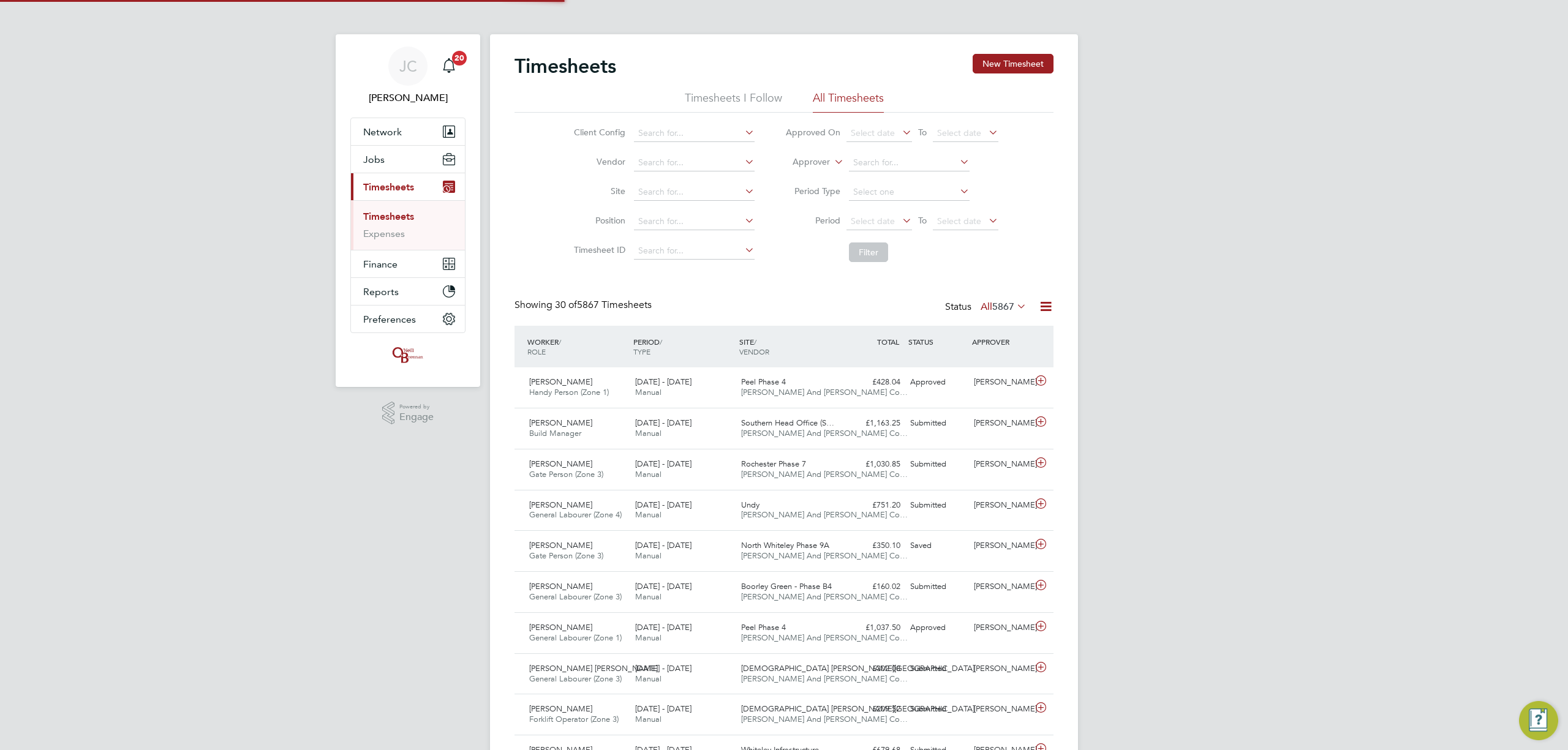
click at [405, 216] on link "Timesheets" at bounding box center [388, 217] width 51 height 12
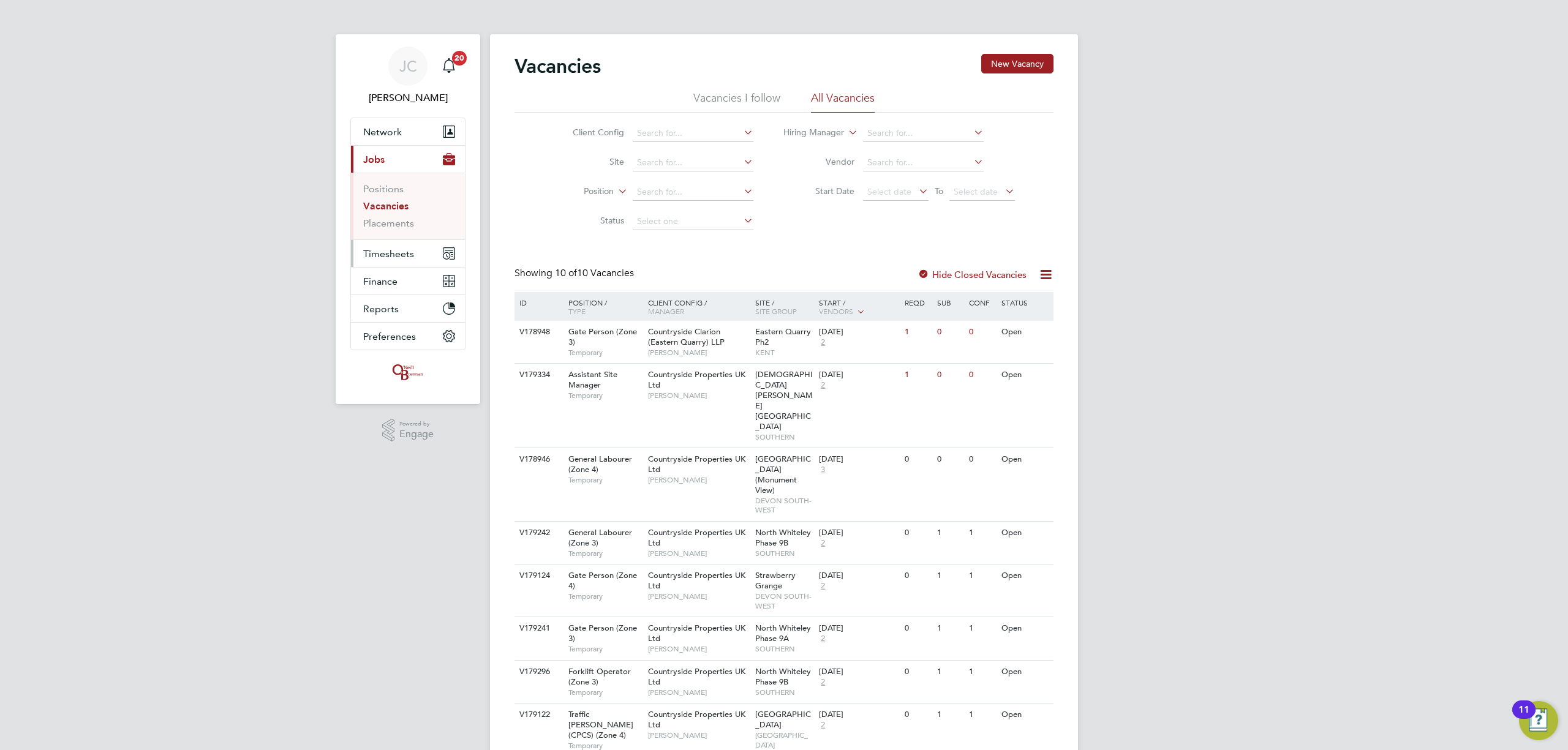
click at [404, 265] on button "Timesheets" at bounding box center [407, 253] width 114 height 27
click at [402, 215] on link "Timesheets" at bounding box center [388, 217] width 51 height 12
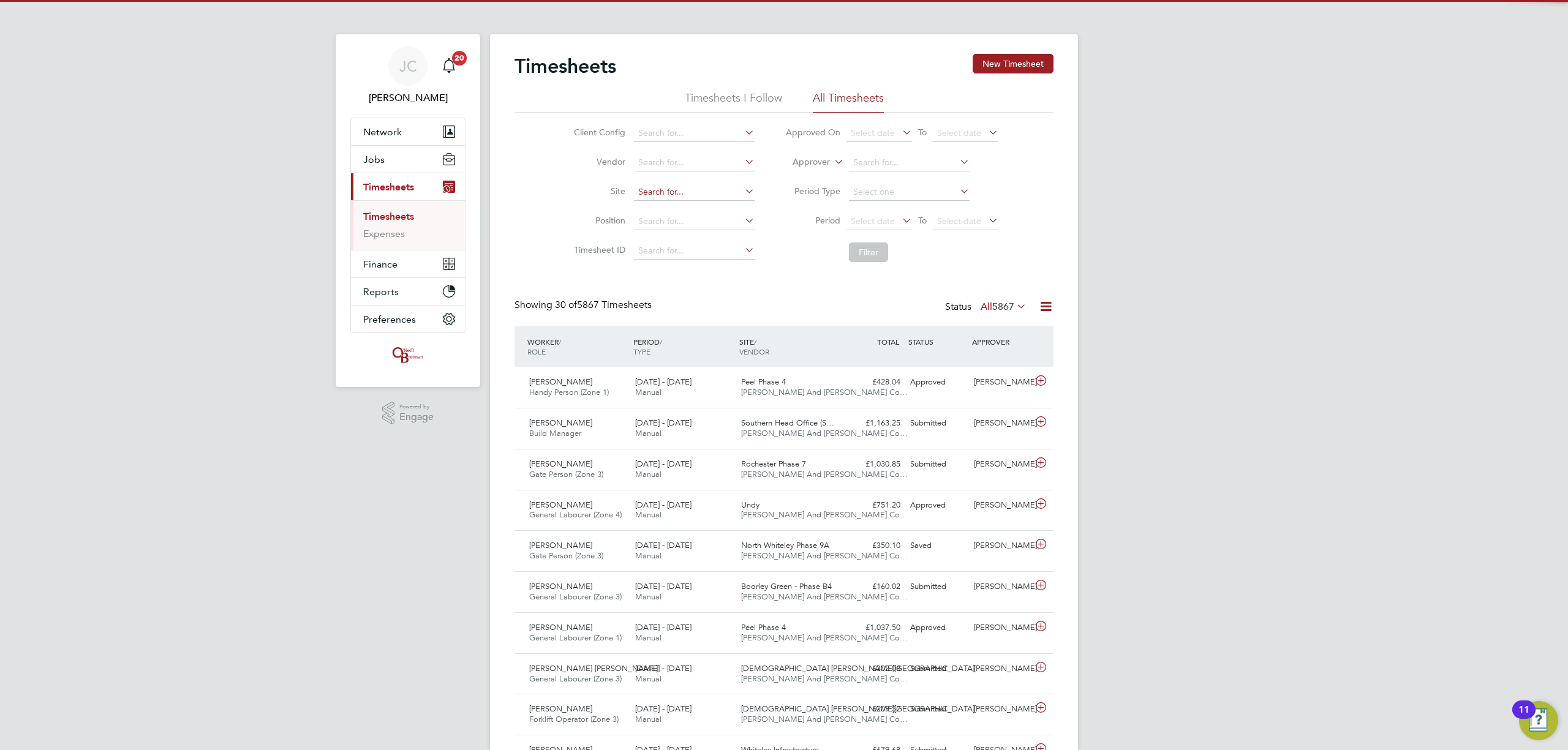
click at [696, 184] on input at bounding box center [694, 192] width 120 height 17
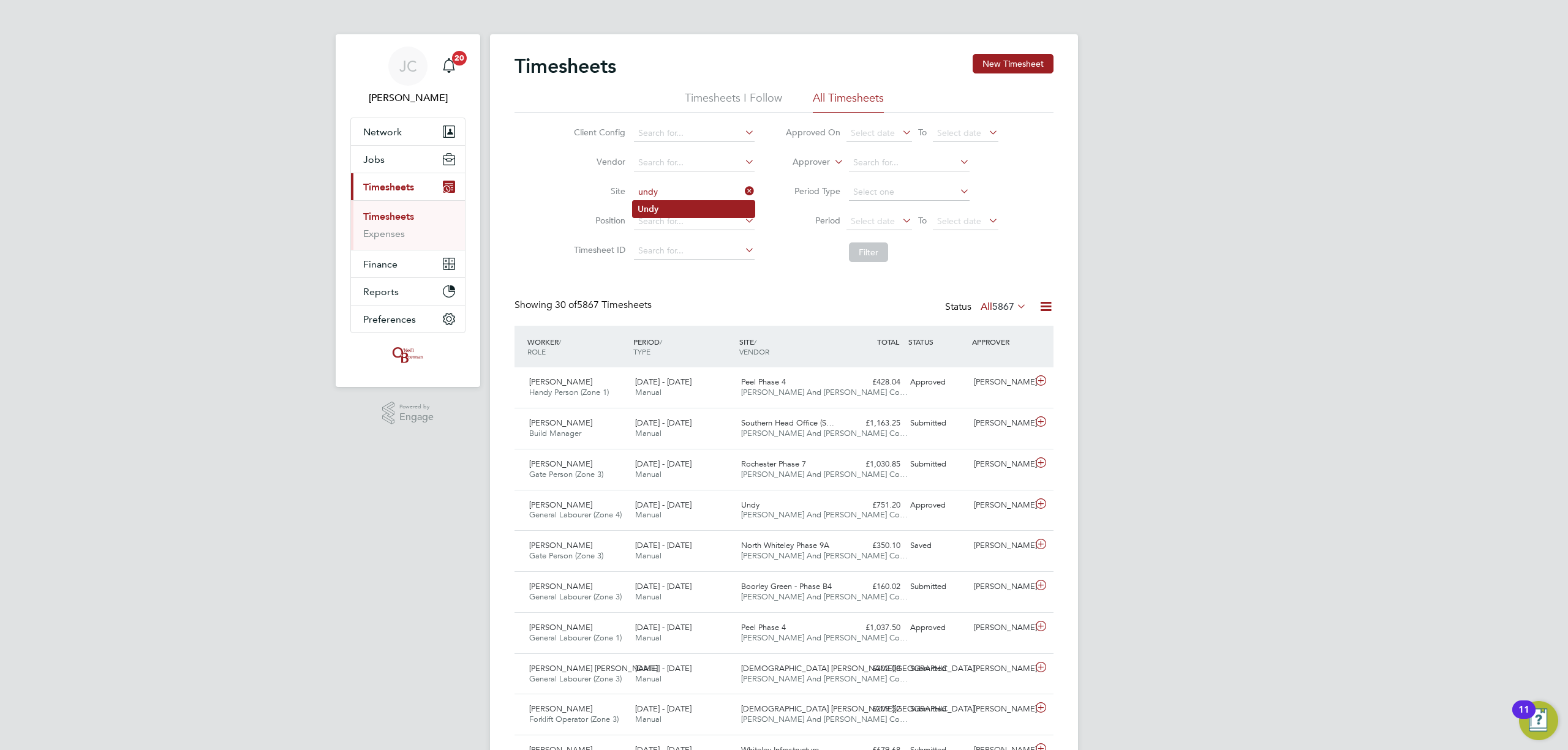
click at [701, 207] on li "Undy" at bounding box center [693, 209] width 122 height 17
type input "Undy"
click at [865, 253] on button "Filter" at bounding box center [869, 252] width 39 height 19
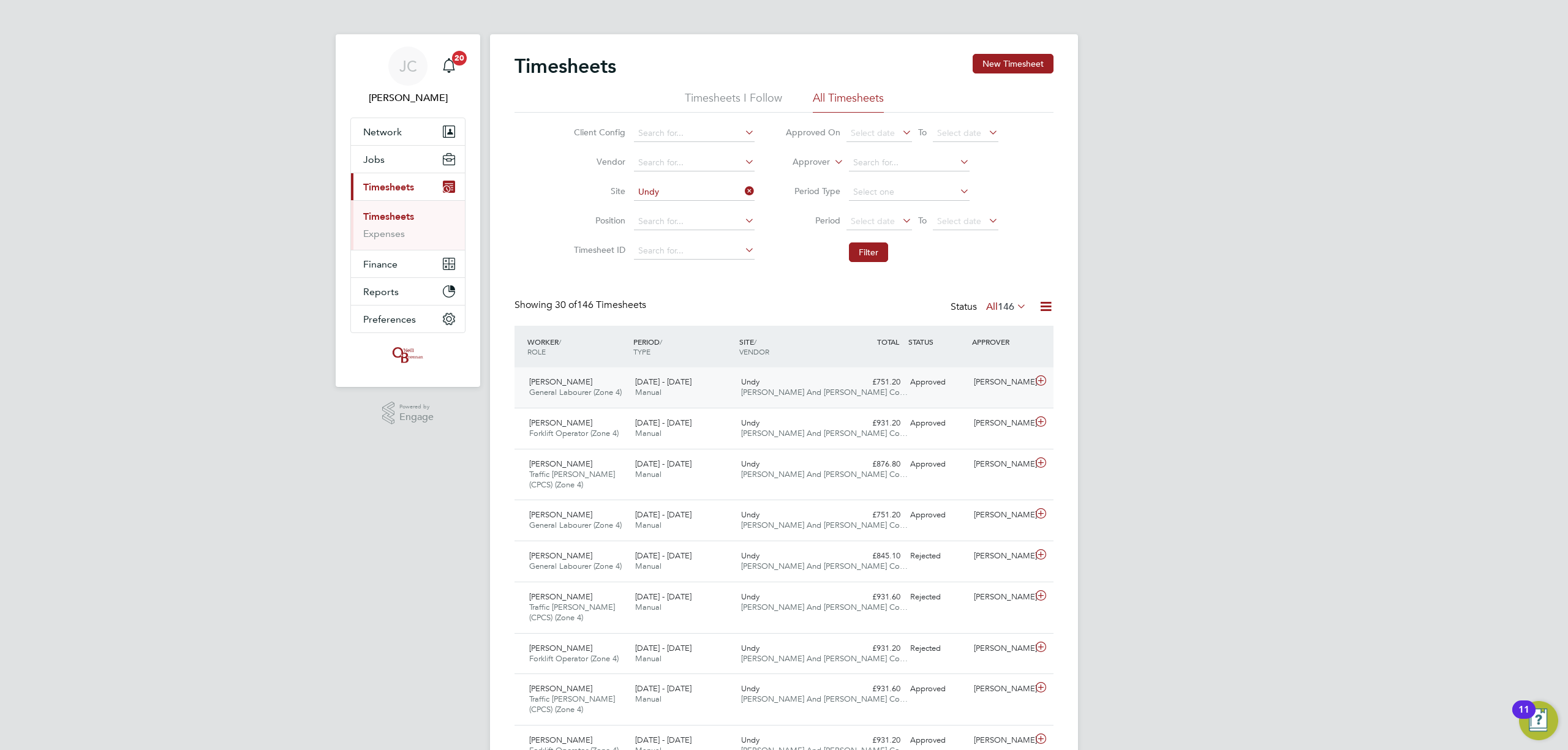
click at [897, 387] on div "£751.20 Approved" at bounding box center [874, 382] width 64 height 20
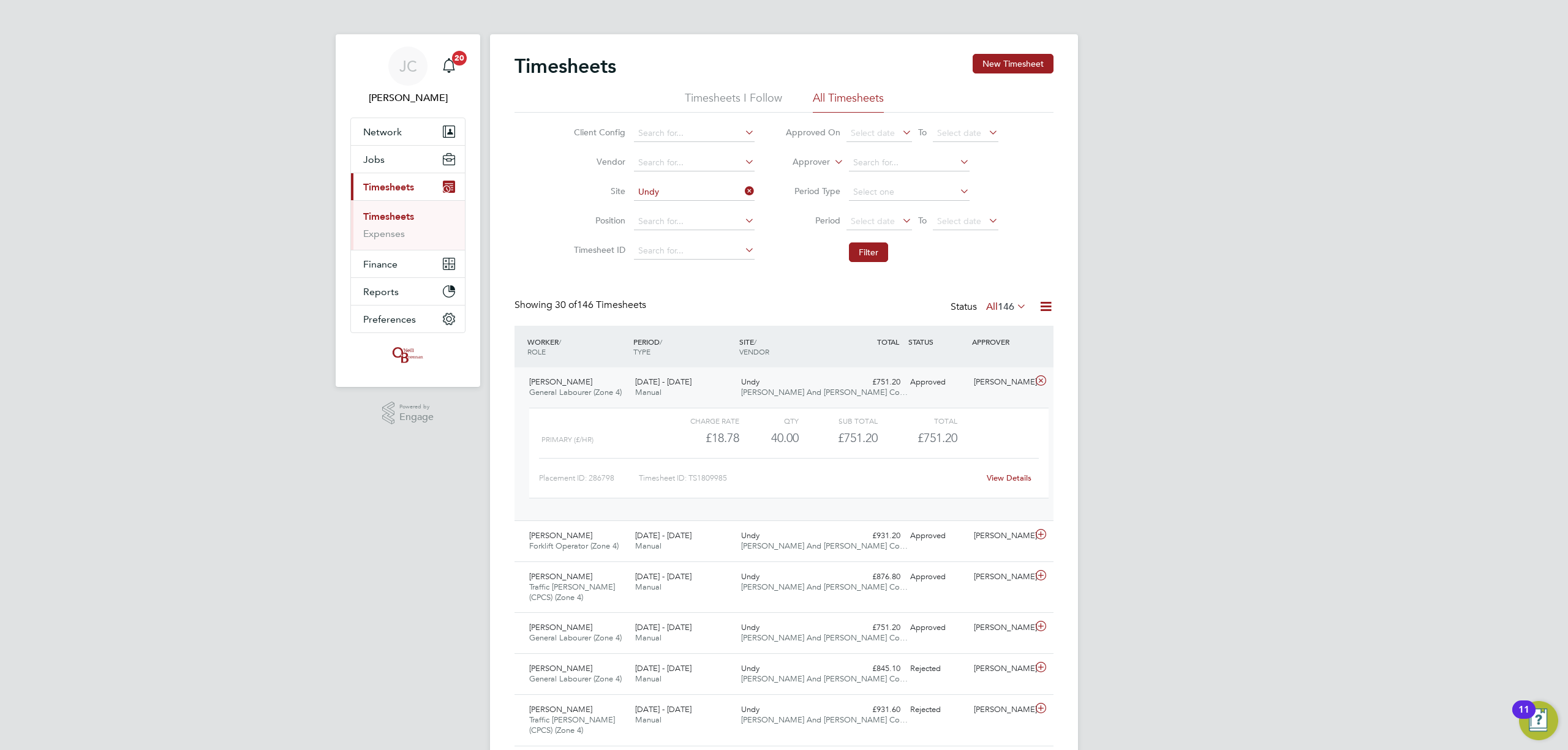
click at [1016, 484] on link "View Details" at bounding box center [1009, 478] width 45 height 11
